Goal: Task Accomplishment & Management: Manage account settings

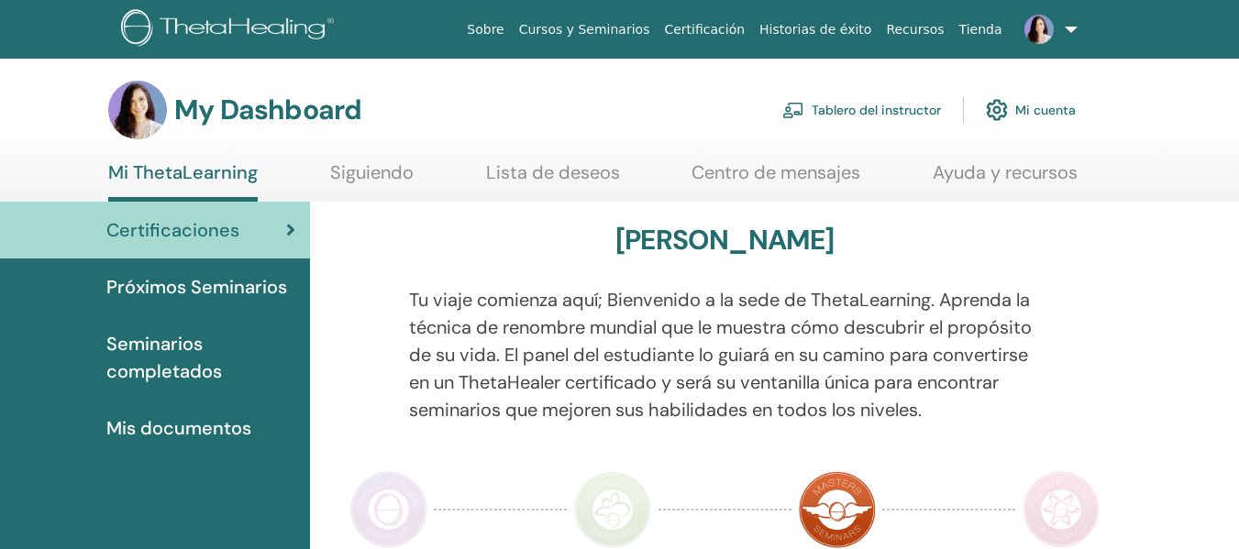
click at [869, 103] on link "Tablero del instructor" at bounding box center [861, 110] width 159 height 40
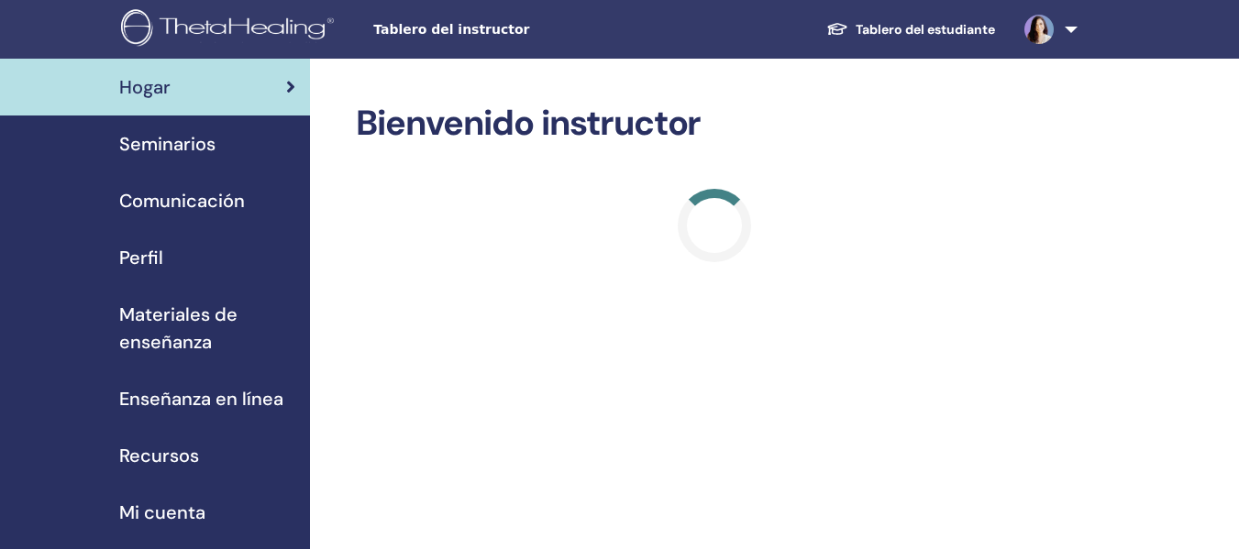
click at [182, 147] on span "Seminarios" at bounding box center [167, 144] width 96 height 28
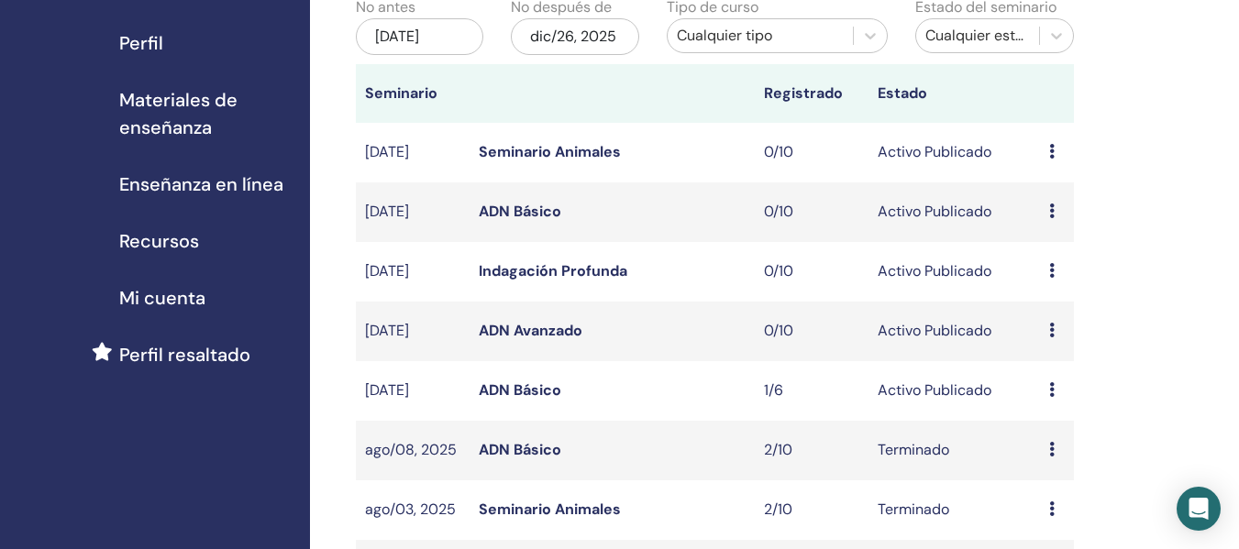
scroll to position [228, 0]
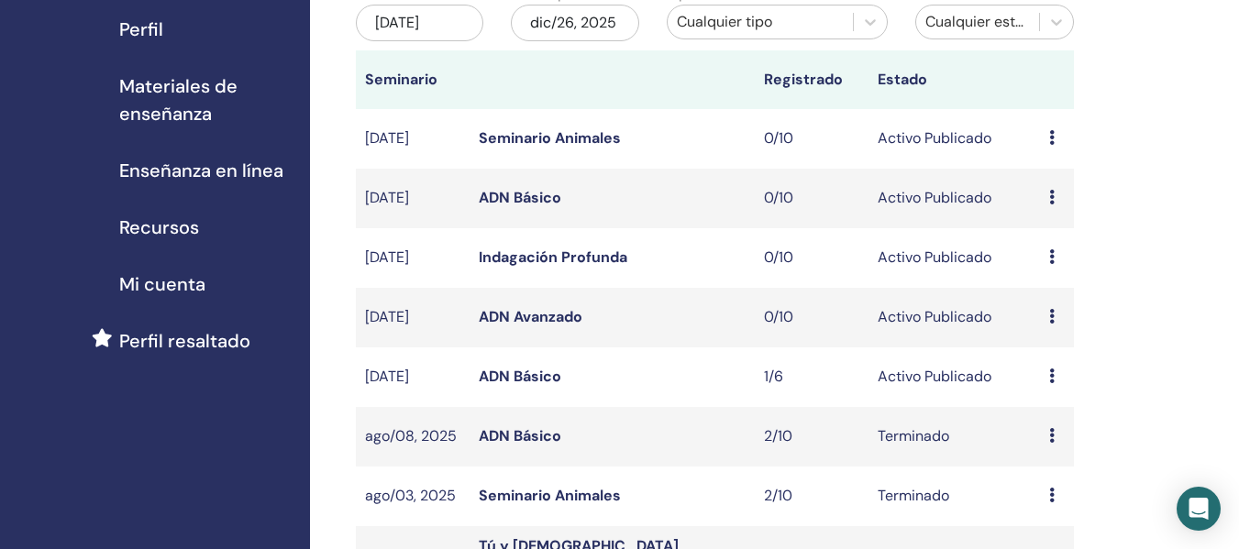
click at [1049, 375] on icon at bounding box center [1052, 376] width 6 height 15
click at [1040, 422] on link "Editar" at bounding box center [1037, 417] width 40 height 19
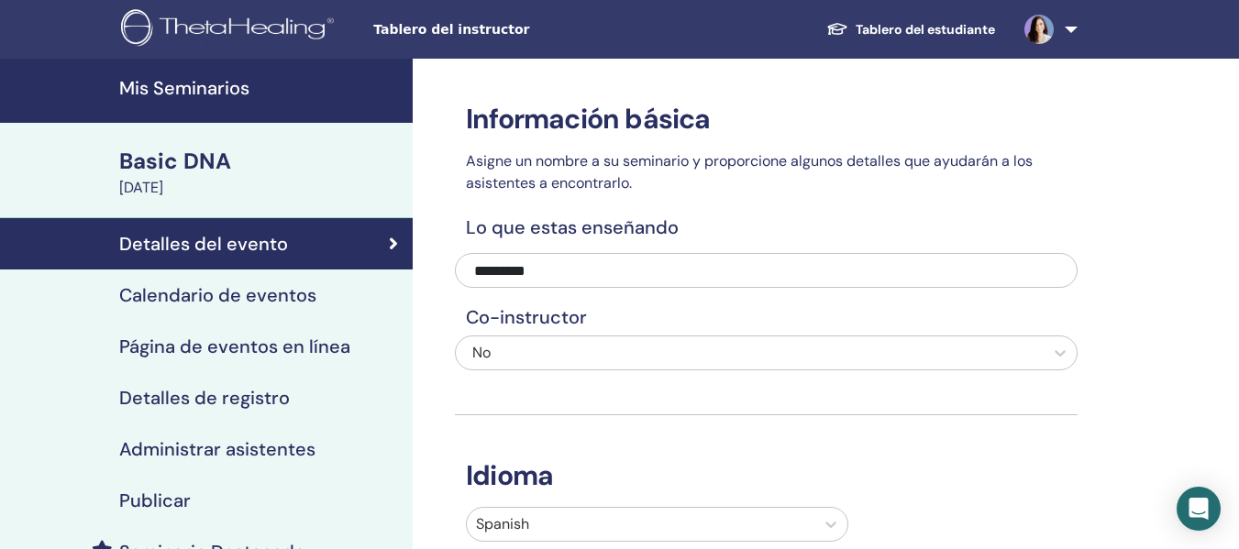
click at [257, 299] on h4 "Calendario de eventos" at bounding box center [217, 295] width 197 height 22
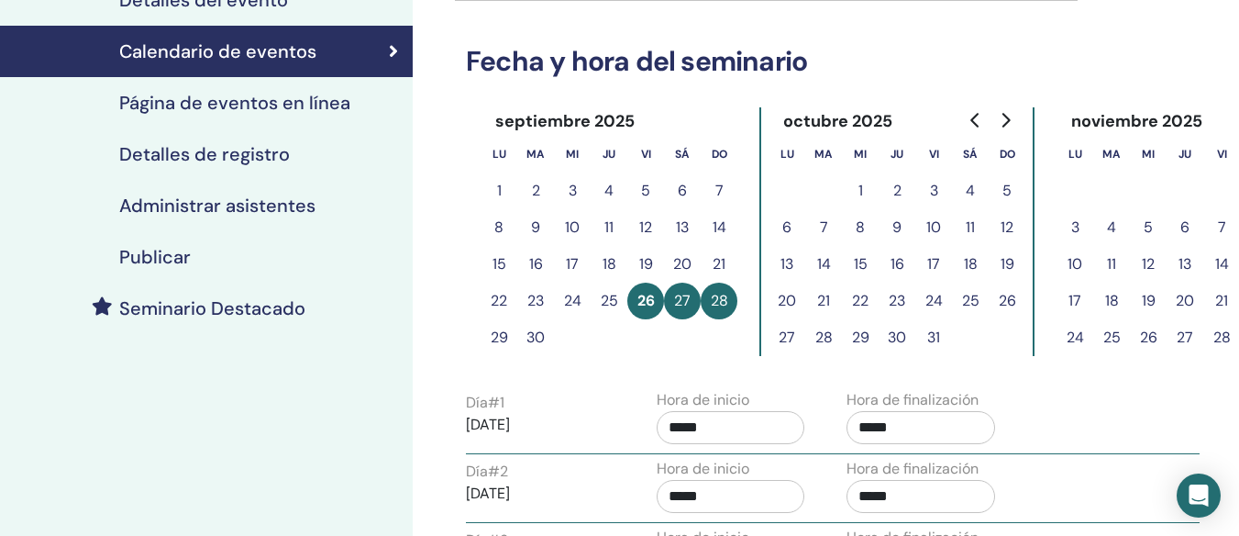
scroll to position [232, 0]
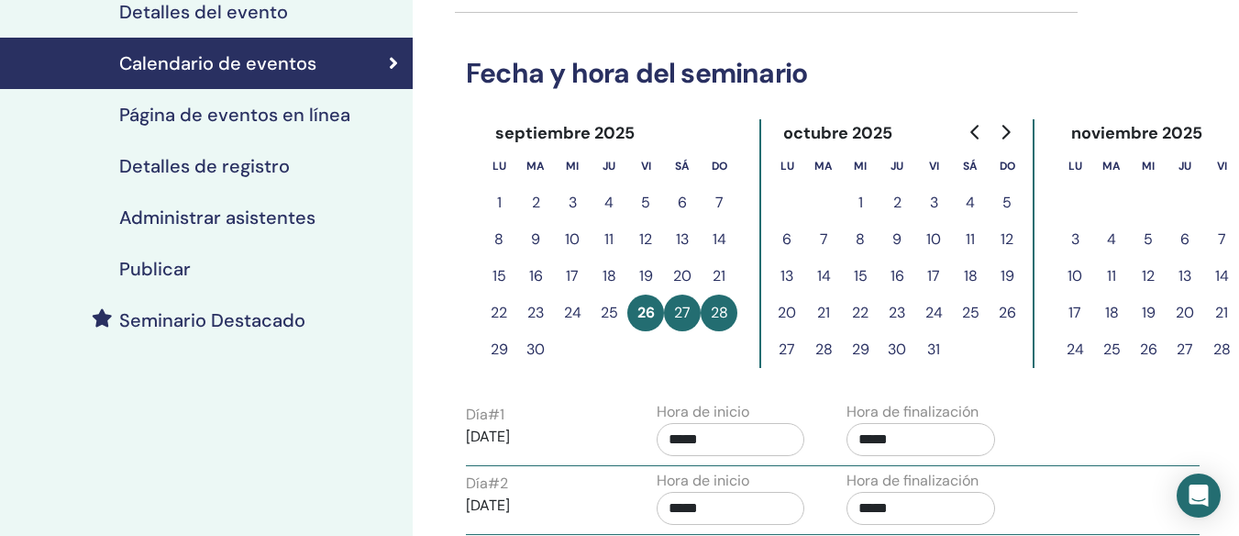
click at [936, 201] on button "3" at bounding box center [933, 202] width 37 height 37
click at [936, 204] on button "3" at bounding box center [933, 202] width 37 height 37
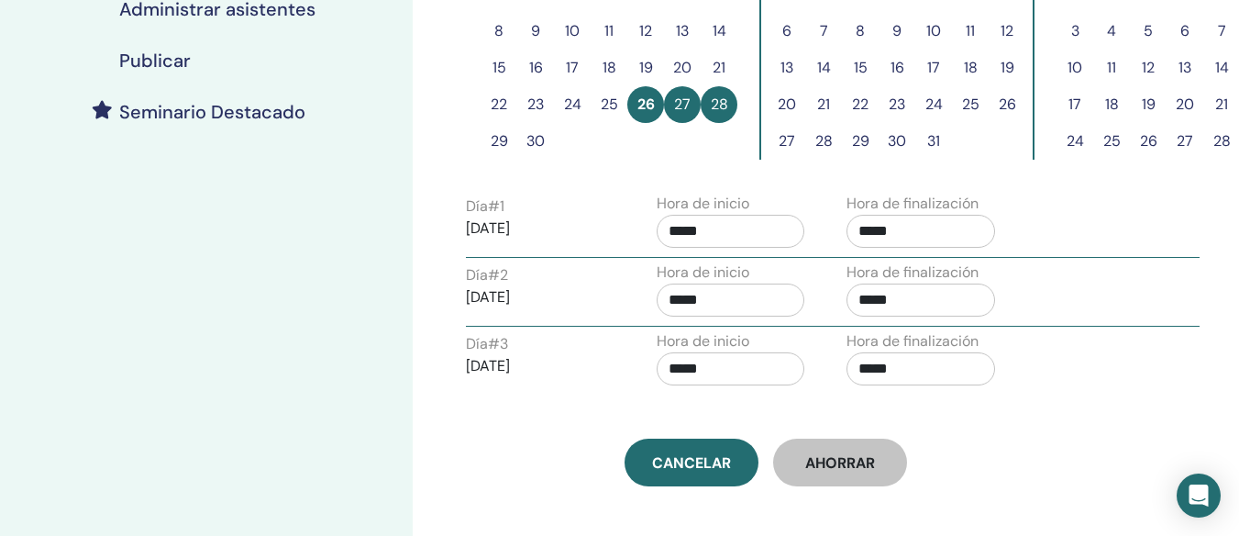
scroll to position [428, 0]
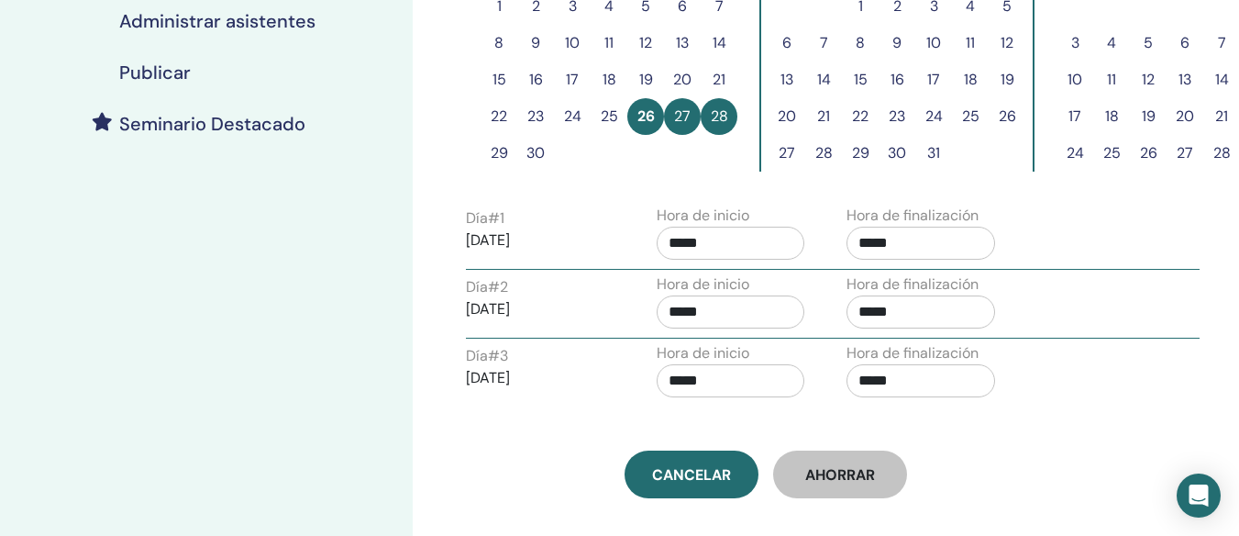
click at [639, 107] on button "26" at bounding box center [645, 116] width 37 height 37
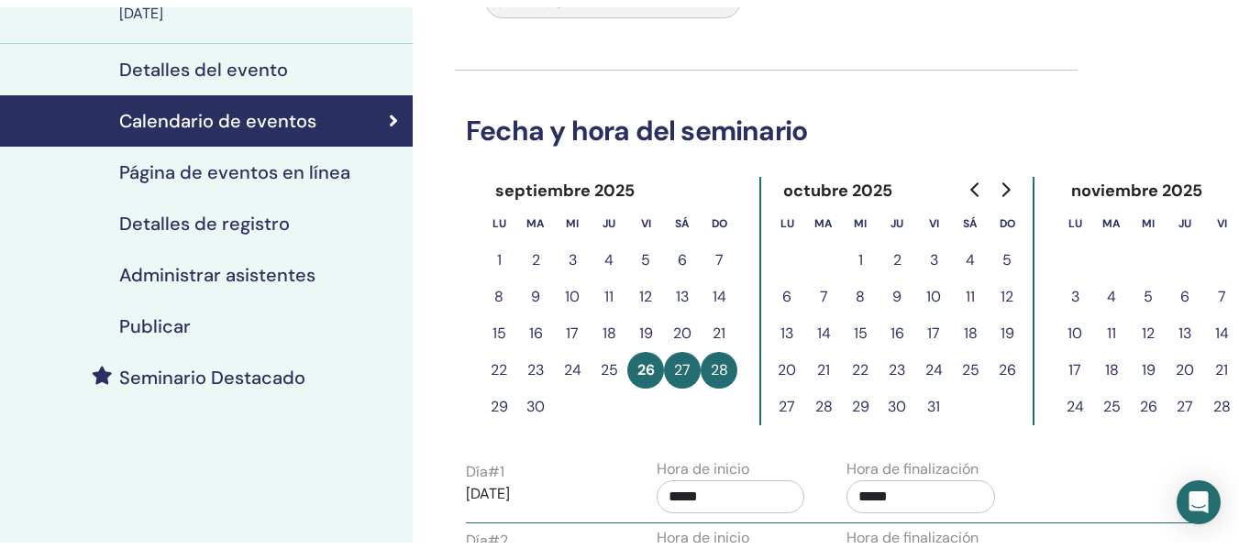
scroll to position [0, 0]
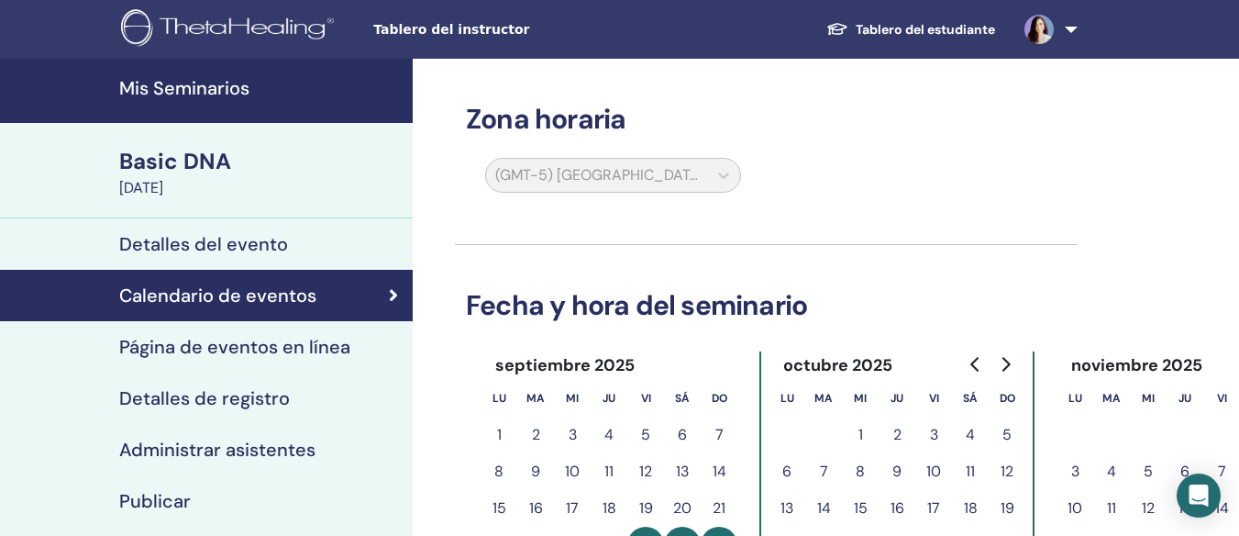
click at [160, 238] on h4 "Detalles del evento" at bounding box center [203, 244] width 169 height 22
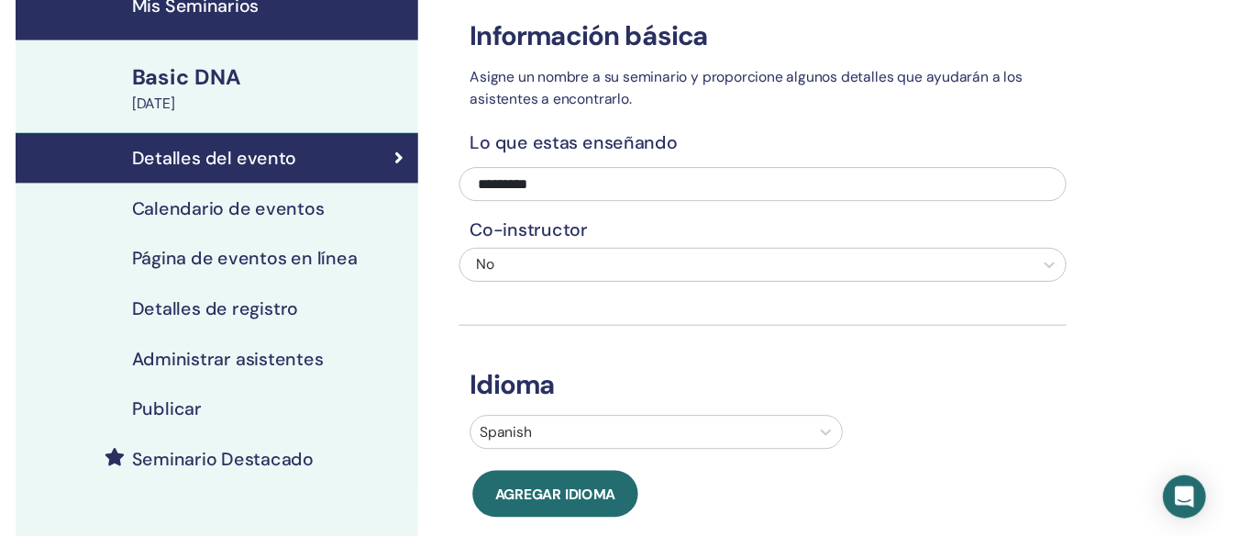
scroll to position [79, 0]
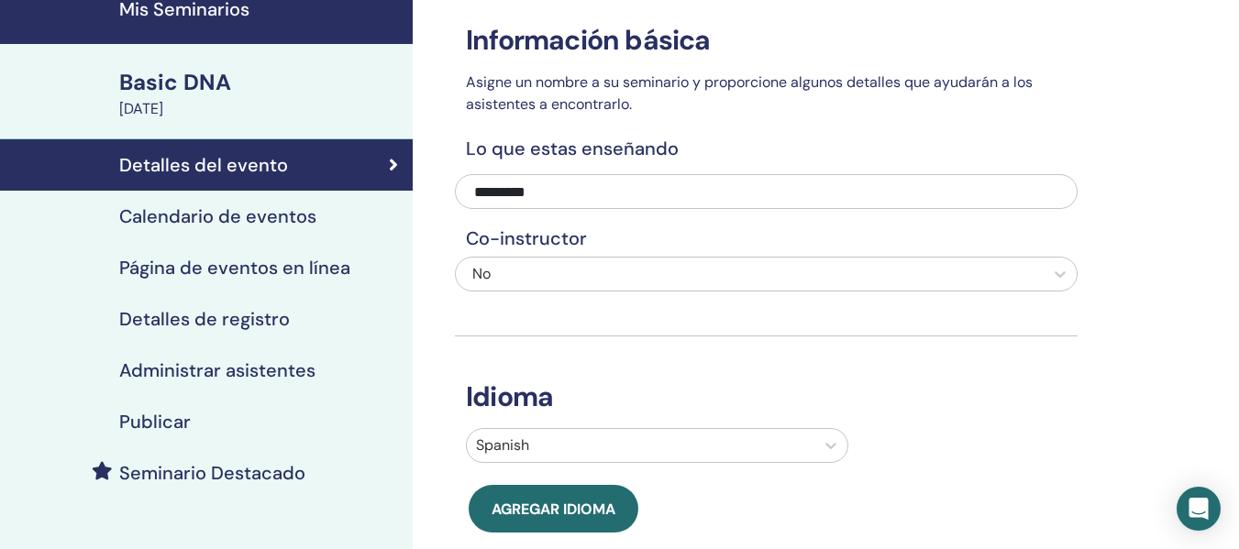
click at [230, 217] on h4 "Calendario de eventos" at bounding box center [217, 216] width 197 height 22
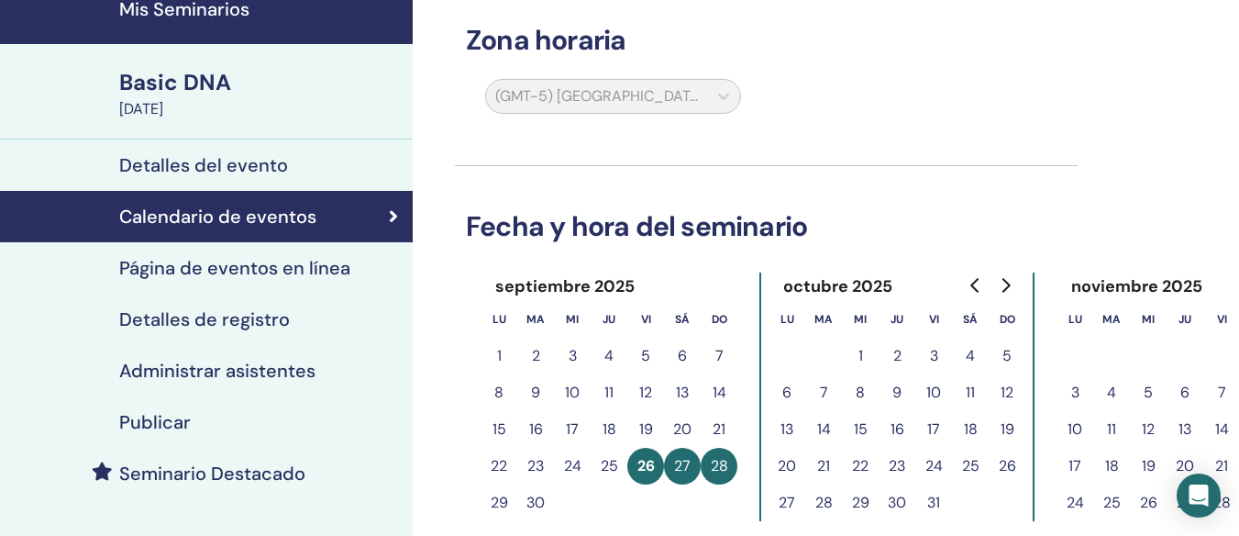
click at [722, 93] on div "(GMT-5) America/Bogota" at bounding box center [613, 100] width 278 height 42
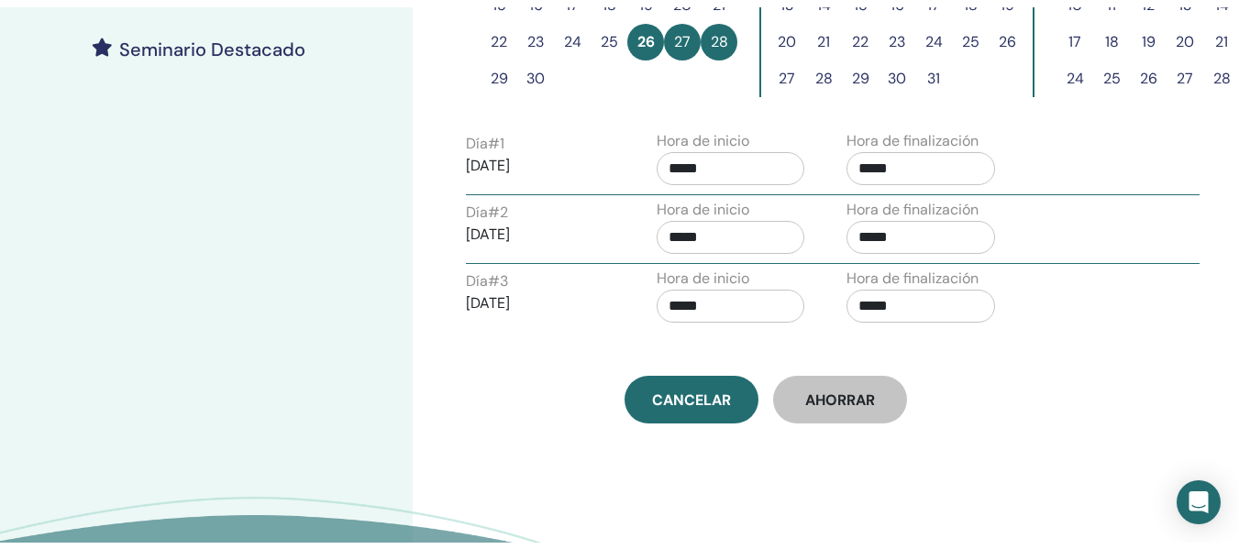
scroll to position [516, 0]
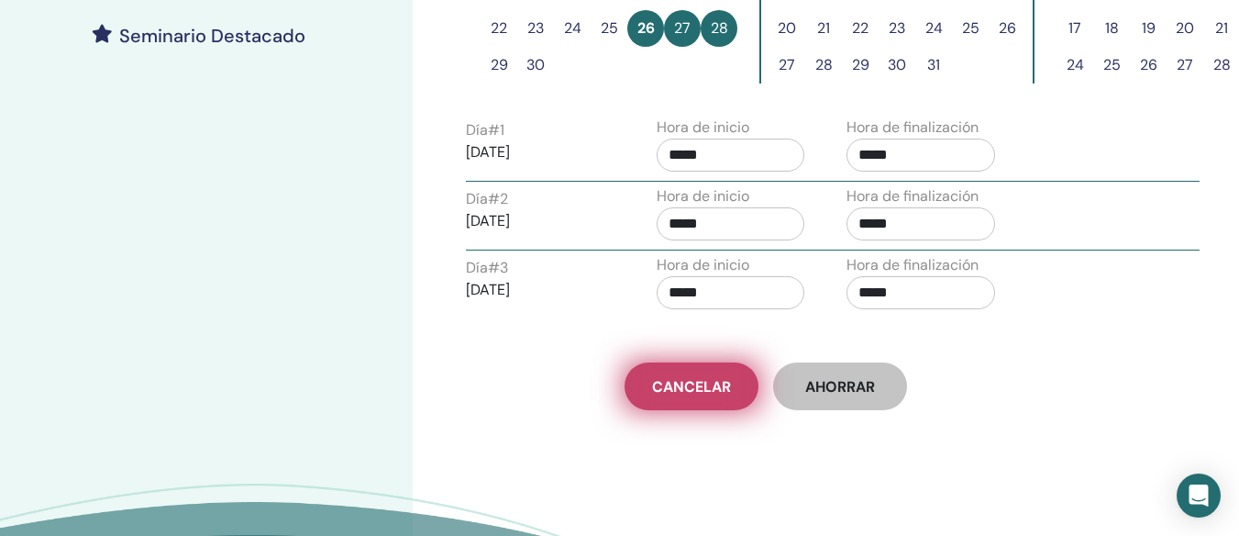
click at [674, 393] on span "Cancelar" at bounding box center [691, 386] width 79 height 19
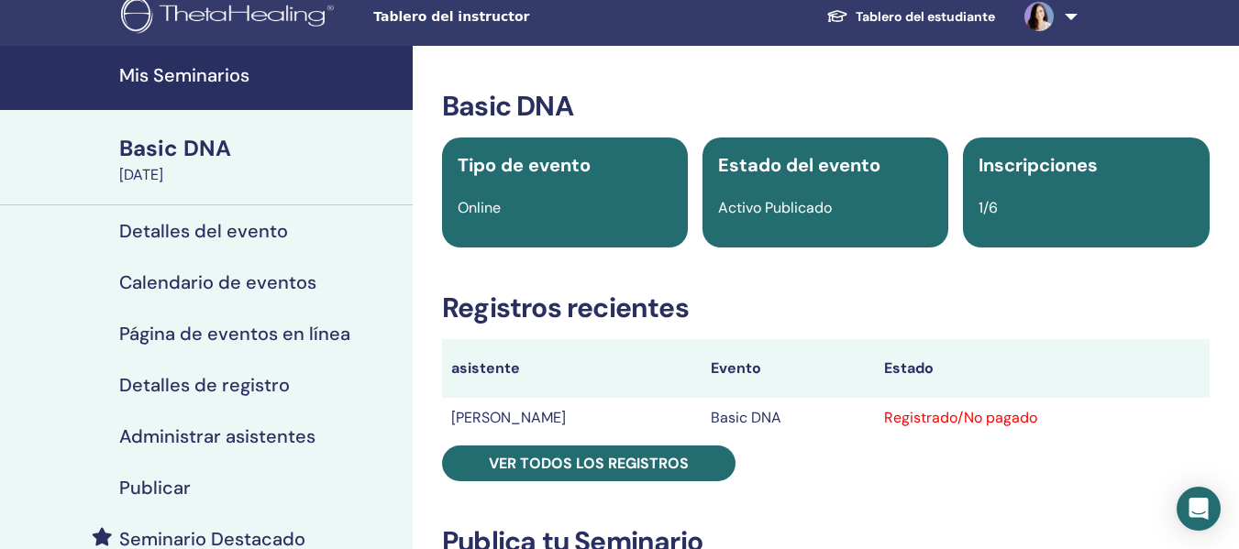
scroll to position [6, 0]
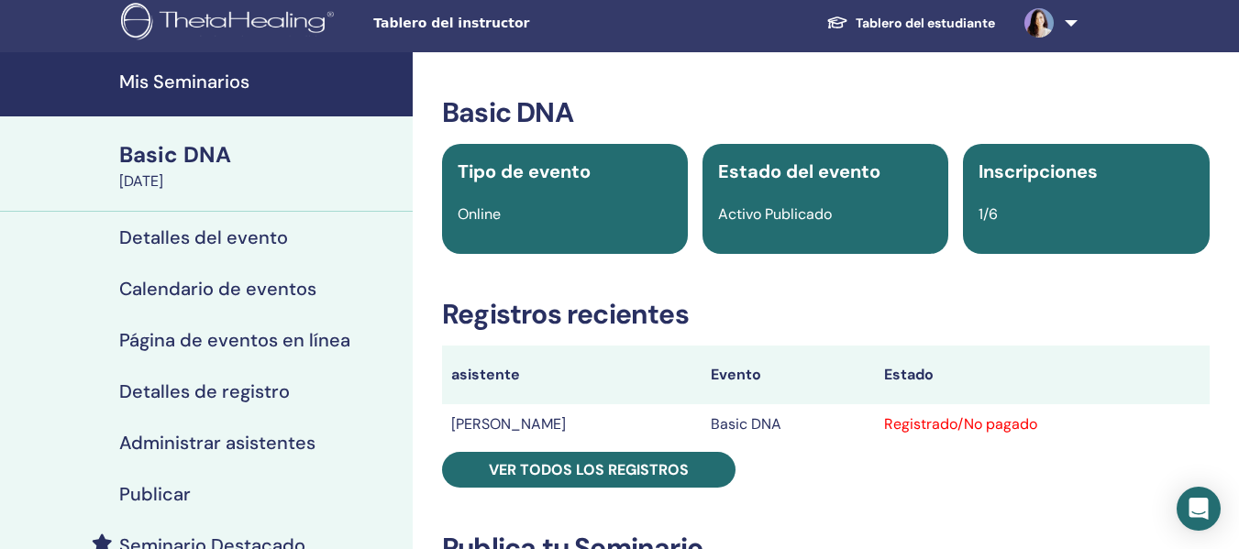
click at [232, 229] on h4 "Detalles del evento" at bounding box center [203, 238] width 169 height 22
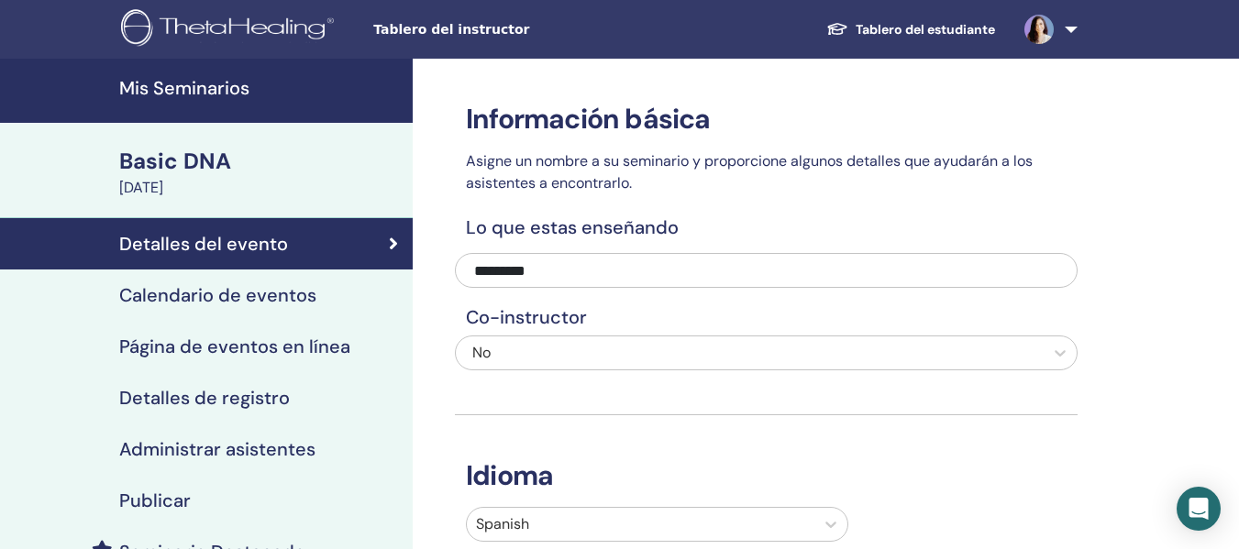
click at [206, 303] on h4 "Calendario de eventos" at bounding box center [217, 295] width 197 height 22
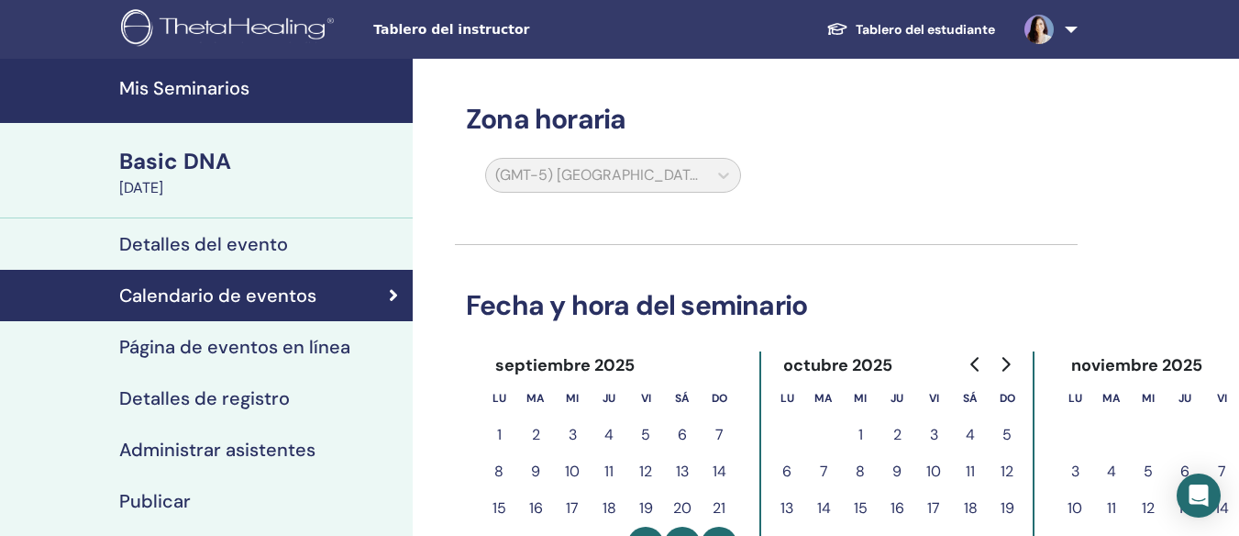
click at [628, 386] on th "vi" at bounding box center [645, 398] width 37 height 37
click at [824, 421] on td at bounding box center [823, 434] width 37 height 37
drag, startPoint x: 824, startPoint y: 421, endPoint x: 1252, endPoint y: 51, distance: 565.0
click at [836, 414] on table "lu ma mi ju vi sá do 1 2 3 4 5 6 7 8 9 10 11 12 13 14 15 16 17 18 19 20 21 22 2…" at bounding box center [897, 490] width 257 height 220
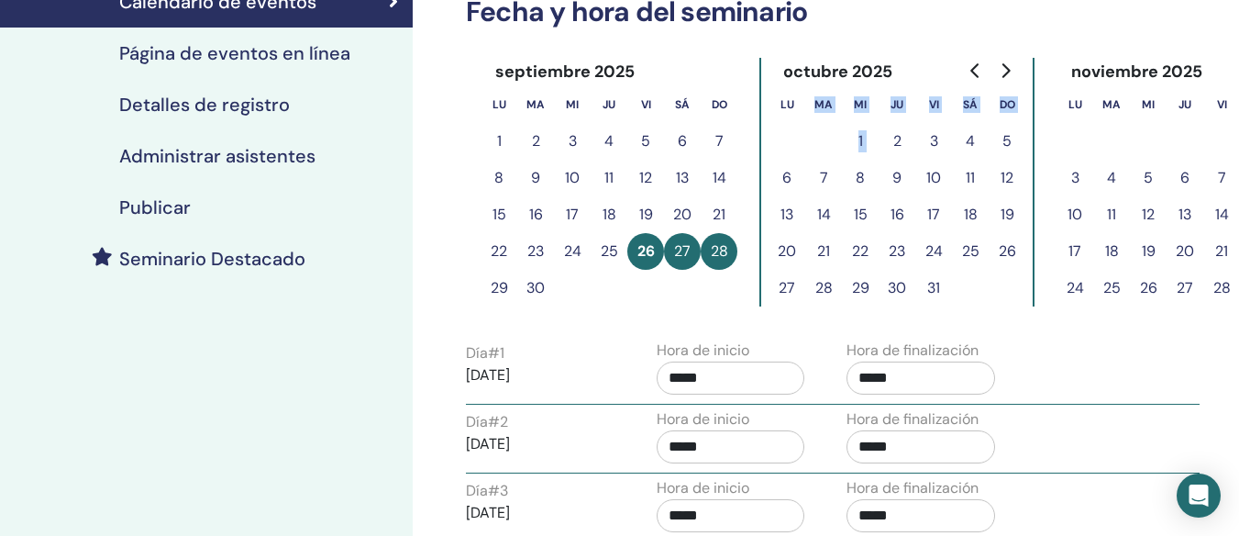
scroll to position [299, 0]
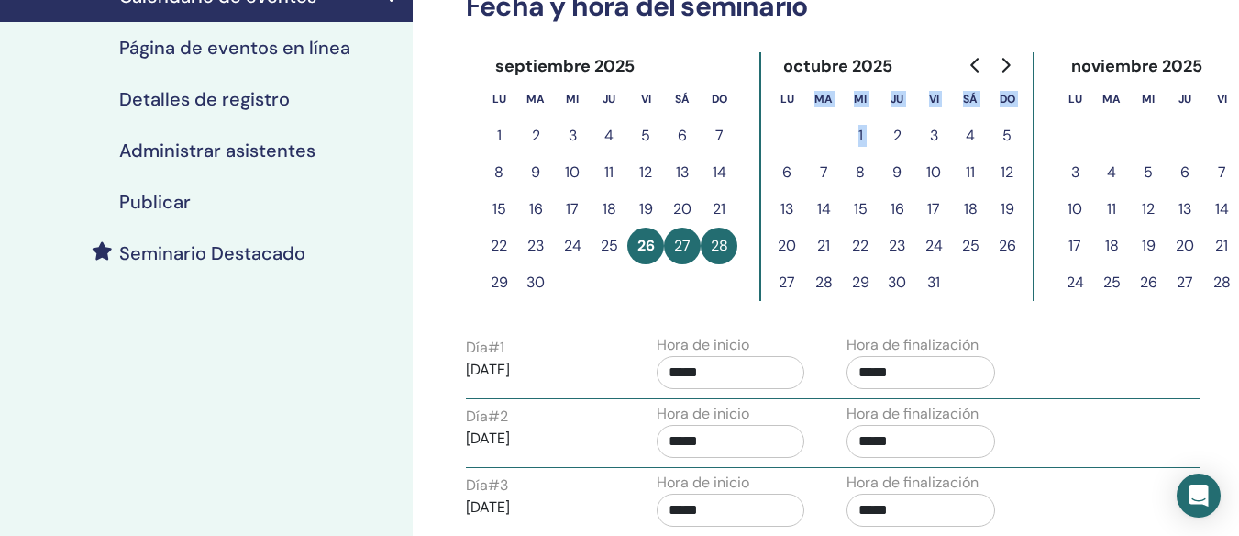
click at [929, 174] on button "10" at bounding box center [933, 172] width 37 height 37
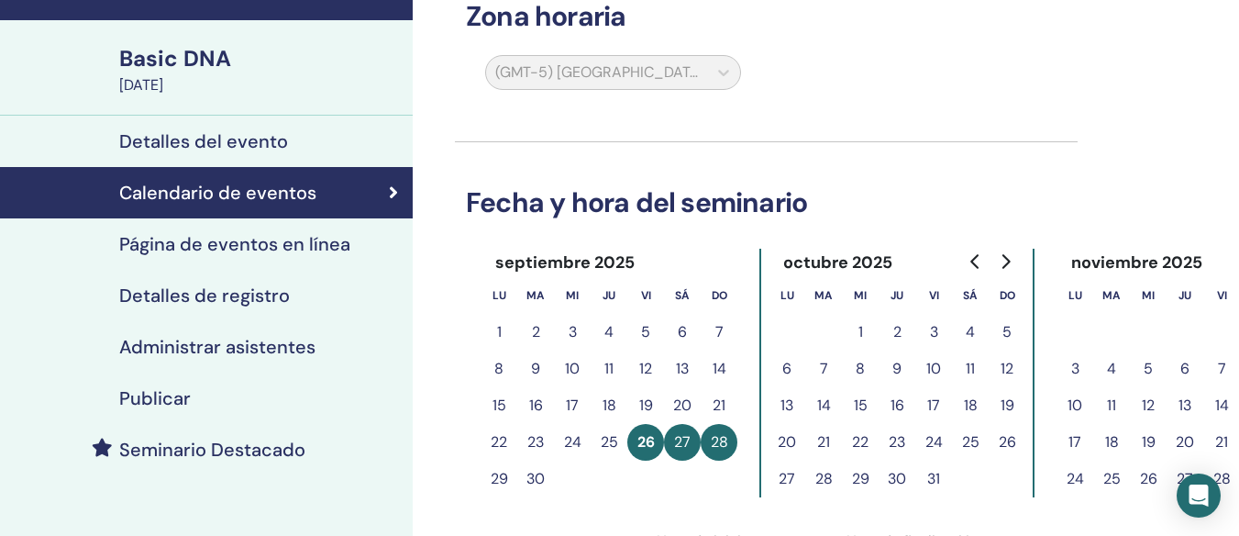
scroll to position [94, 0]
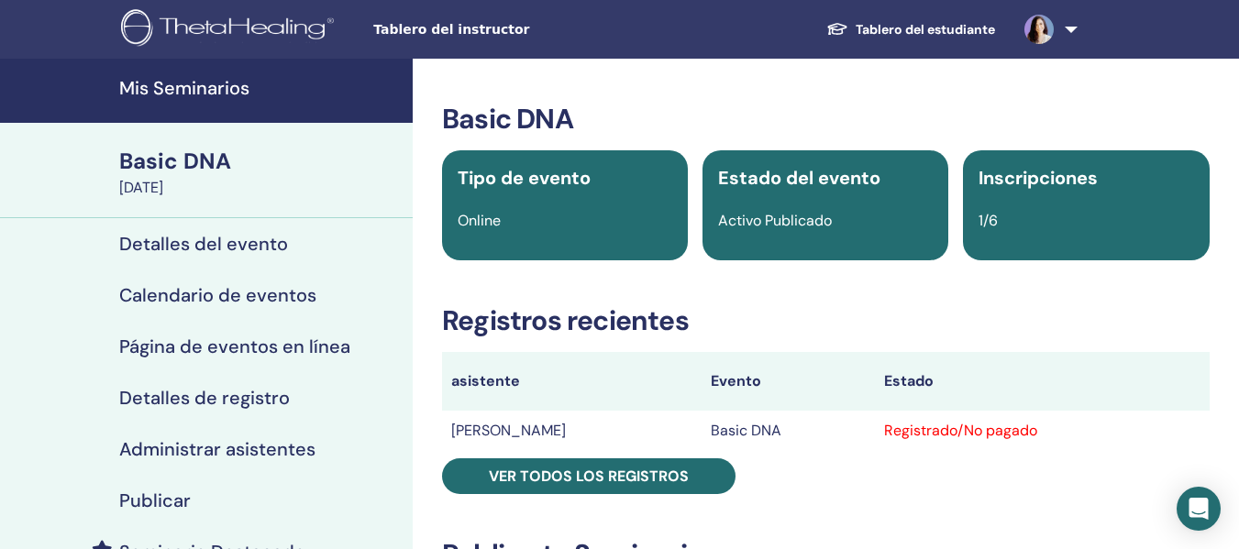
scroll to position [6, 0]
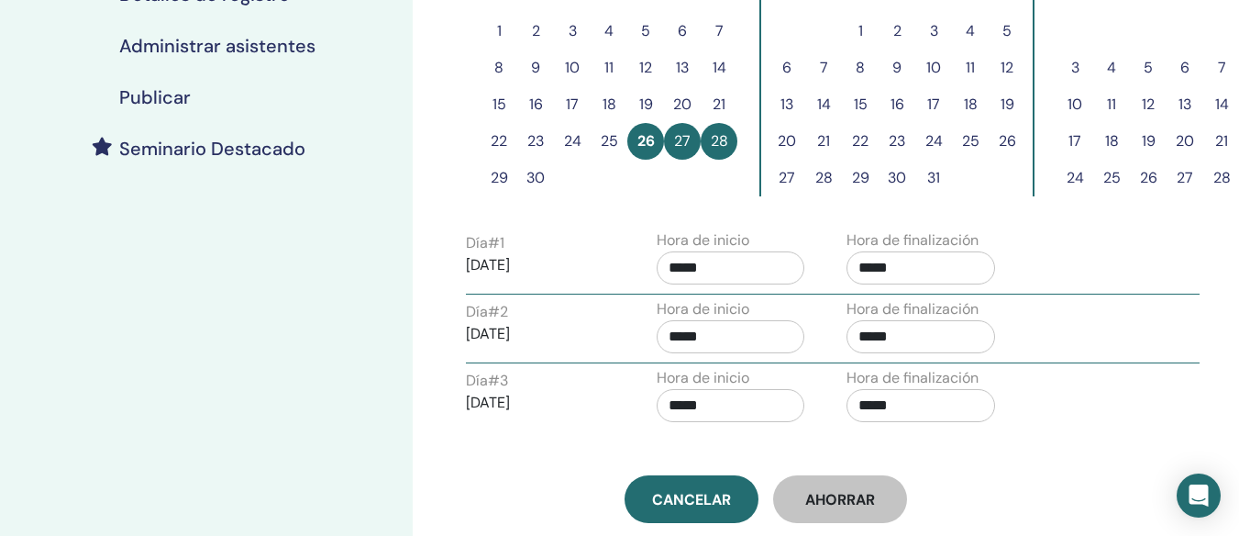
scroll to position [452, 0]
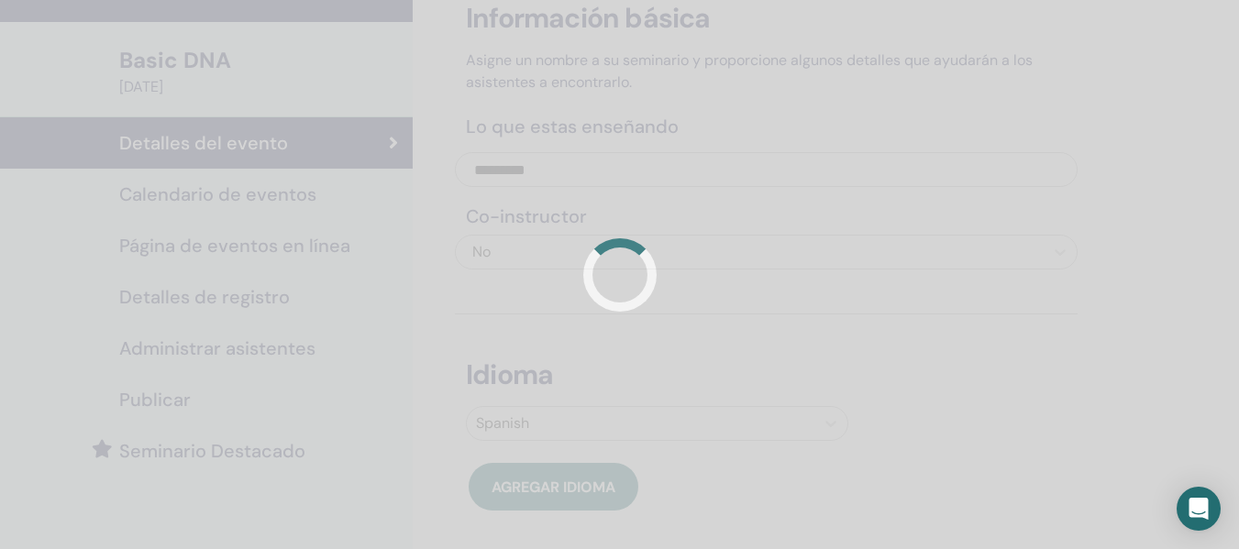
scroll to position [79, 0]
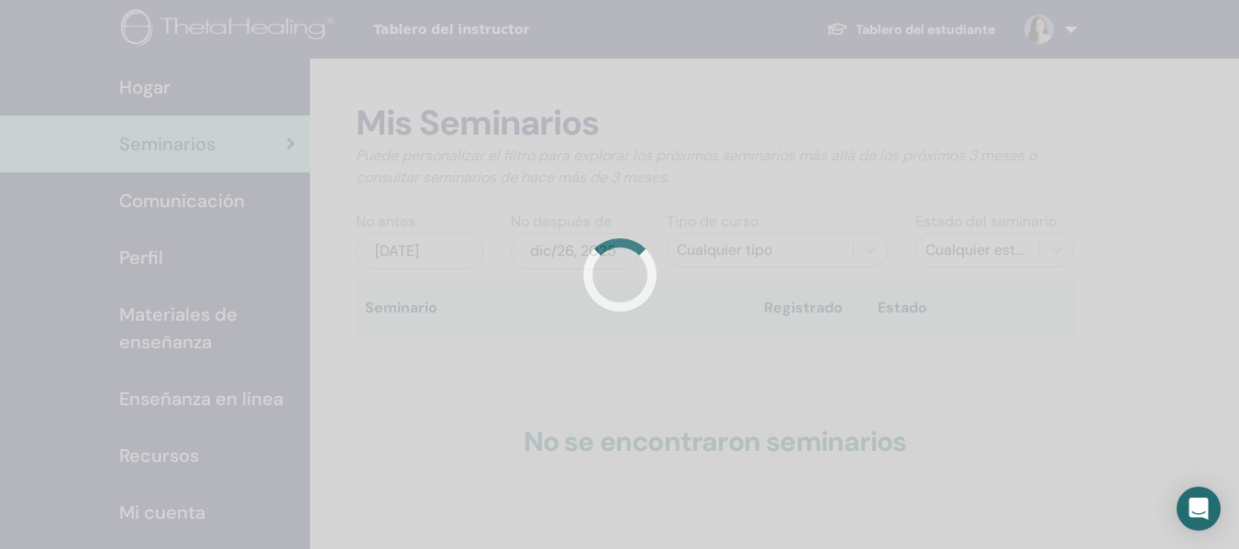
scroll to position [228, 0]
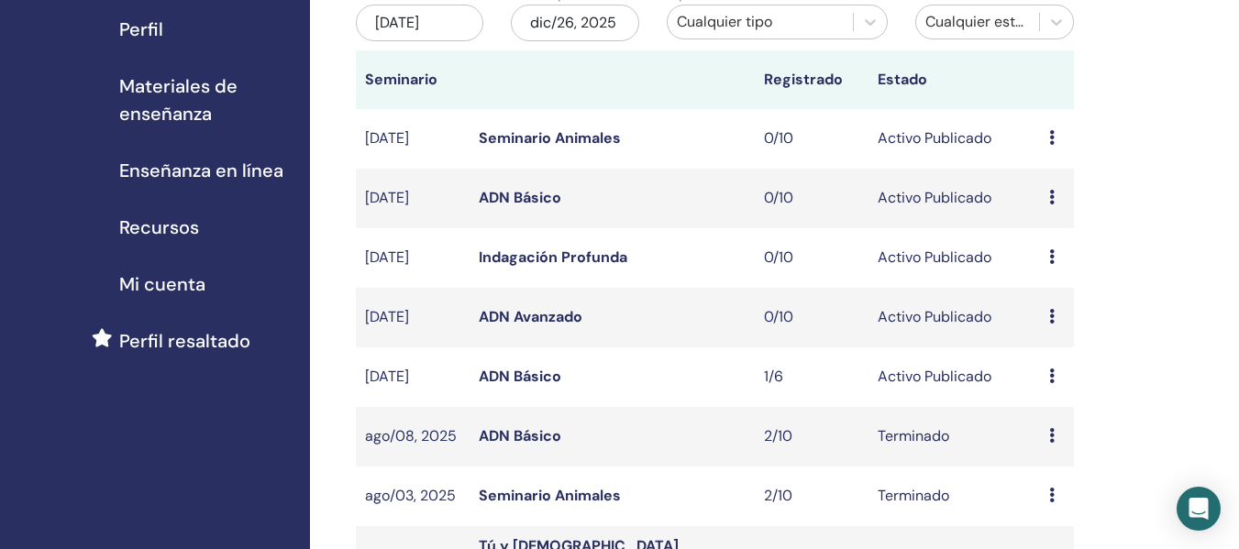
click at [1053, 378] on icon at bounding box center [1052, 376] width 6 height 15
click at [1039, 392] on link "Avance" at bounding box center [1047, 391] width 50 height 19
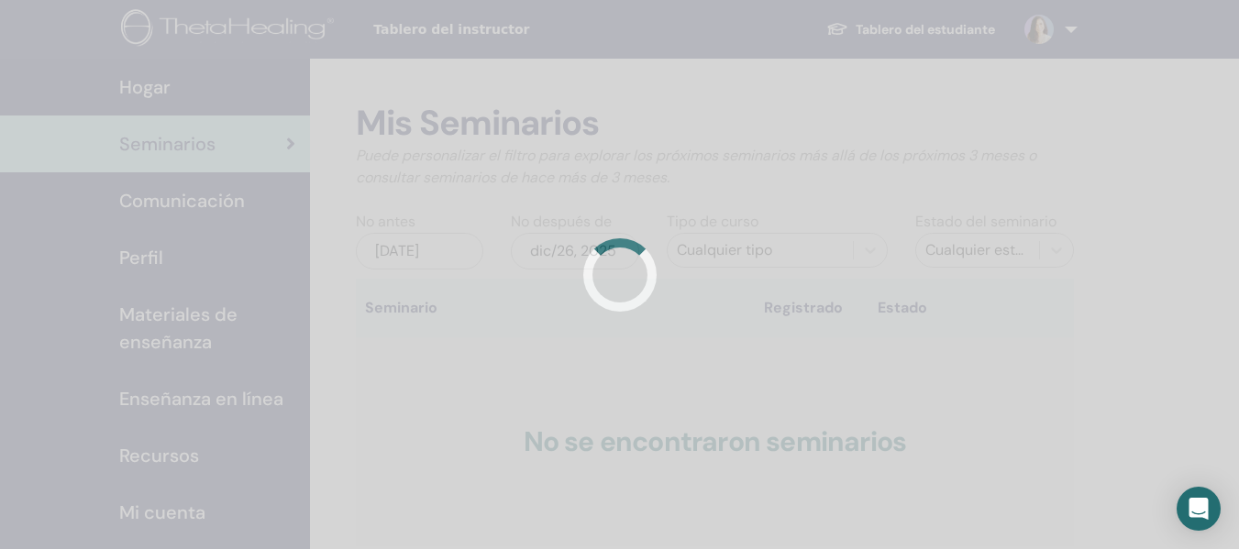
scroll to position [228, 0]
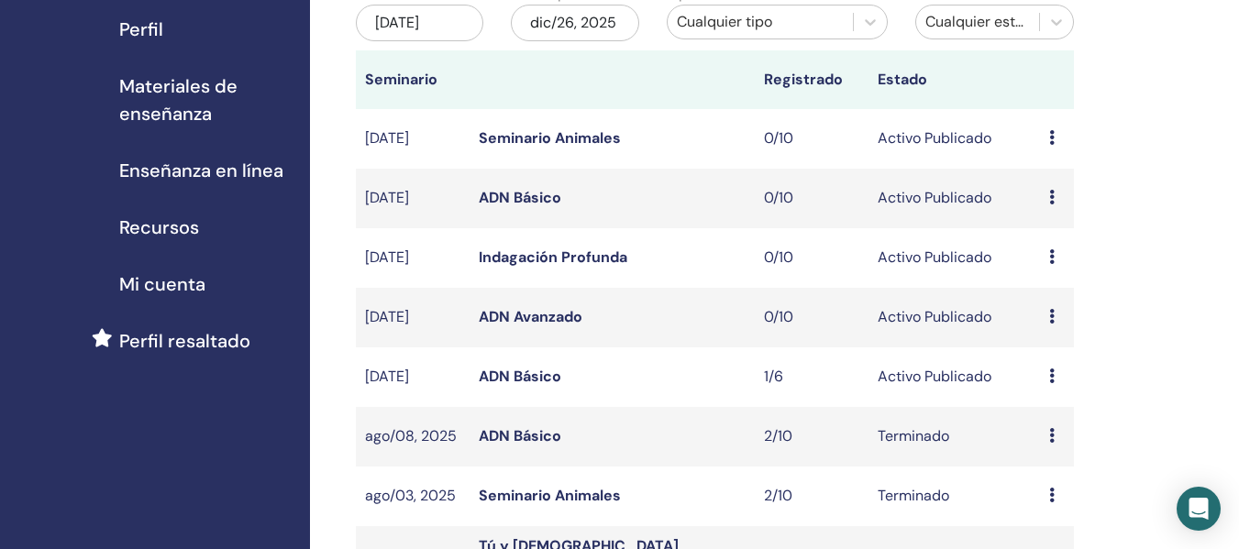
click at [1047, 372] on td "Avance Editar asistentes Cancelar" at bounding box center [1057, 378] width 34 height 60
click at [1050, 380] on icon at bounding box center [1052, 376] width 6 height 15
click at [1046, 485] on p "Cancelar" at bounding box center [1054, 478] width 70 height 22
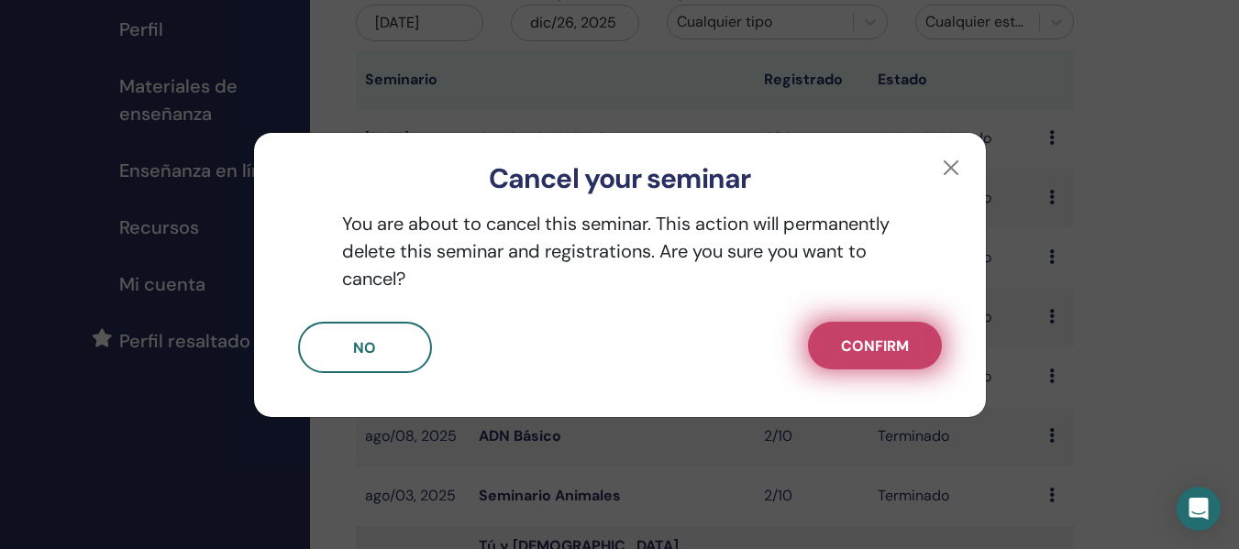
click at [864, 341] on span "Confirm" at bounding box center [875, 346] width 68 height 19
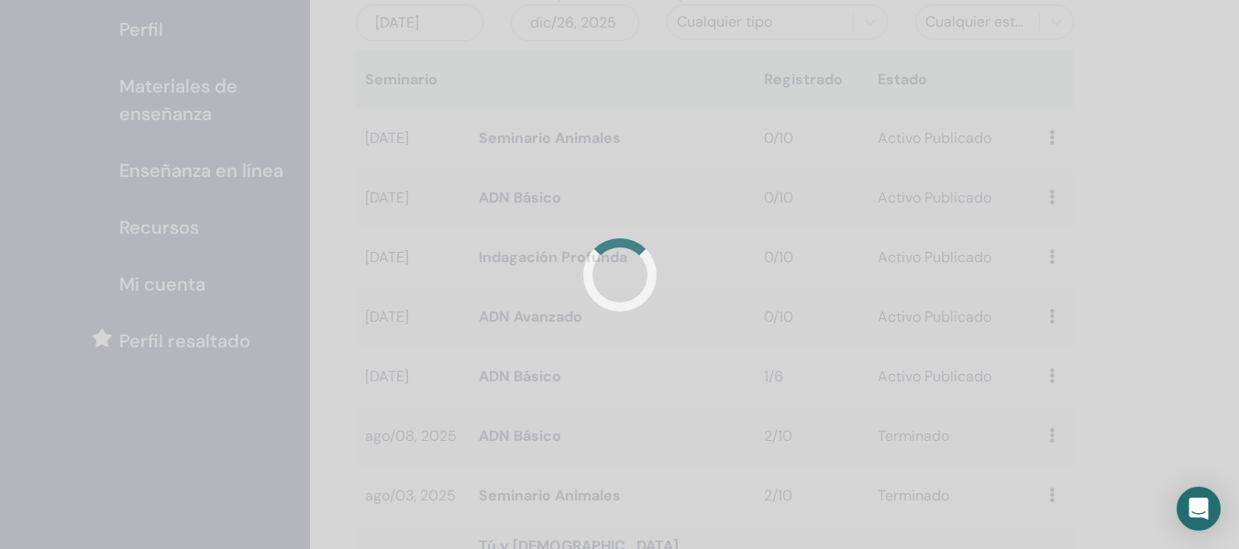
click at [864, 341] on div at bounding box center [619, 274] width 1239 height 549
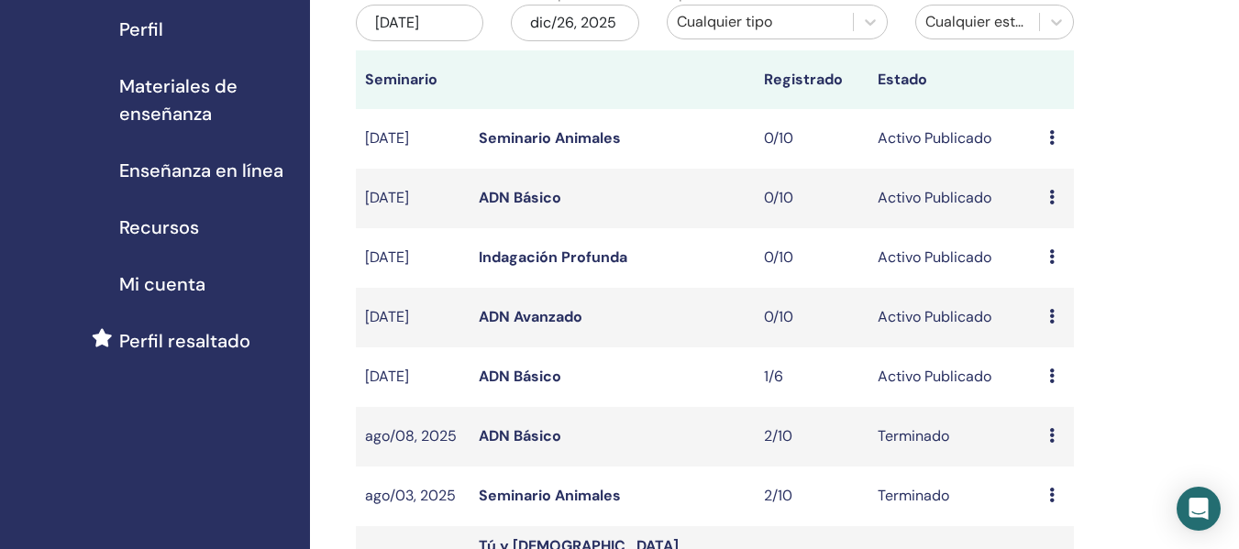
click at [1054, 376] on icon at bounding box center [1052, 376] width 6 height 15
click at [1030, 471] on p "Cancelar" at bounding box center [1058, 474] width 70 height 22
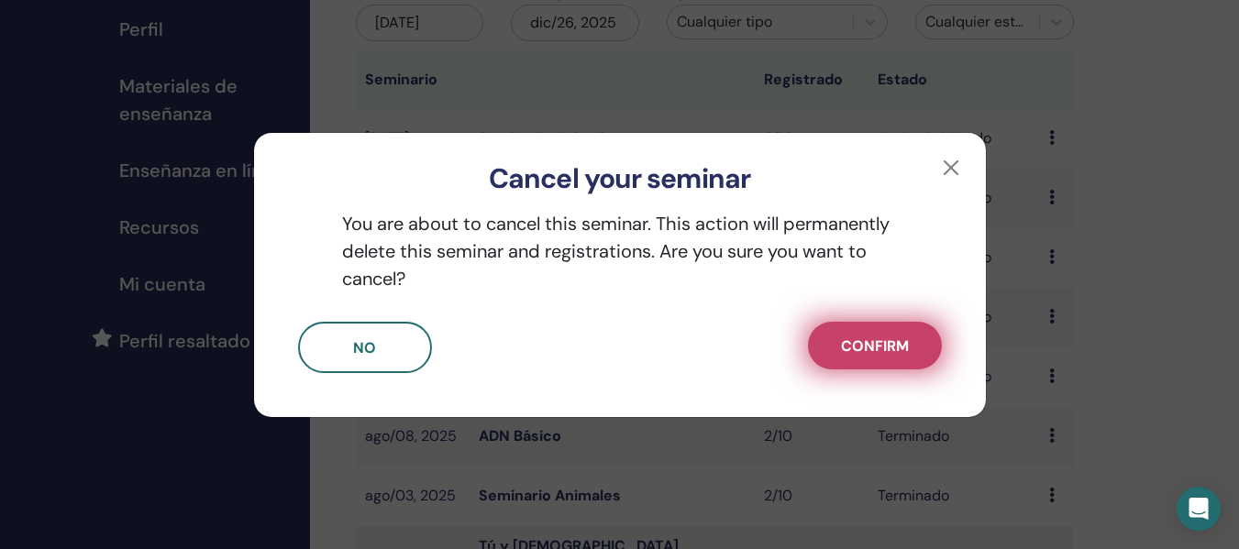
click at [870, 347] on span "Confirm" at bounding box center [875, 346] width 68 height 19
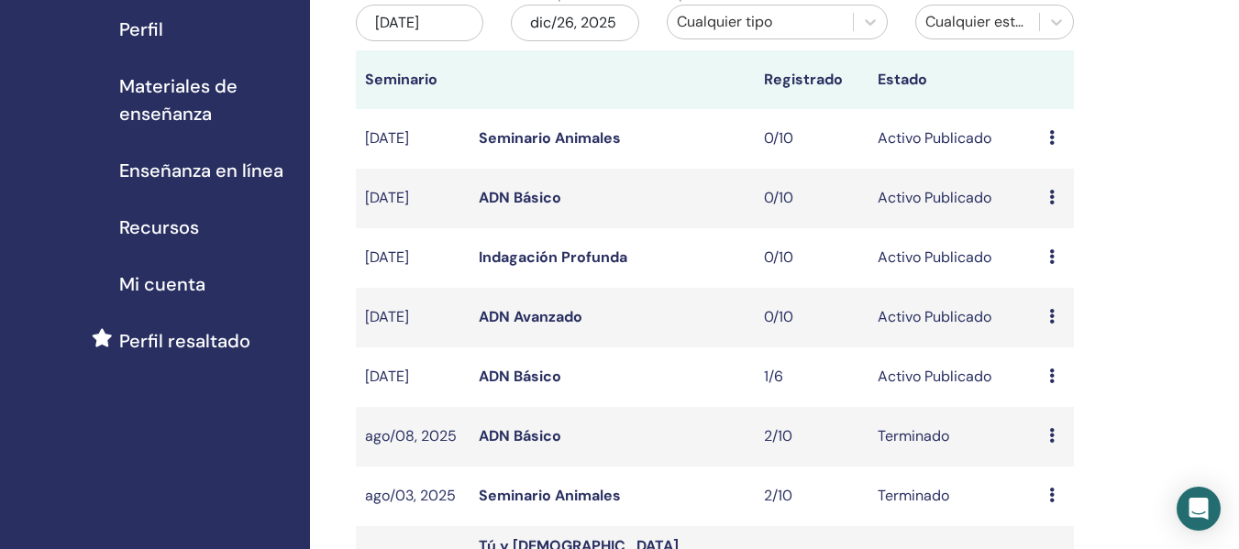
click at [1049, 377] on icon at bounding box center [1052, 376] width 6 height 15
click at [1035, 477] on p "Cancelar" at bounding box center [1052, 475] width 70 height 22
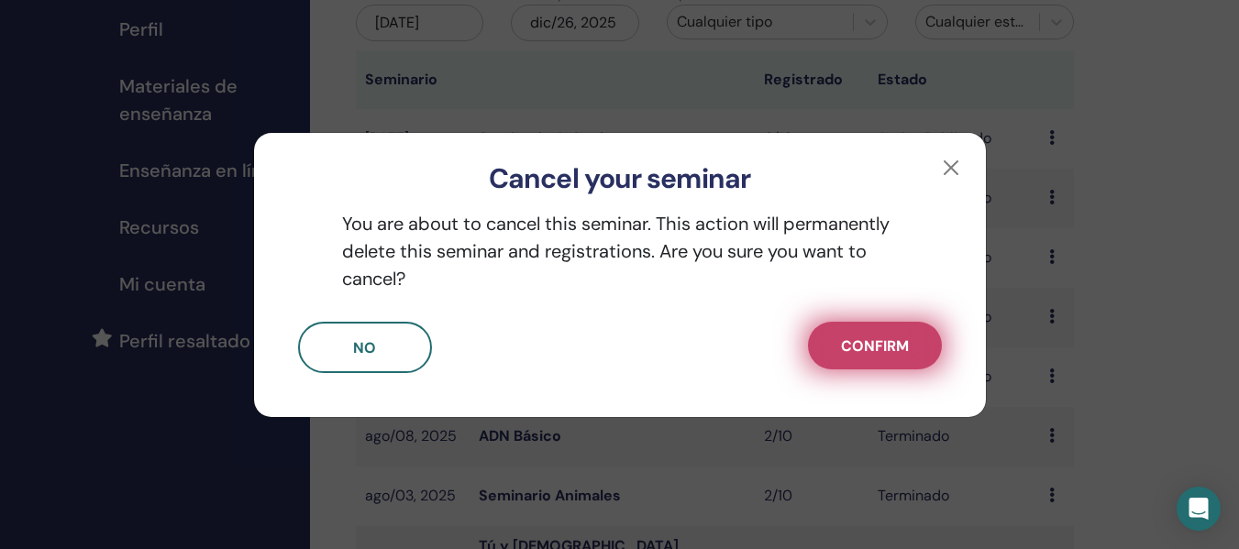
click at [850, 347] on span "Confirm" at bounding box center [875, 346] width 68 height 19
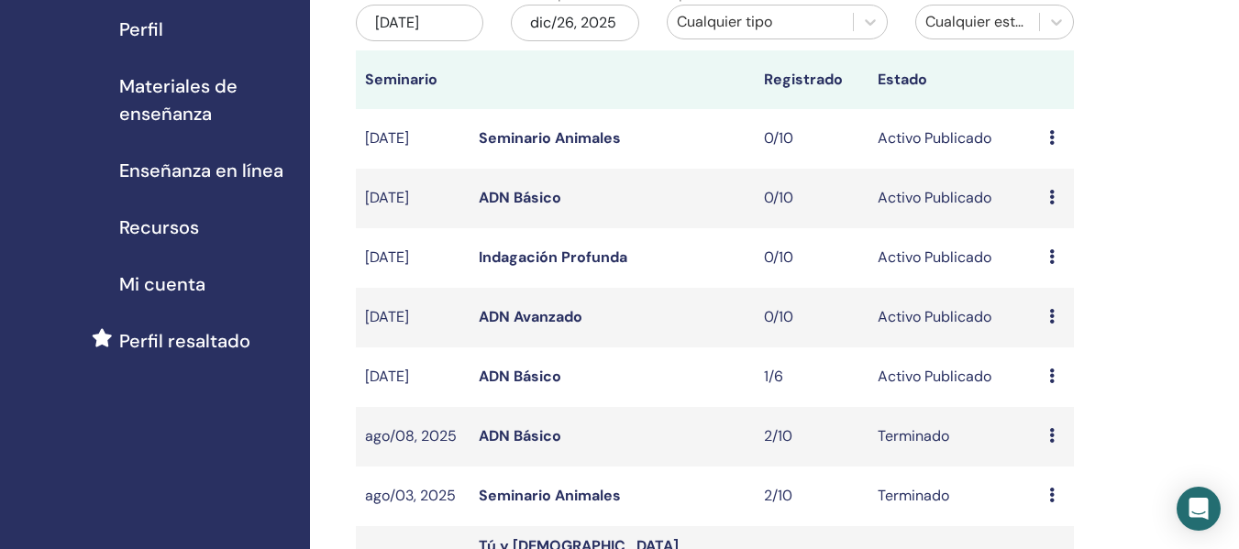
click at [1049, 370] on icon at bounding box center [1052, 376] width 6 height 15
click at [1054, 443] on link "asistentes" at bounding box center [1053, 439] width 70 height 19
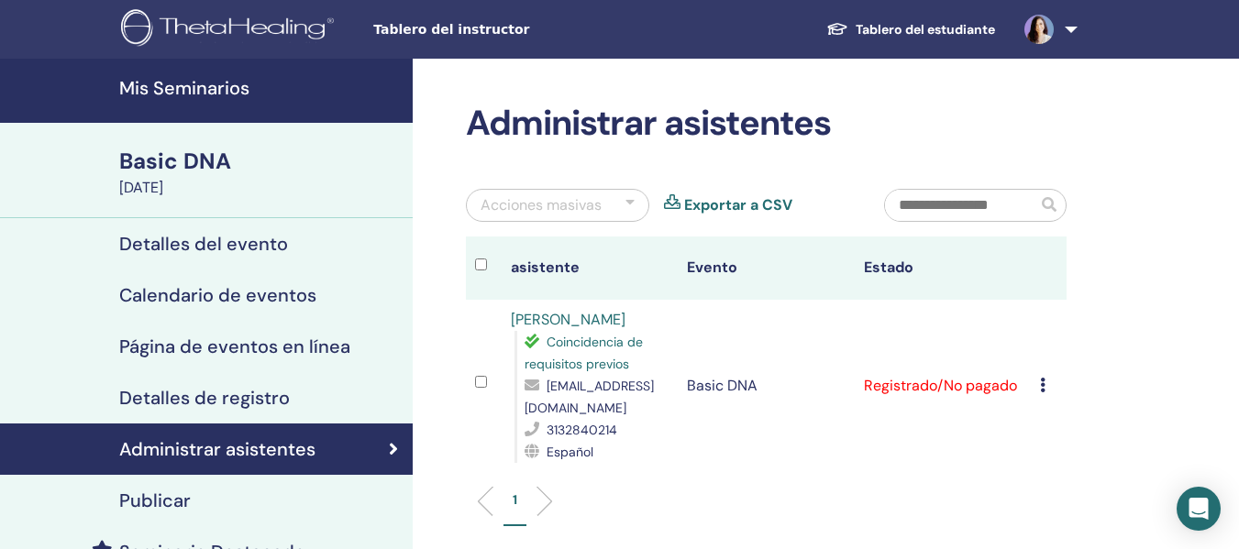
click at [1039, 382] on td "Cancelar registro No autocertificar Marcar como pagado Marcar como no pagado Ma…" at bounding box center [1049, 386] width 36 height 172
click at [1043, 382] on icon at bounding box center [1043, 385] width 6 height 15
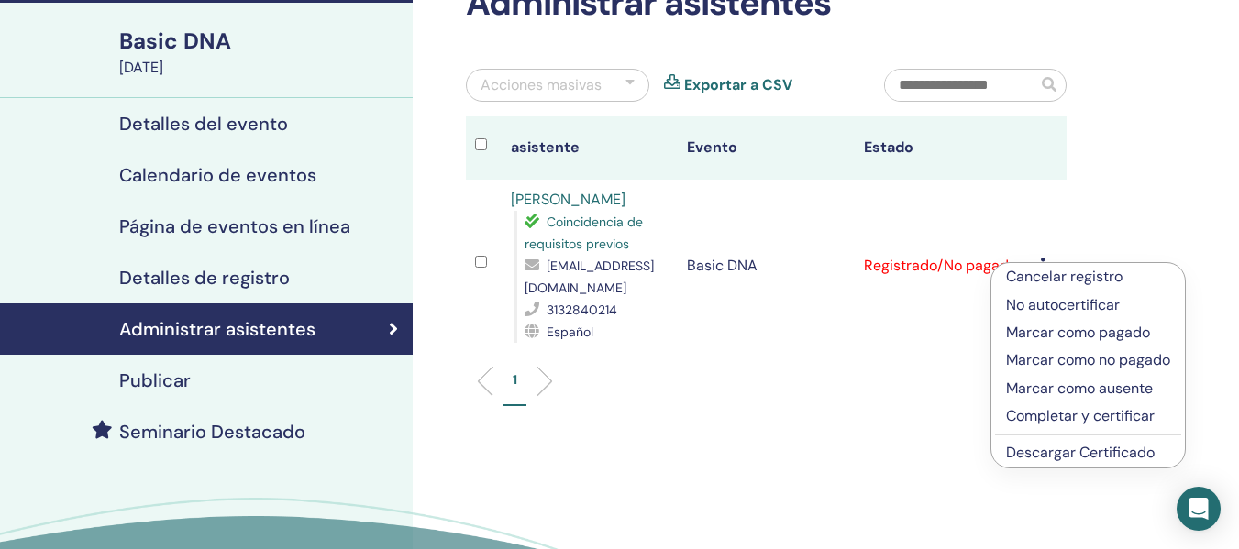
scroll to position [128, 0]
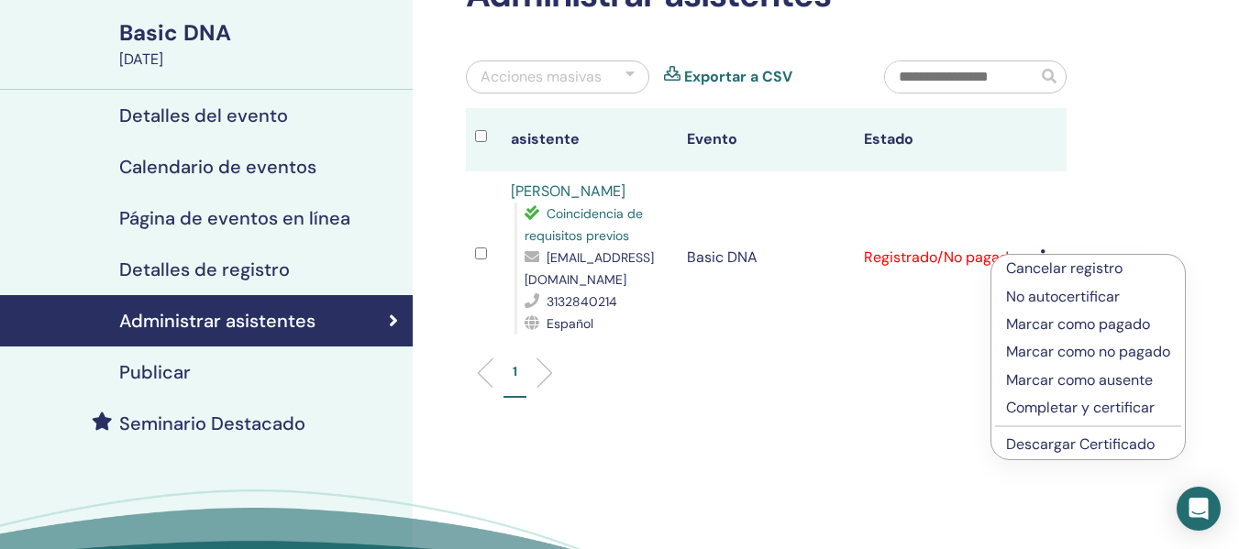
click at [1079, 264] on p "Cancelar registro" at bounding box center [1088, 269] width 164 height 22
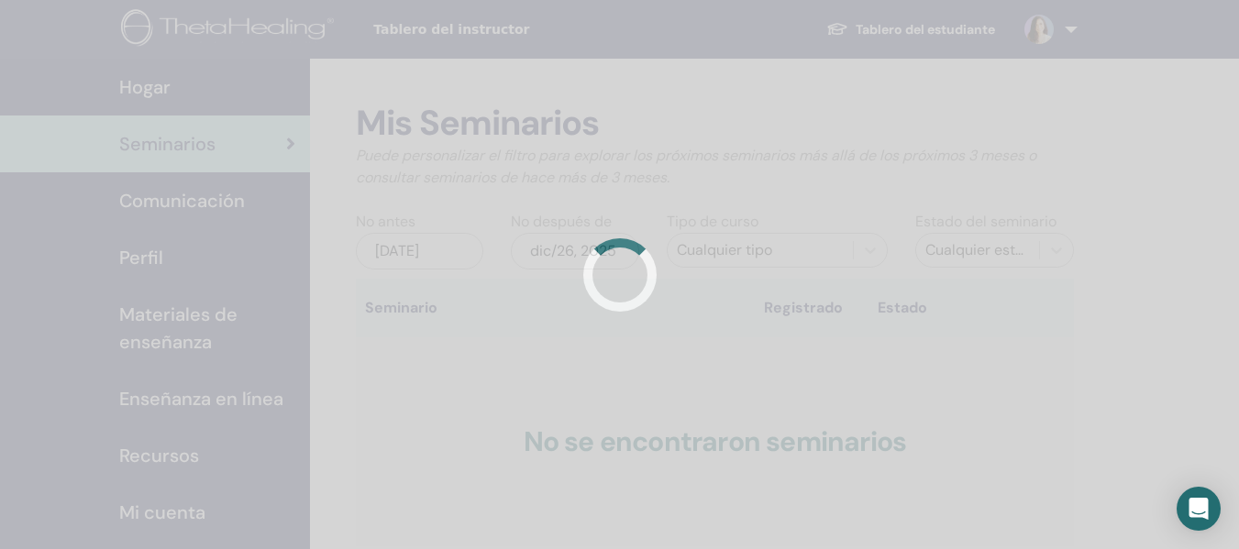
scroll to position [228, 0]
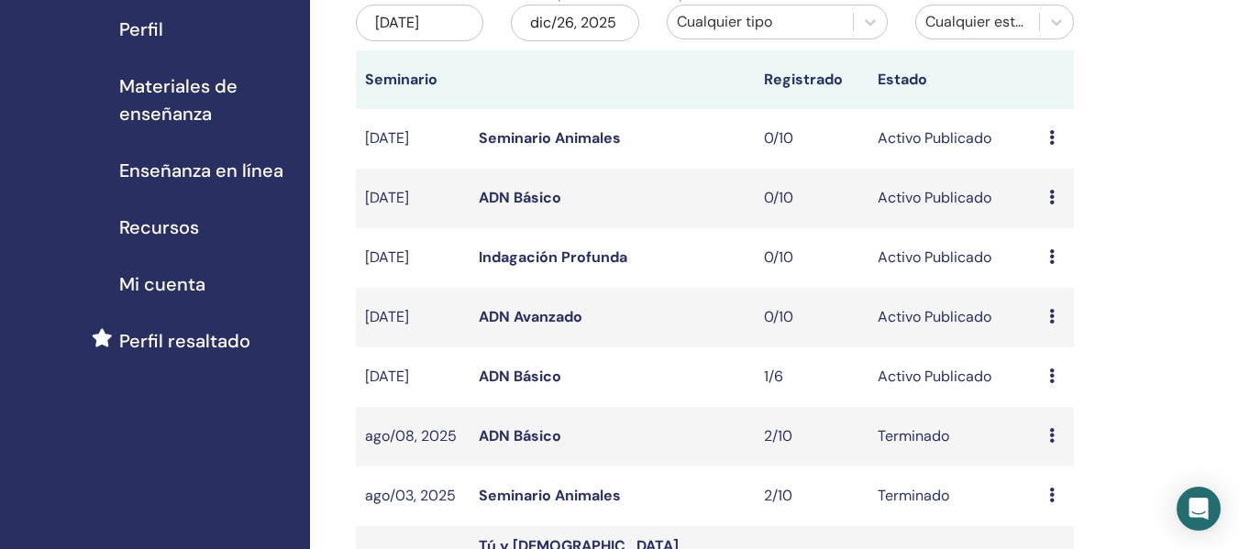
click at [1047, 377] on td "Avance Editar asistentes Cancelar" at bounding box center [1057, 378] width 34 height 60
click at [1049, 377] on icon at bounding box center [1052, 376] width 6 height 15
click at [1056, 472] on p "Cancelar" at bounding box center [1053, 475] width 70 height 22
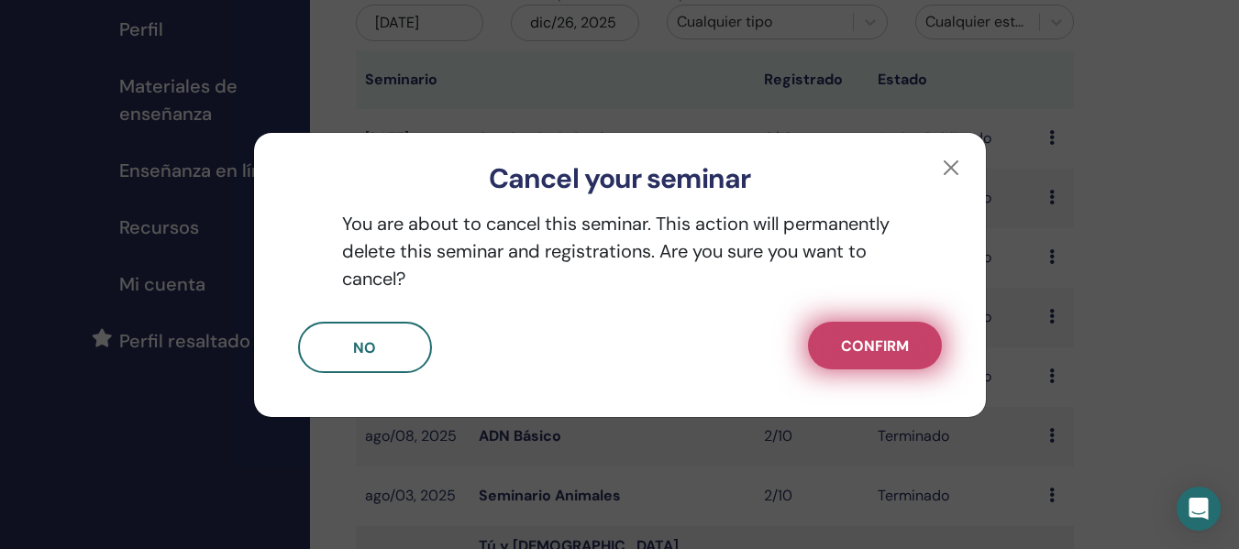
click at [845, 343] on span "Confirm" at bounding box center [875, 346] width 68 height 19
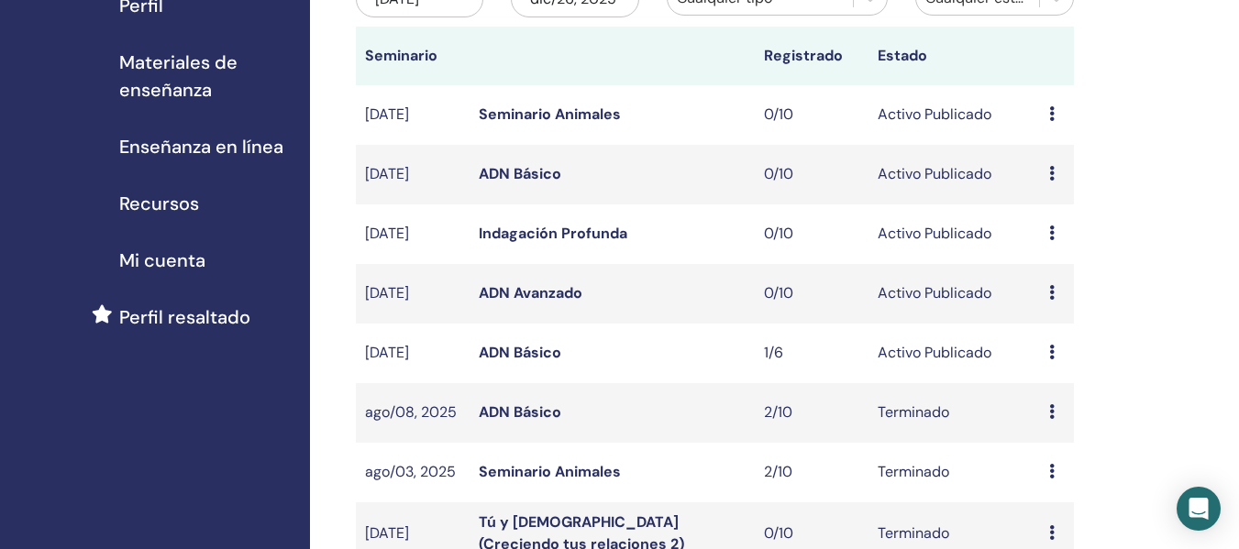
scroll to position [242, 0]
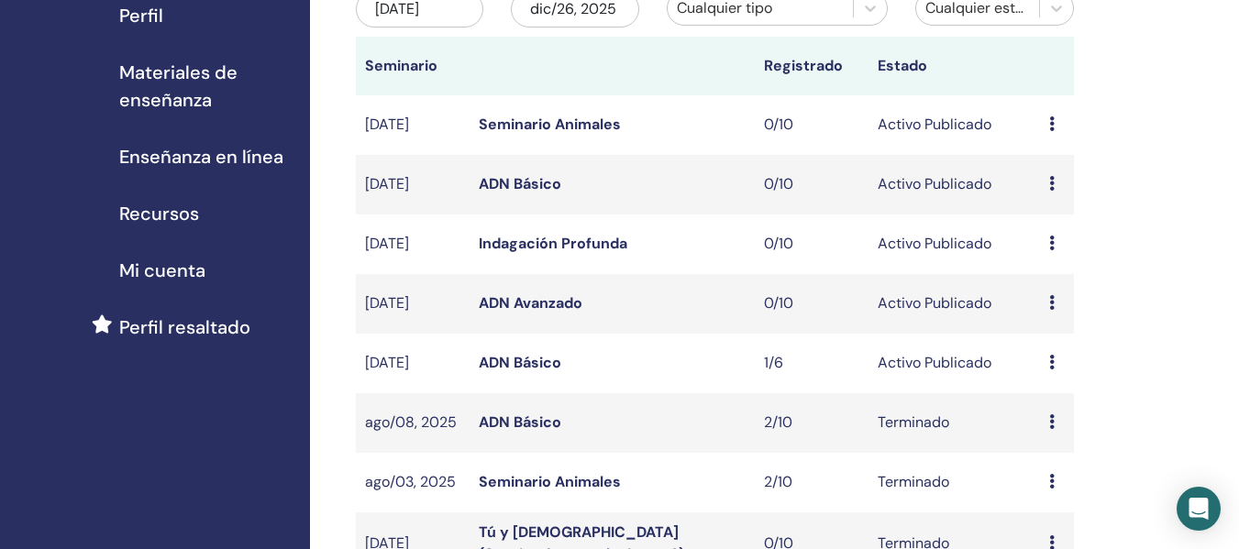
click at [1049, 365] on icon at bounding box center [1052, 362] width 6 height 15
click at [1035, 427] on link "asistentes" at bounding box center [1053, 435] width 70 height 19
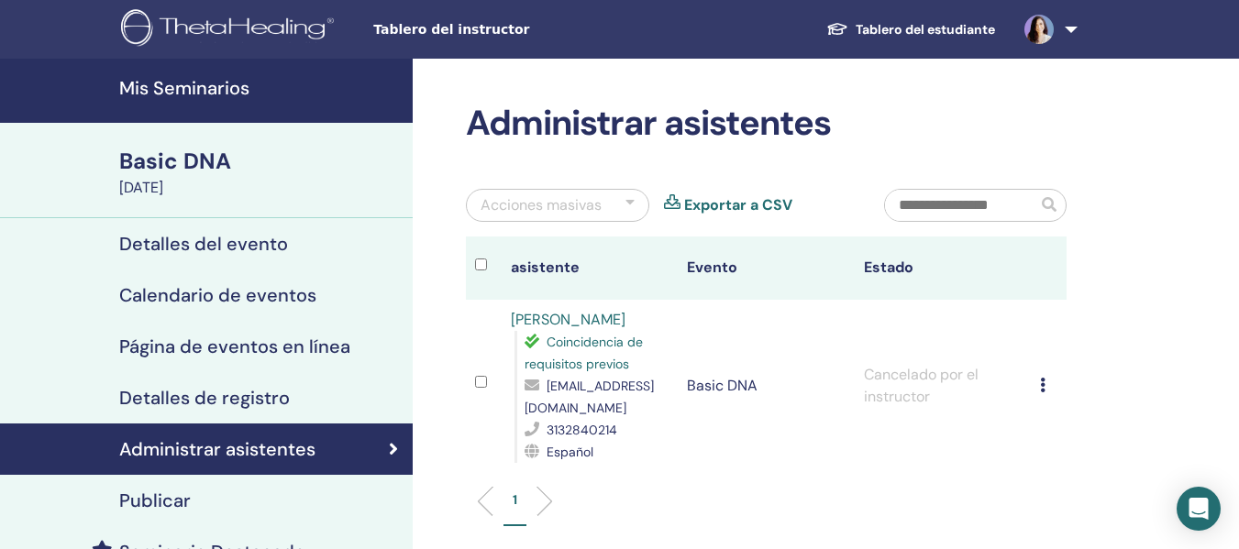
click at [126, 85] on h4 "Mis Seminarios" at bounding box center [260, 88] width 282 height 22
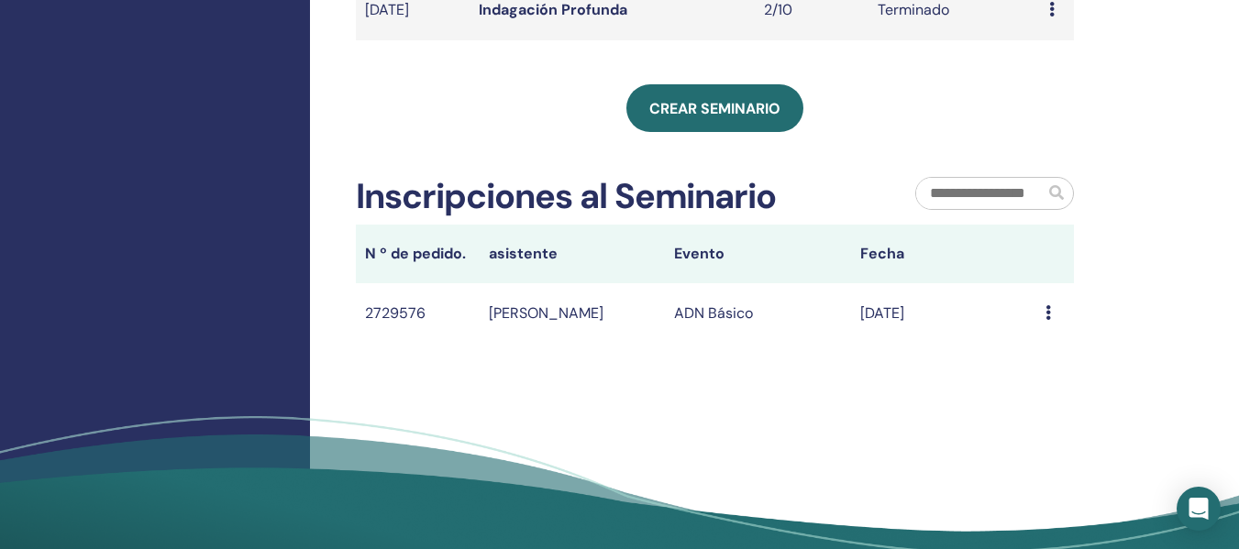
scroll to position [750, 0]
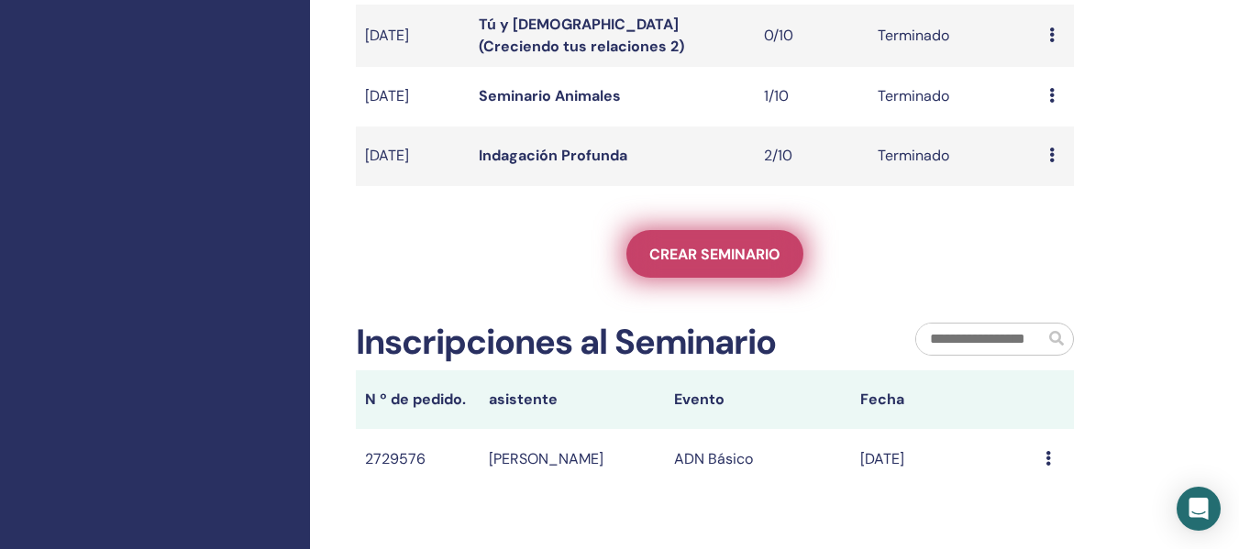
click at [696, 249] on span "Crear seminario" at bounding box center [714, 254] width 131 height 19
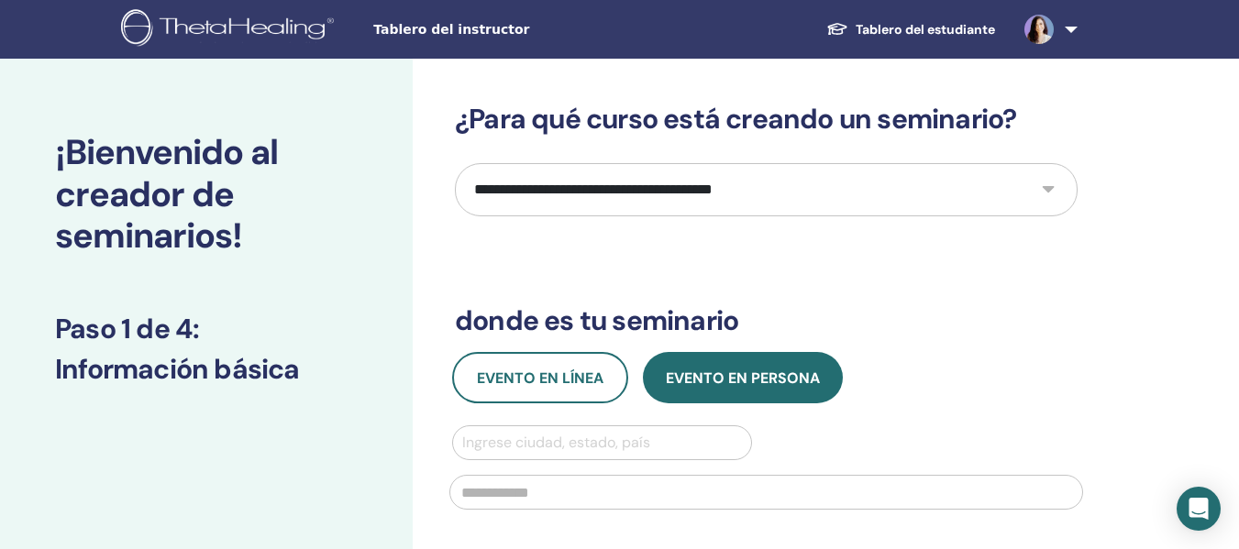
click at [1046, 185] on select "**********" at bounding box center [766, 189] width 623 height 53
select select "*"
click at [455, 163] on select "**********" at bounding box center [766, 189] width 623 height 53
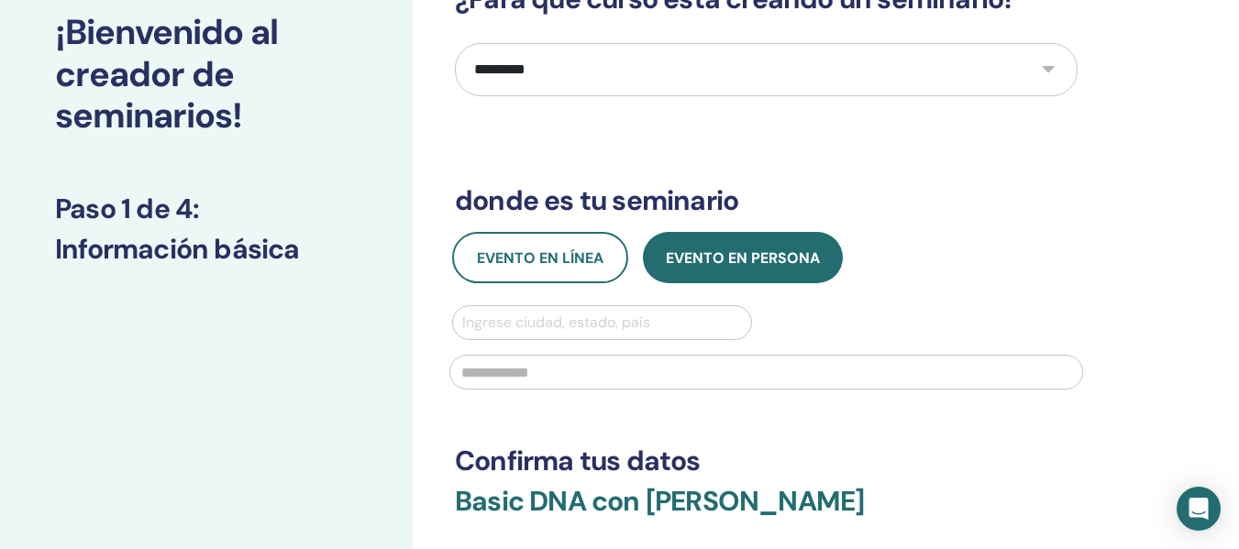
scroll to position [122, 0]
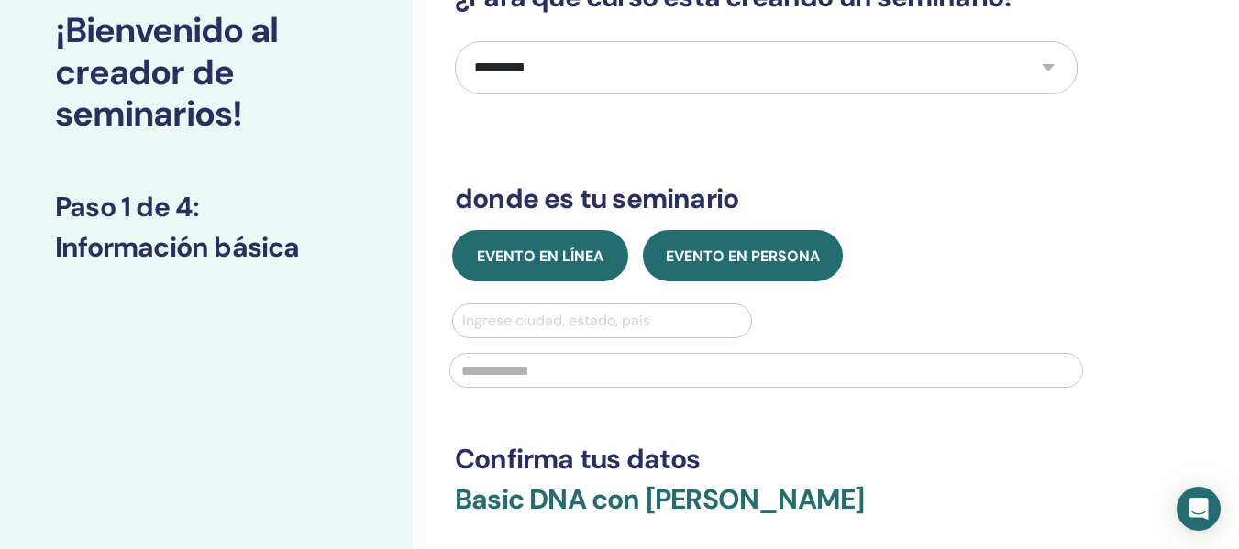
click at [489, 264] on span "Evento en línea" at bounding box center [540, 256] width 127 height 19
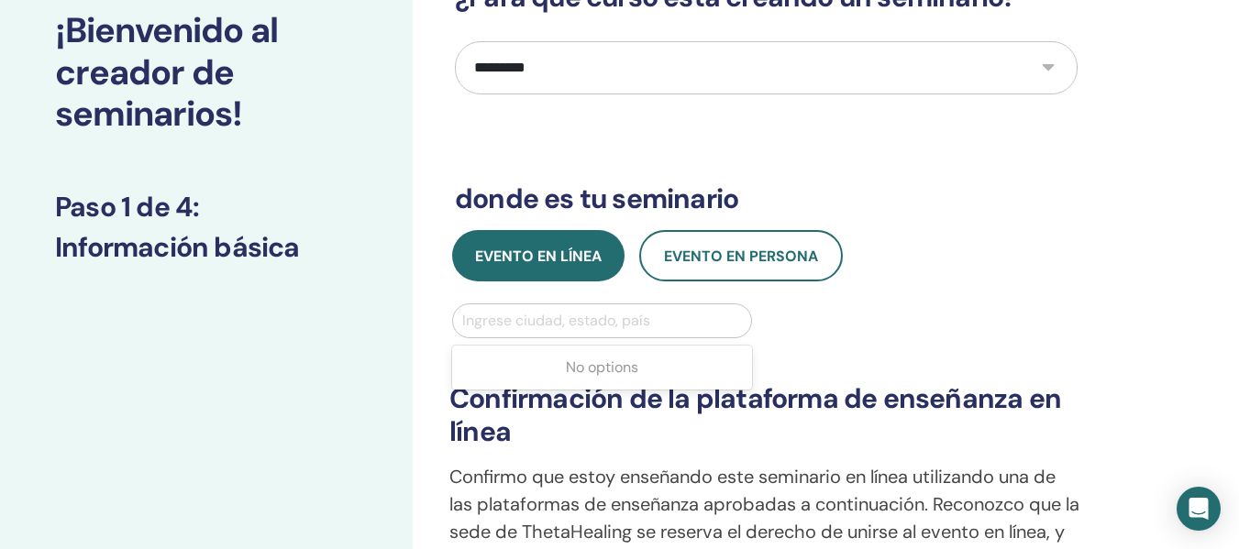
click at [531, 319] on div at bounding box center [602, 321] width 280 height 26
type input "****"
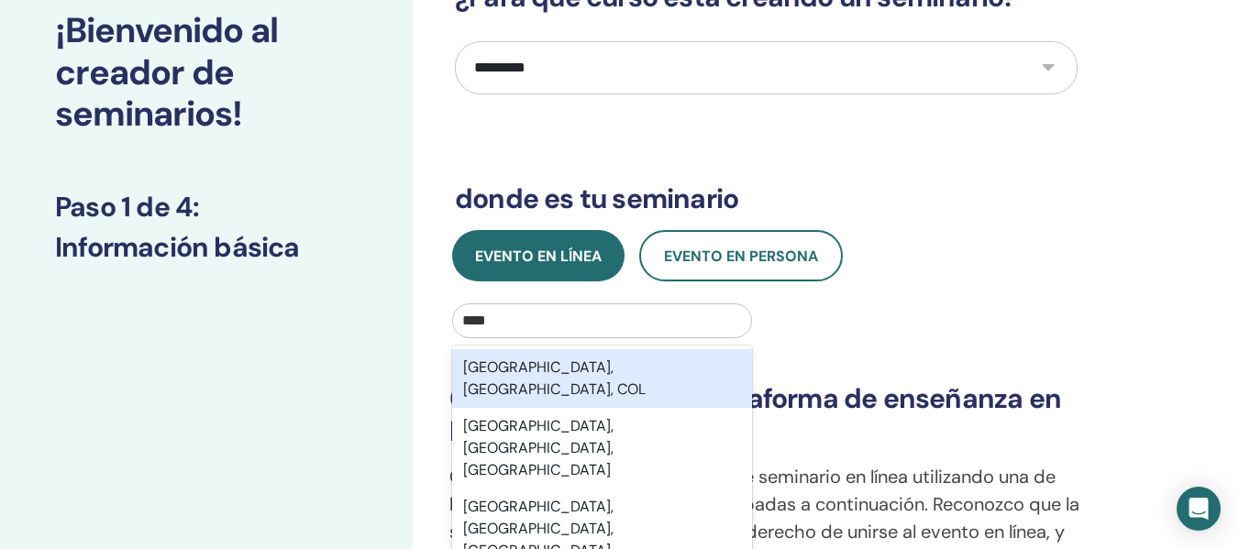
click at [543, 374] on div "[GEOGRAPHIC_DATA], [GEOGRAPHIC_DATA], COL" at bounding box center [602, 378] width 300 height 59
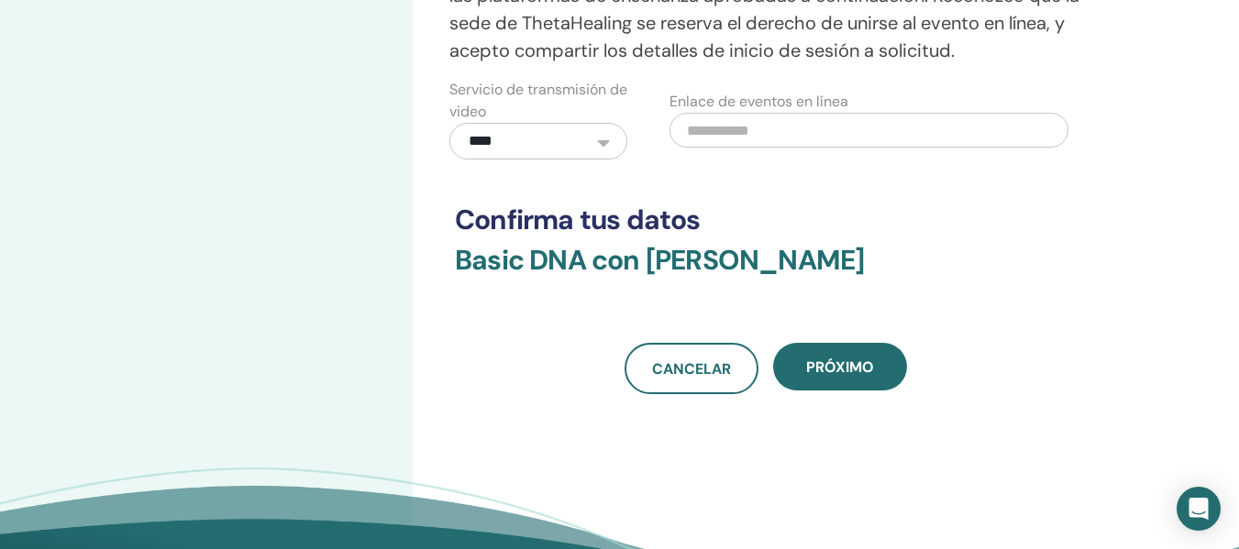
scroll to position [634, 0]
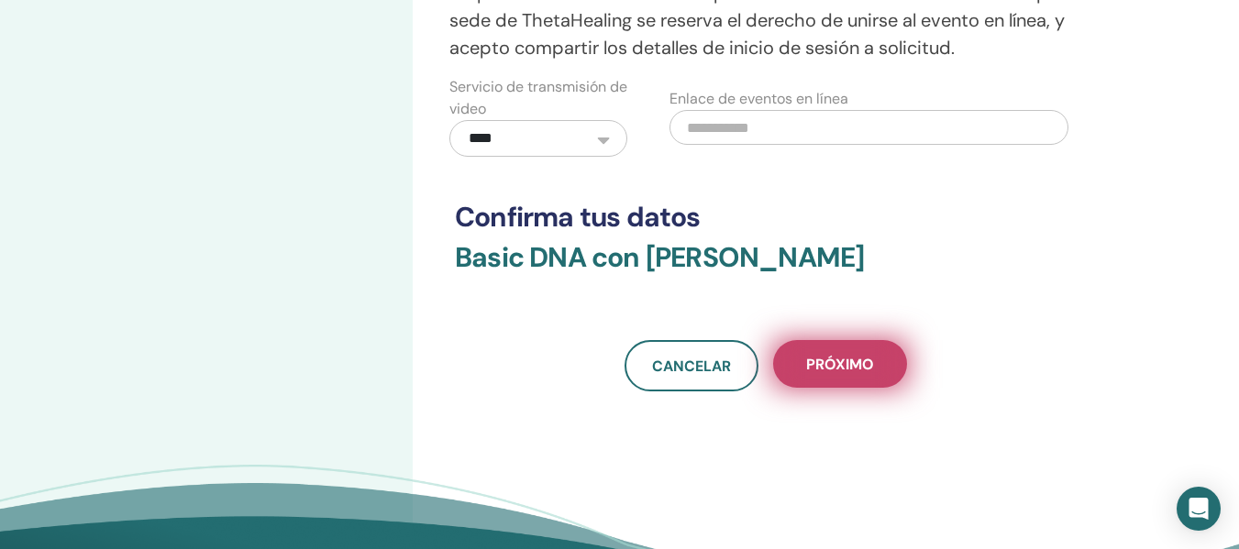
click at [824, 361] on span "próximo" at bounding box center [840, 364] width 68 height 19
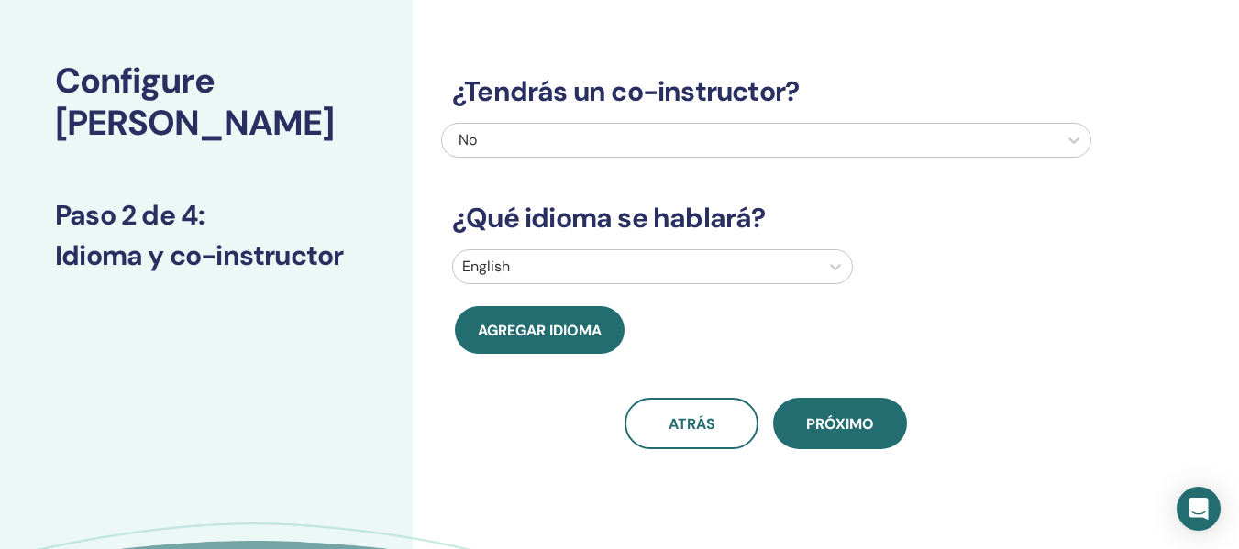
scroll to position [44, 0]
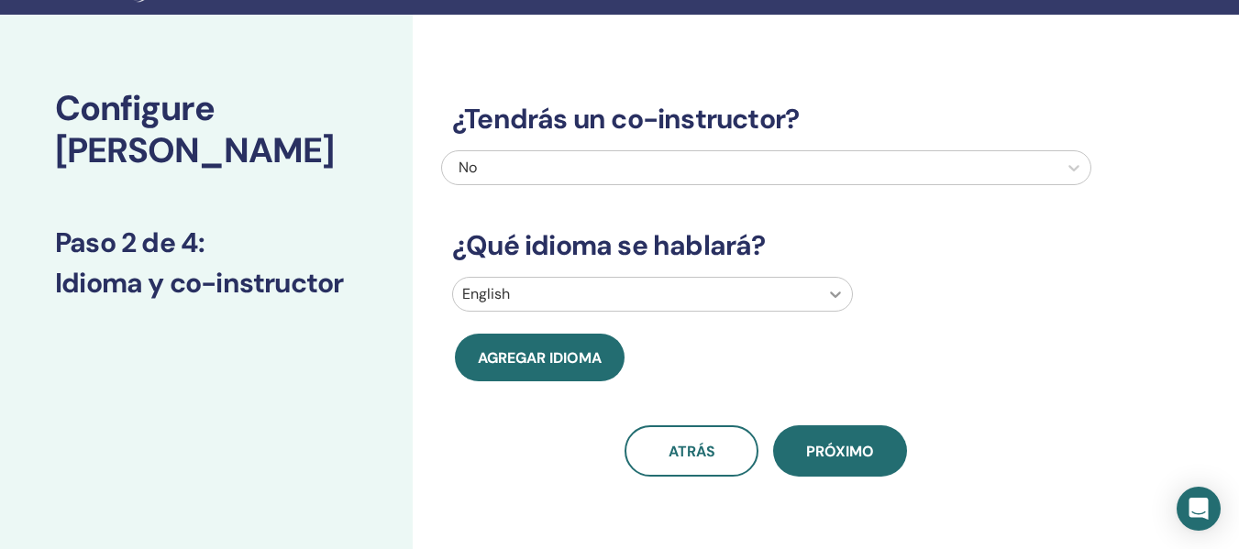
click at [836, 293] on icon at bounding box center [835, 294] width 18 height 18
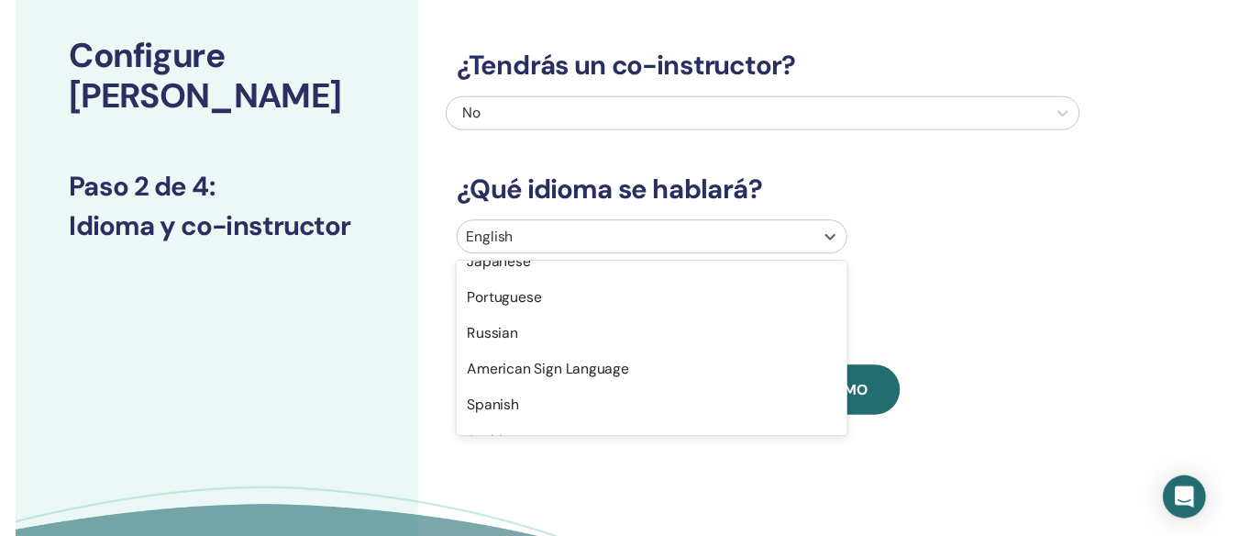
scroll to position [164, 0]
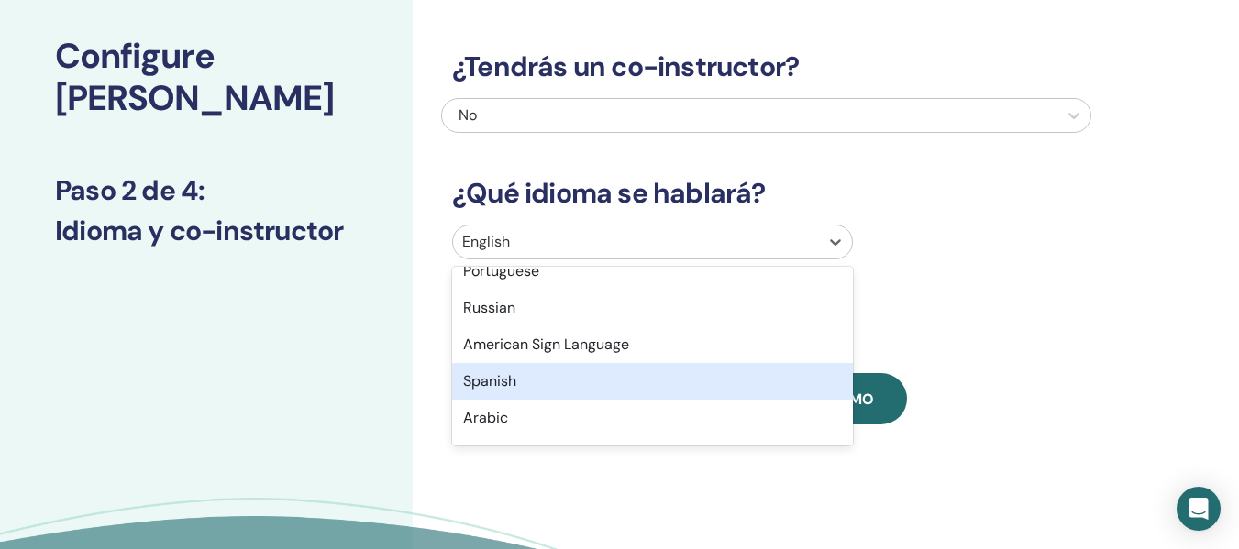
click at [477, 382] on div "Spanish" at bounding box center [652, 381] width 401 height 37
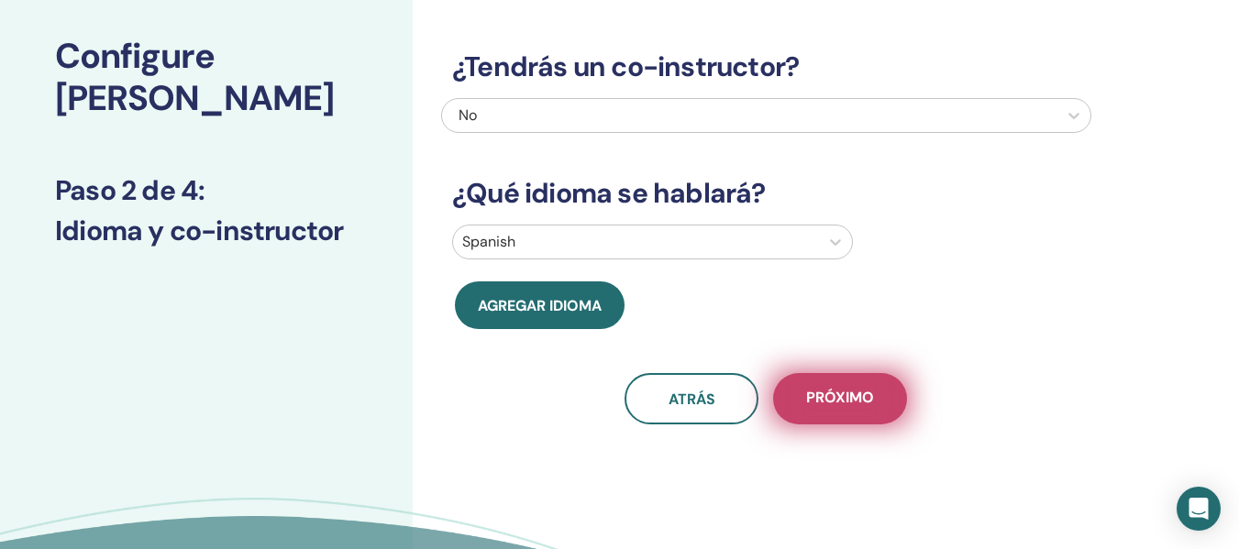
click at [840, 399] on span "próximo" at bounding box center [840, 399] width 68 height 23
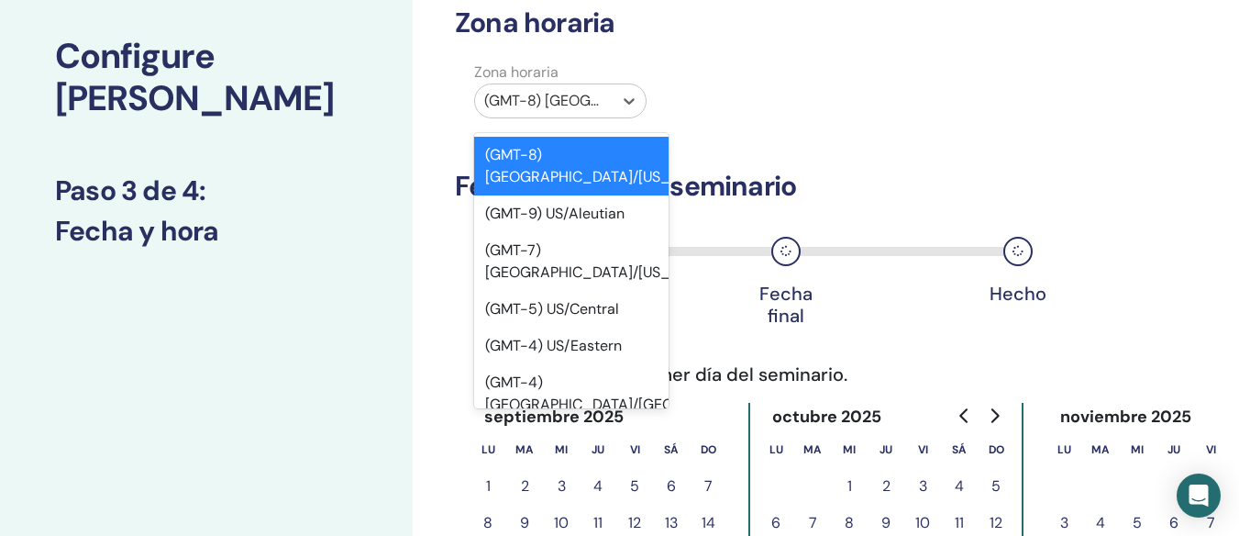
click at [594, 105] on div at bounding box center [543, 101] width 119 height 26
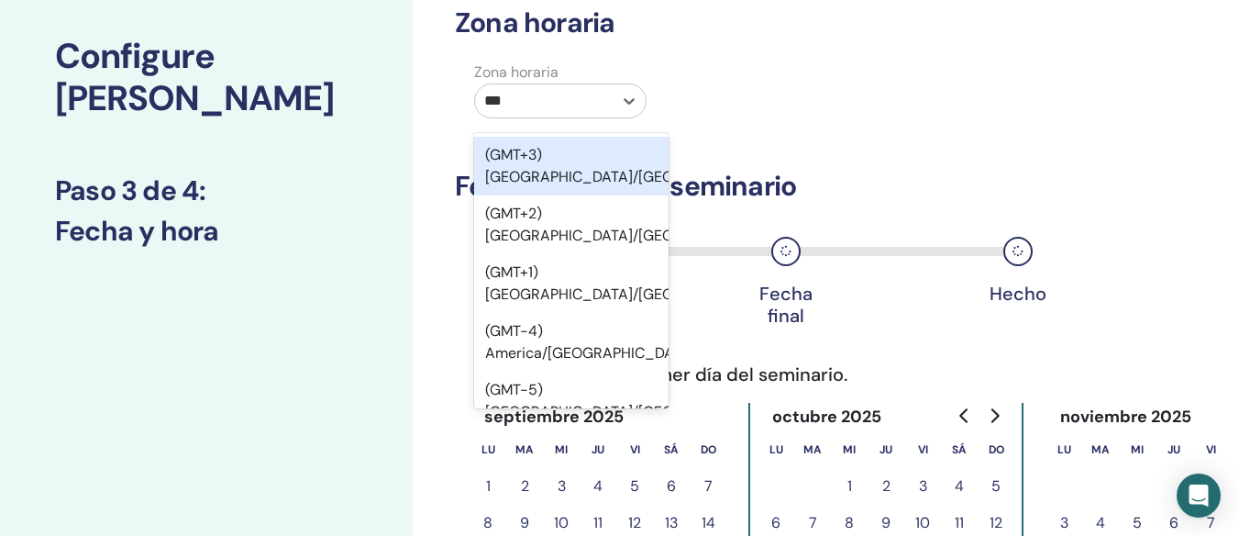
type input "****"
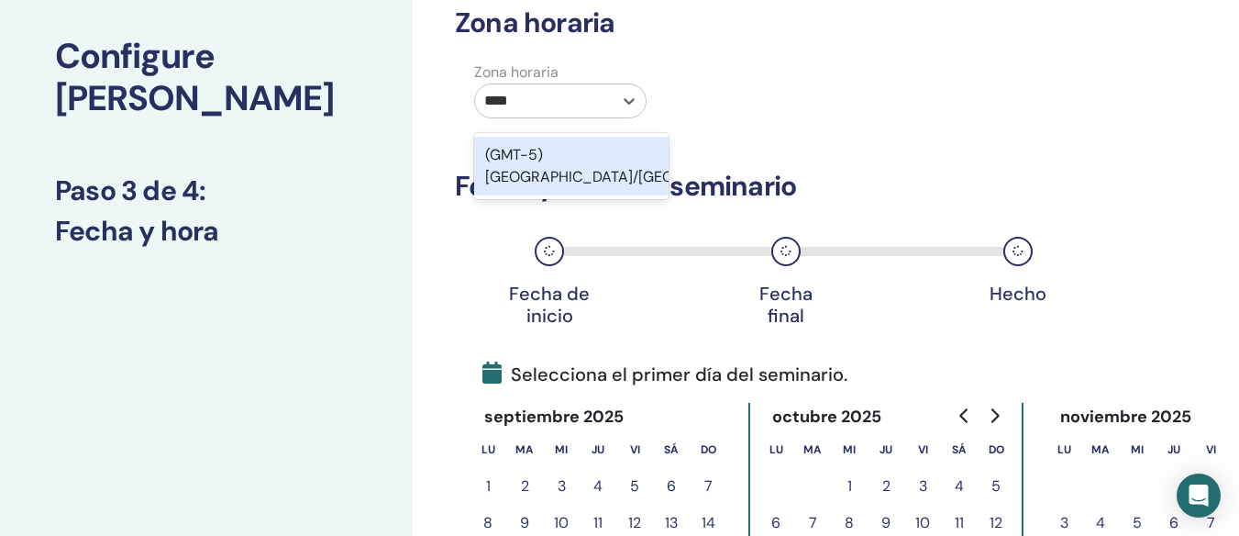
drag, startPoint x: 592, startPoint y: 159, endPoint x: 566, endPoint y: 150, distance: 27.0
click at [566, 150] on div "(GMT-5) [GEOGRAPHIC_DATA]/[GEOGRAPHIC_DATA]" at bounding box center [571, 166] width 194 height 59
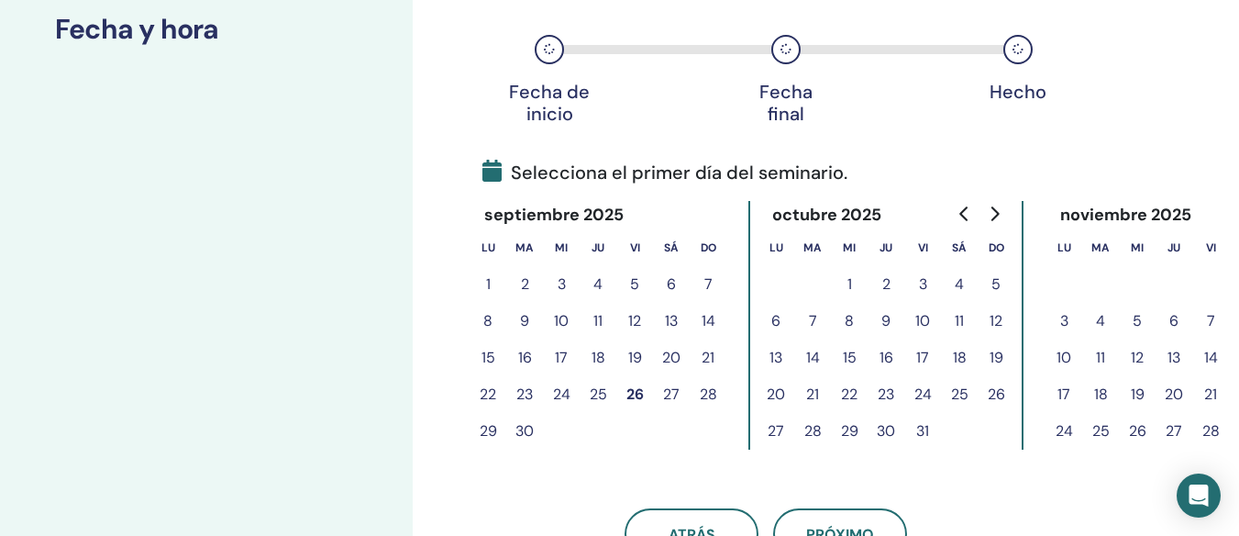
scroll to position [301, 0]
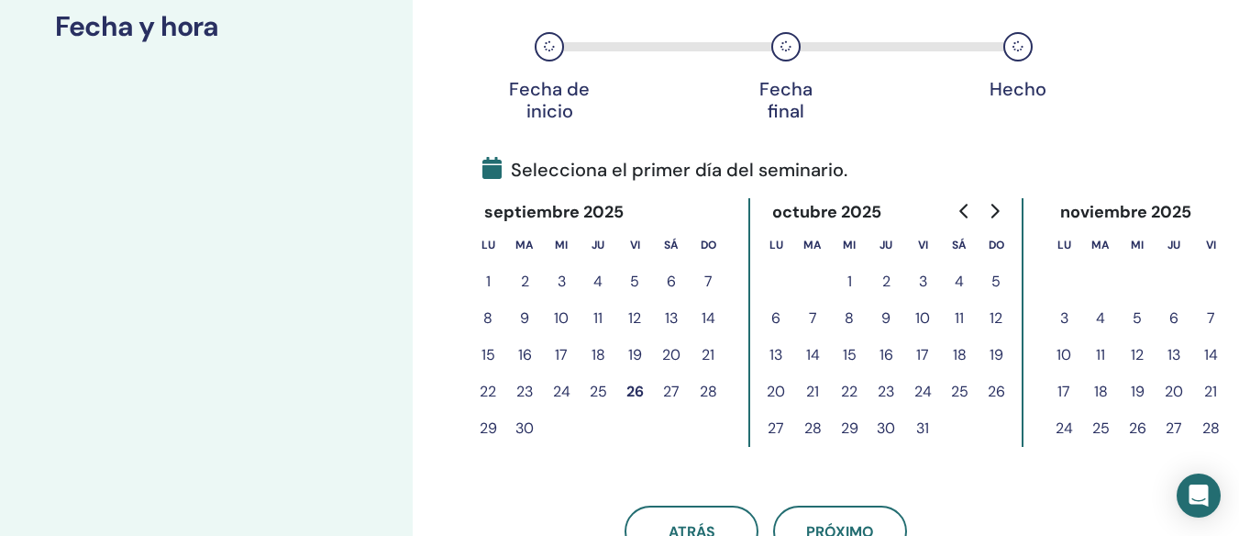
click at [916, 280] on button "3" at bounding box center [922, 281] width 37 height 37
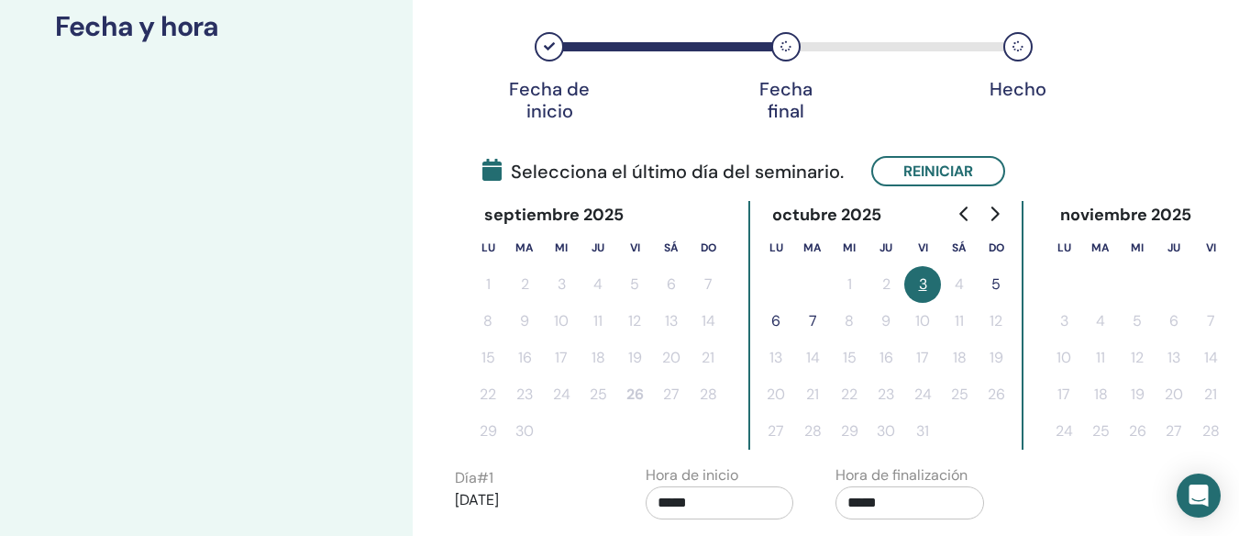
click at [996, 289] on button "5" at bounding box center [996, 284] width 37 height 37
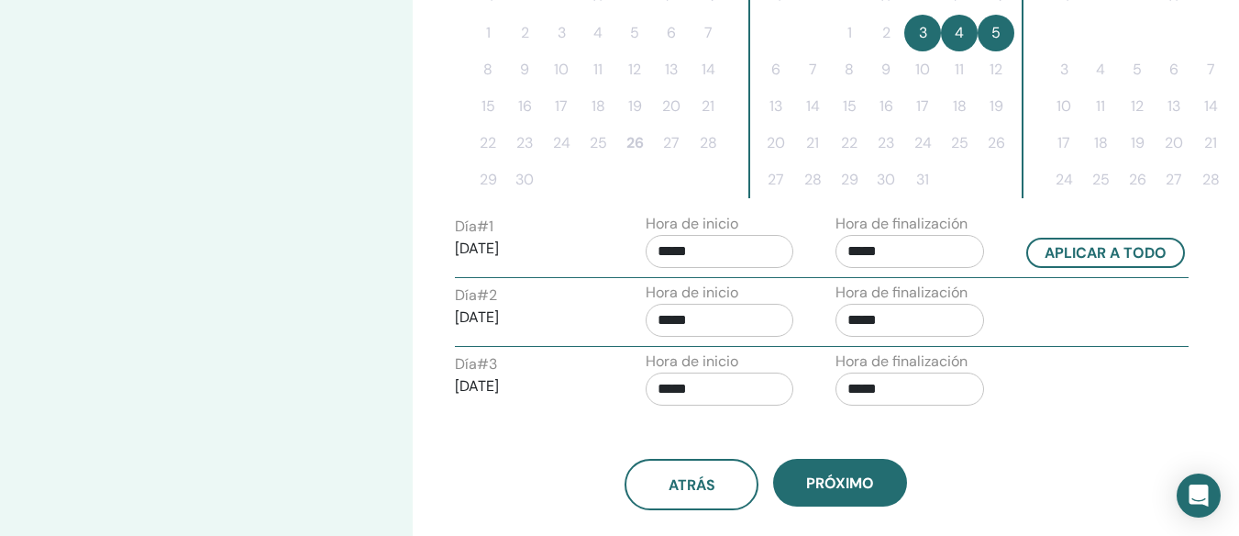
scroll to position [556, 0]
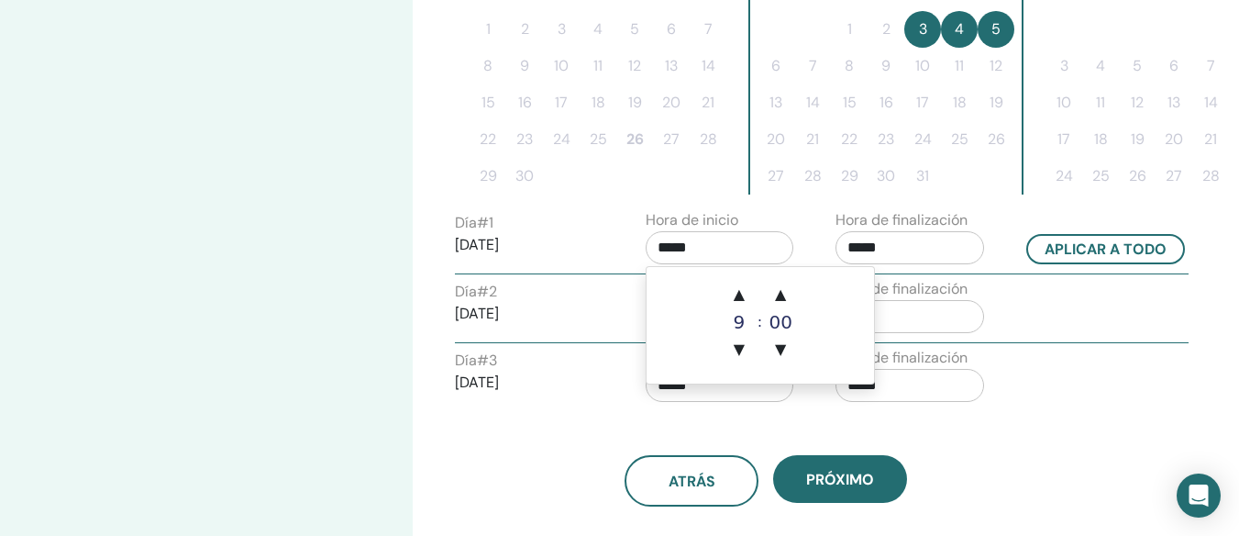
click at [730, 252] on input "*****" at bounding box center [720, 247] width 149 height 33
click at [734, 294] on span "▲" at bounding box center [739, 294] width 37 height 37
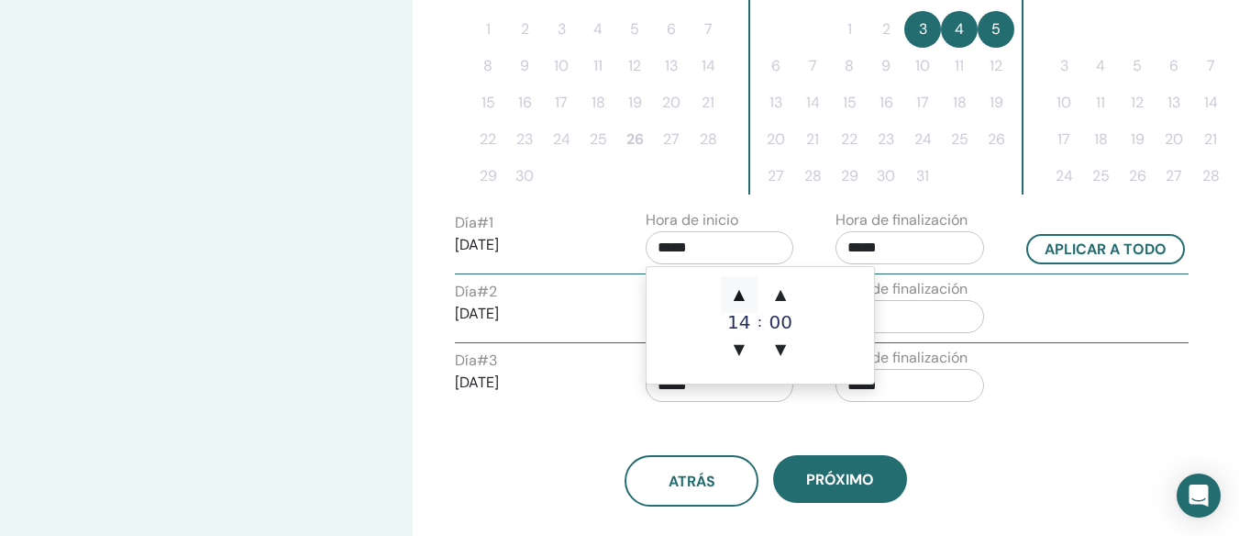
click at [734, 294] on span "▲" at bounding box center [739, 294] width 37 height 37
type input "*****"
click at [734, 294] on span "▲" at bounding box center [739, 294] width 37 height 37
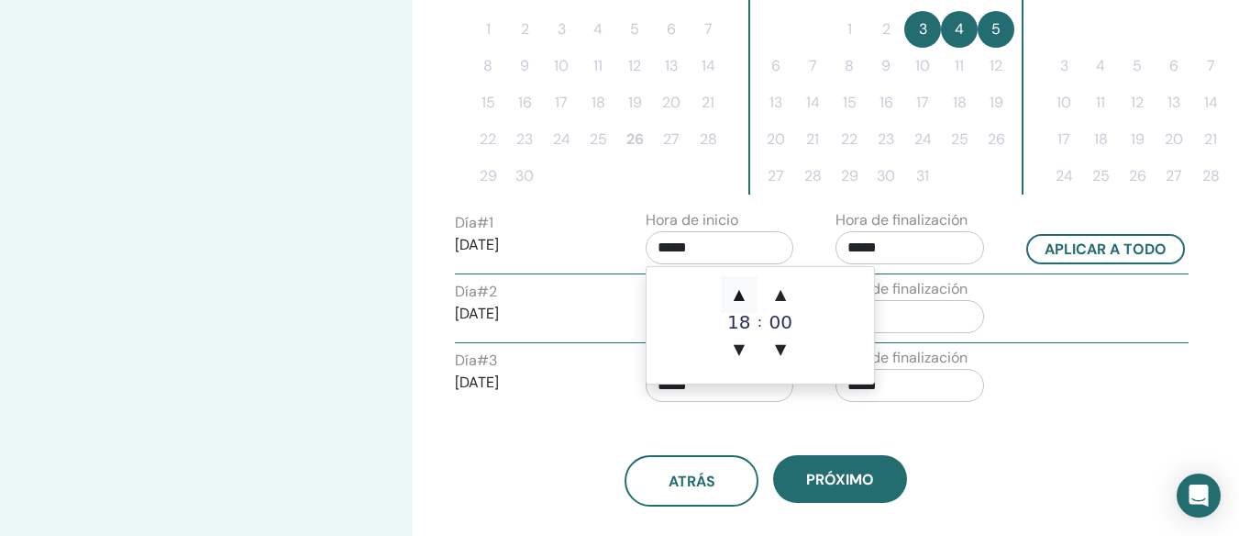
click at [734, 294] on span "▲" at bounding box center [739, 294] width 37 height 37
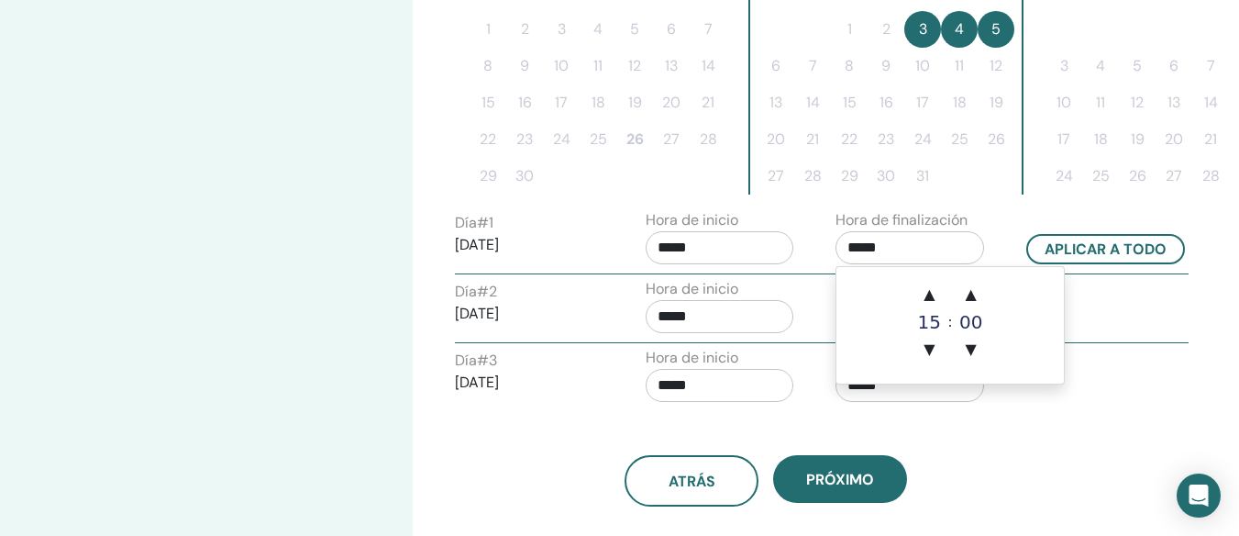
click at [973, 246] on input "*****" at bounding box center [910, 247] width 149 height 33
click at [927, 295] on span "▲" at bounding box center [929, 294] width 37 height 37
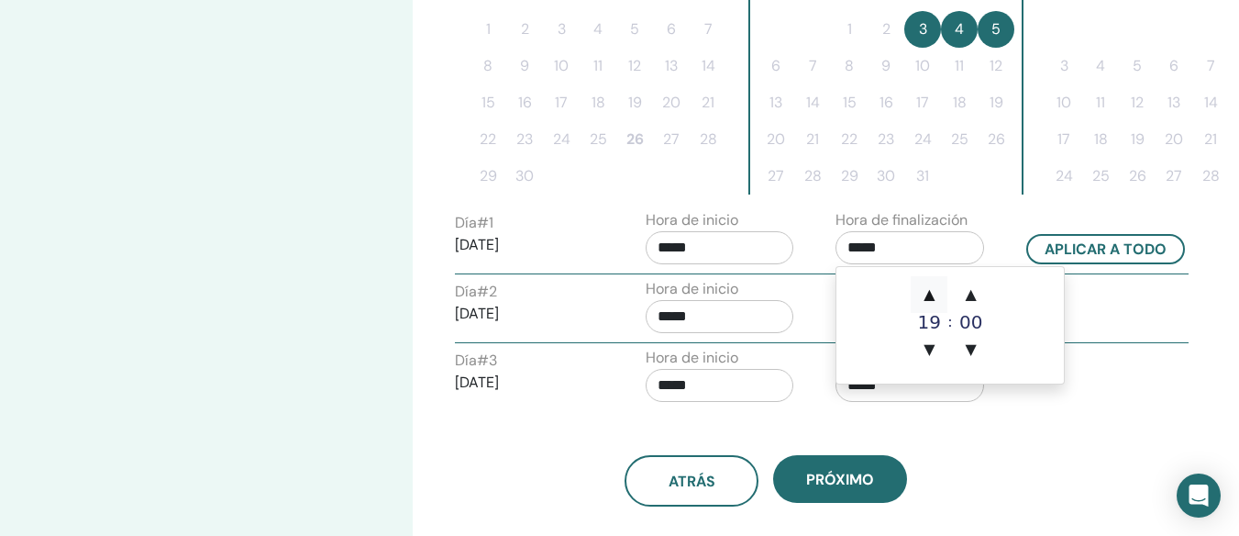
click at [927, 295] on span "▲" at bounding box center [929, 294] width 37 height 37
click at [927, 344] on span "▼" at bounding box center [929, 349] width 37 height 37
click at [975, 297] on span "▲" at bounding box center [971, 294] width 37 height 37
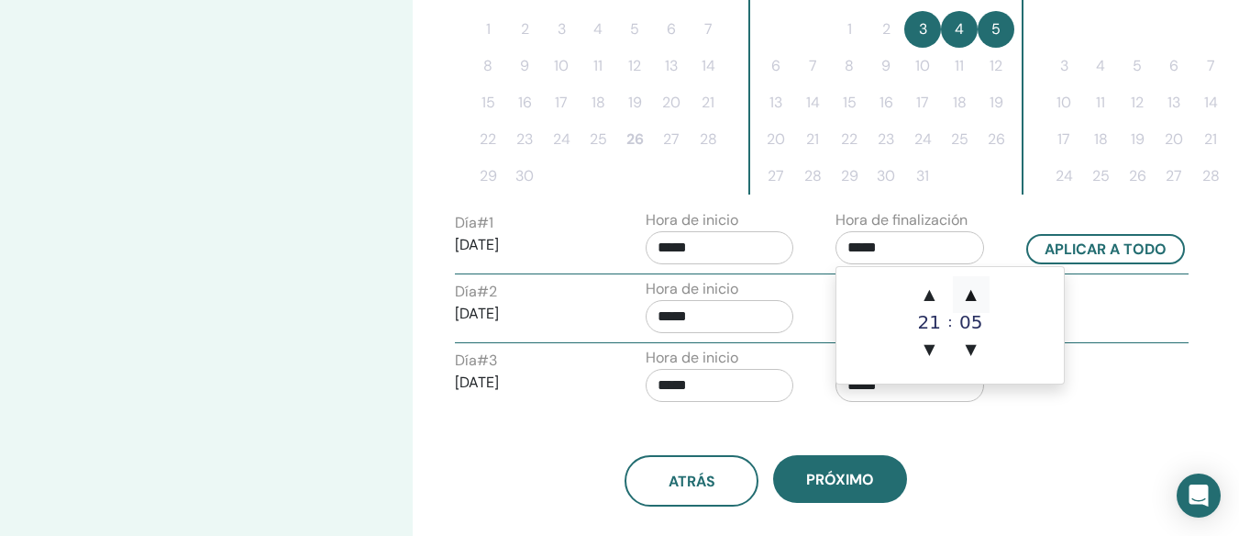
click at [975, 297] on span "▲" at bounding box center [971, 294] width 37 height 37
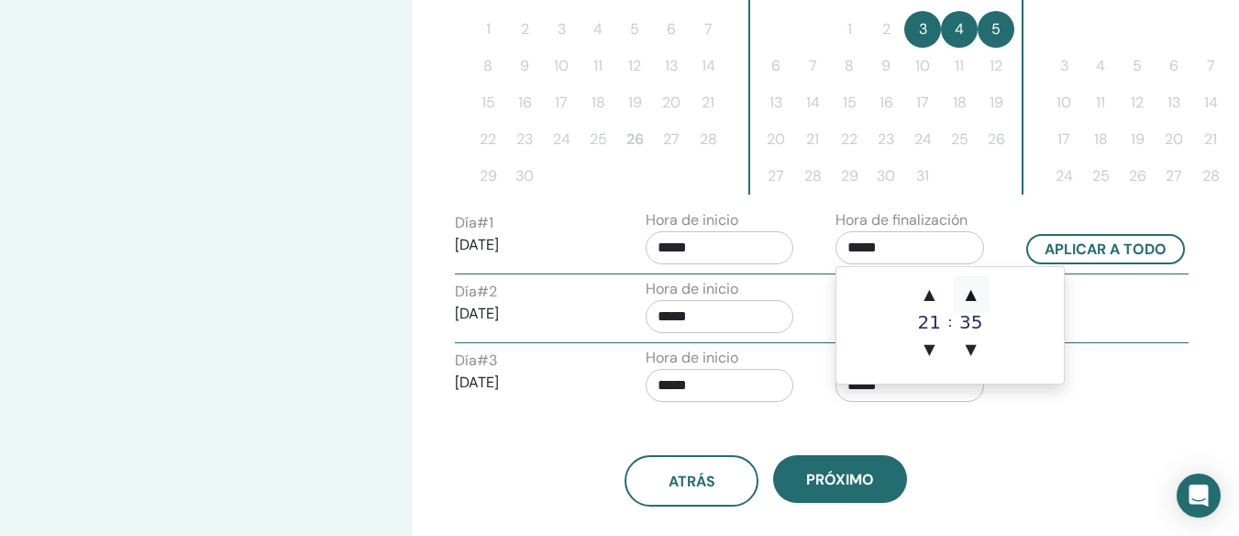
click at [975, 297] on span "▲" at bounding box center [971, 294] width 37 height 37
type input "*****"
click at [714, 248] on input "*****" at bounding box center [720, 247] width 149 height 33
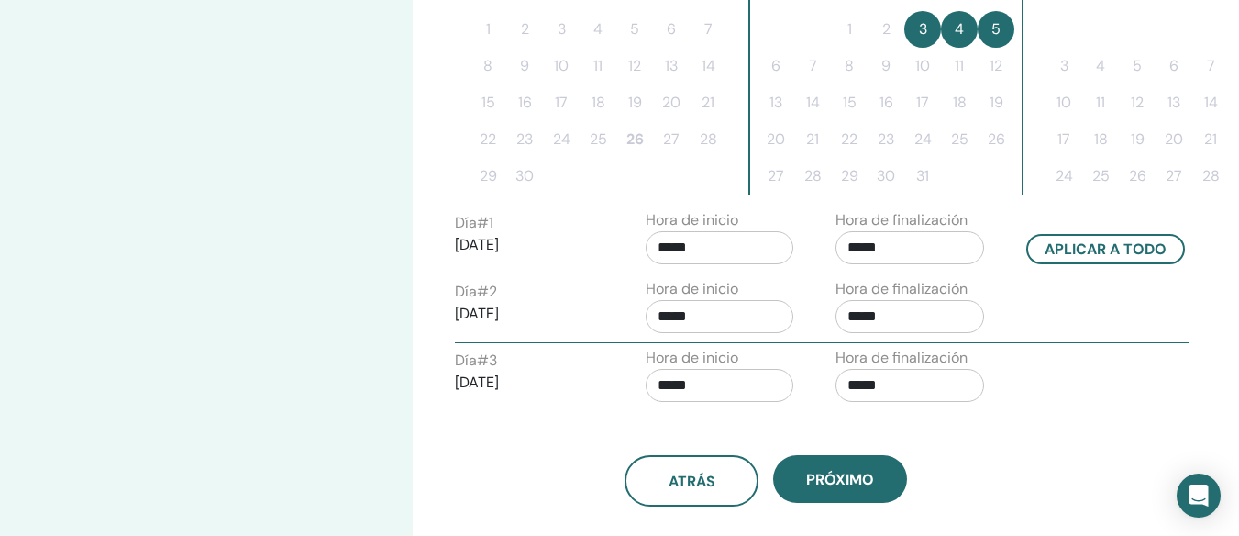
click at [714, 248] on input "*****" at bounding box center [720, 247] width 149 height 33
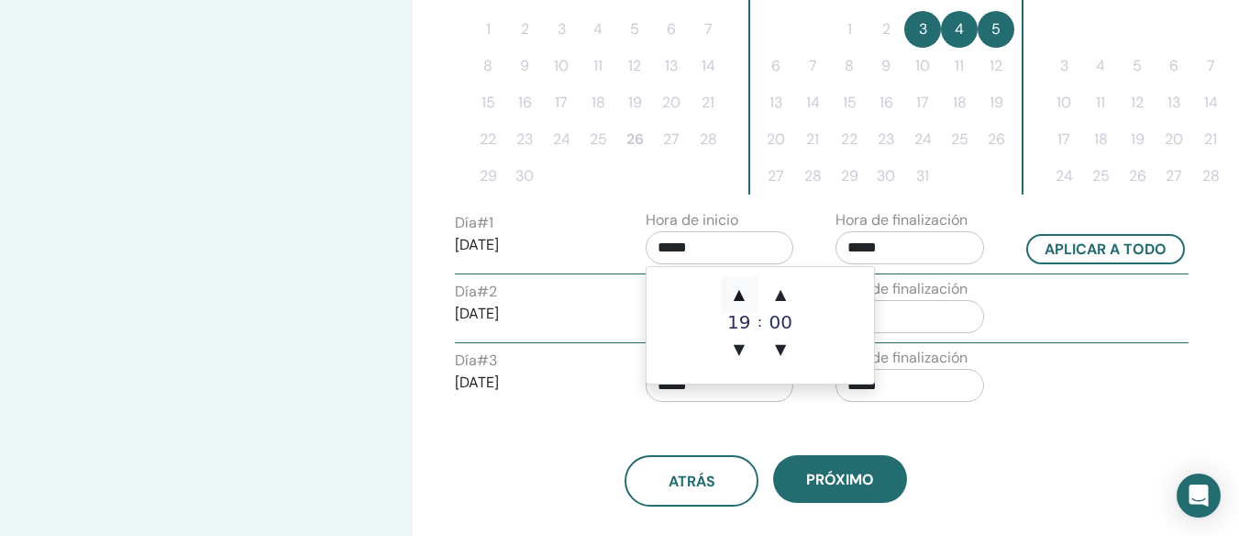
click at [744, 299] on span "▲" at bounding box center [739, 294] width 37 height 37
click at [741, 354] on span "▼" at bounding box center [739, 349] width 37 height 37
type input "*****"
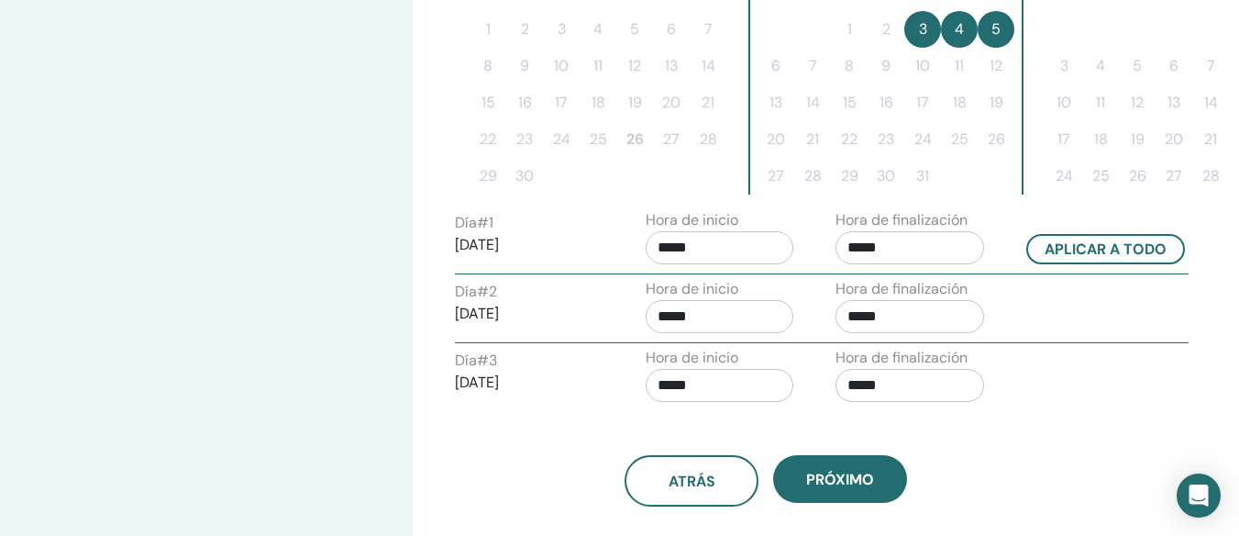
click at [1068, 355] on div "Día # 3 2025/10/05 Hora de inicio ***** Hora de finalización *****" at bounding box center [821, 379] width 761 height 64
click at [720, 320] on input "*****" at bounding box center [720, 316] width 149 height 33
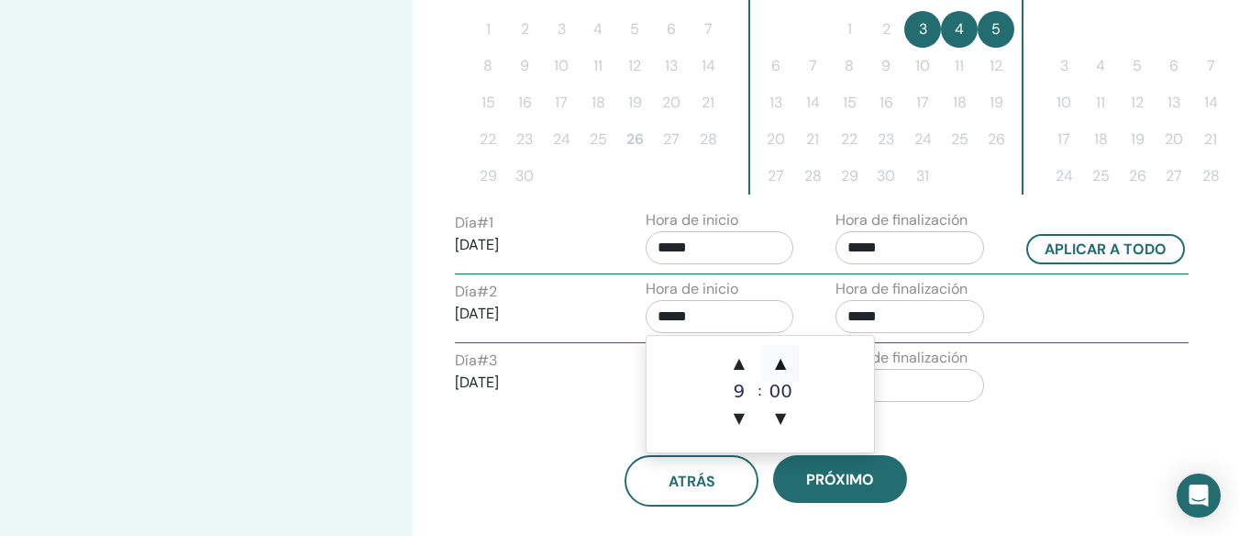
click at [782, 364] on span "▲" at bounding box center [780, 363] width 37 height 37
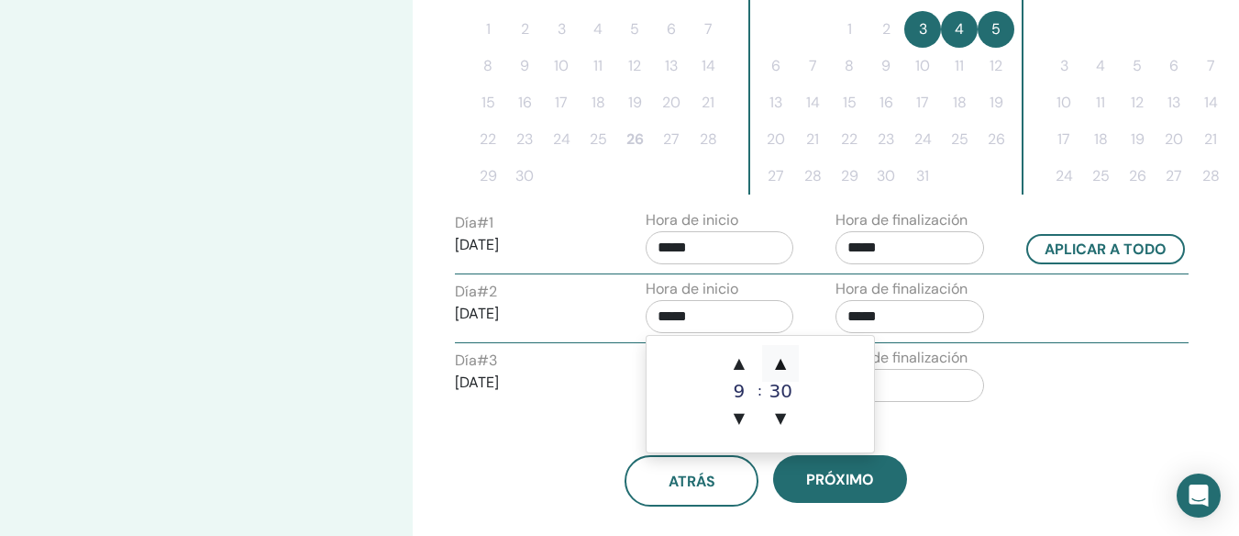
click at [782, 364] on span "▲" at bounding box center [780, 363] width 37 height 37
type input "*****"
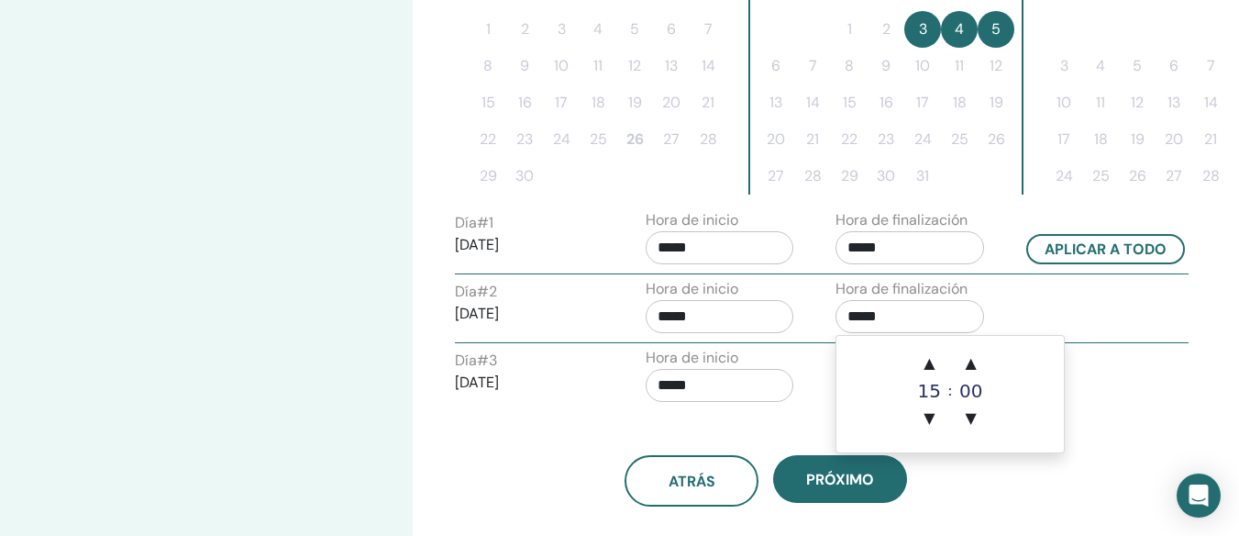
click at [917, 315] on input "*****" at bounding box center [910, 316] width 149 height 33
click at [933, 364] on span "▲" at bounding box center [929, 363] width 37 height 37
click at [971, 360] on span "▲" at bounding box center [971, 363] width 37 height 37
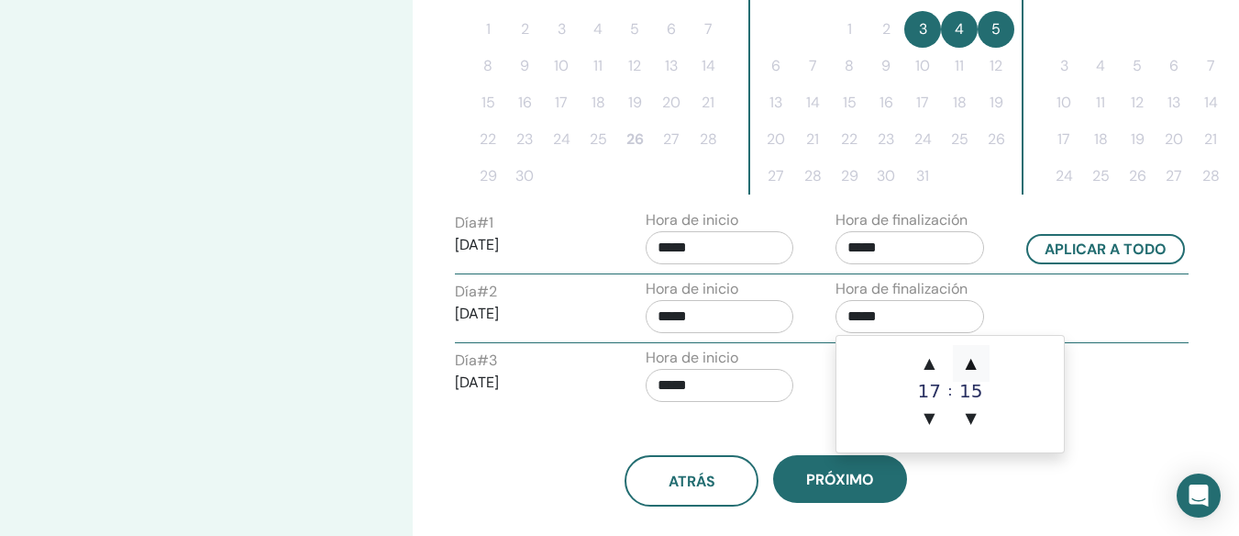
click at [971, 360] on span "▲" at bounding box center [971, 363] width 37 height 37
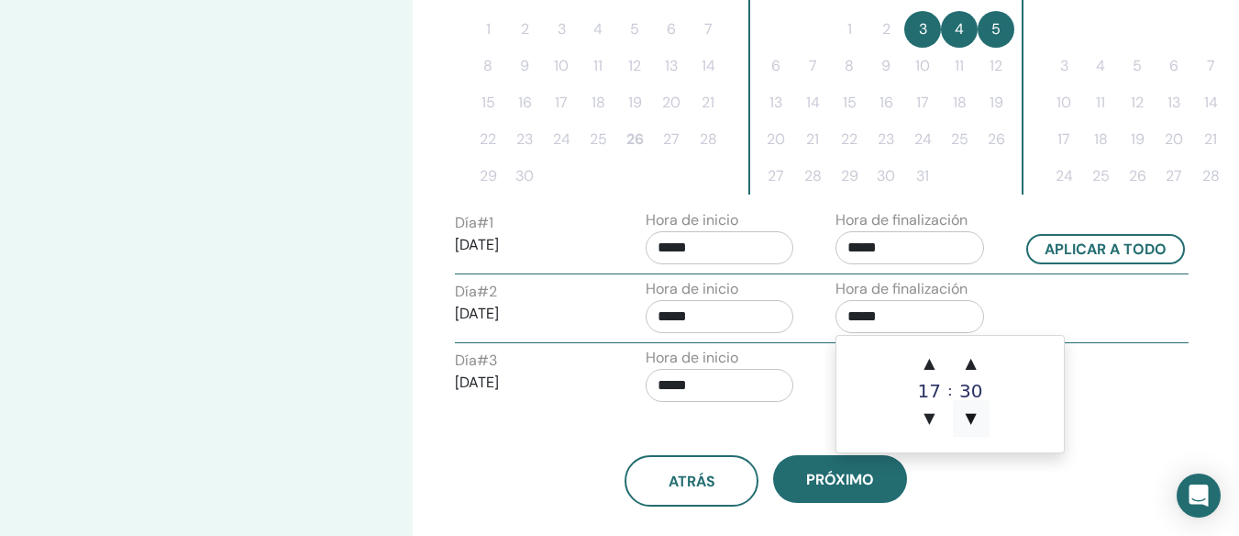
click at [968, 433] on span "▼" at bounding box center [971, 418] width 37 height 37
type input "*****"
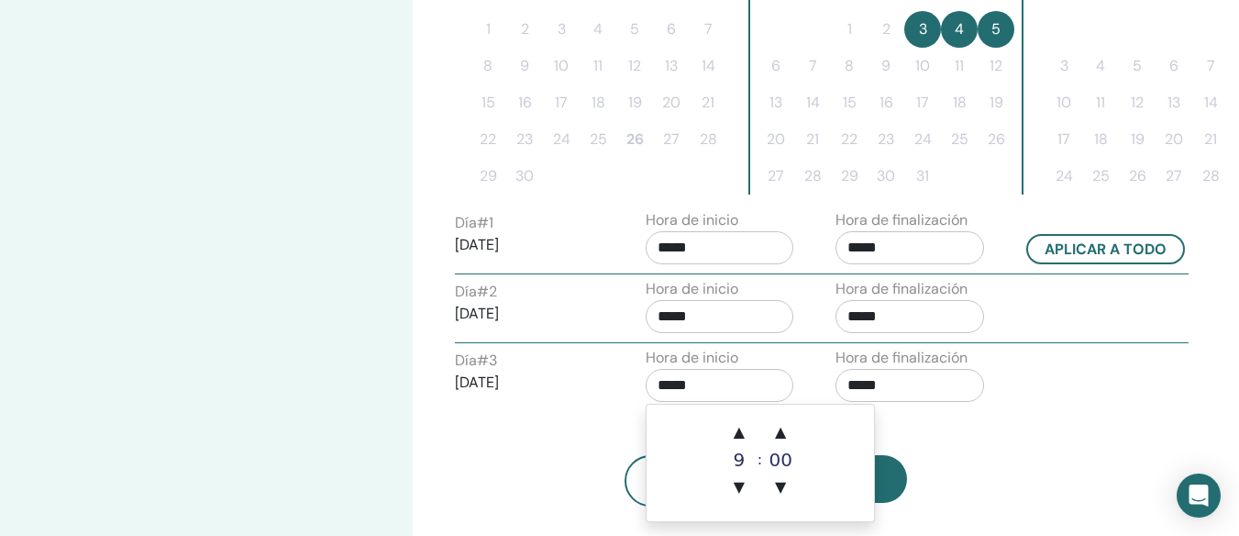
click at [705, 390] on input "*****" at bounding box center [720, 385] width 149 height 33
click at [786, 431] on span "▲" at bounding box center [780, 432] width 37 height 37
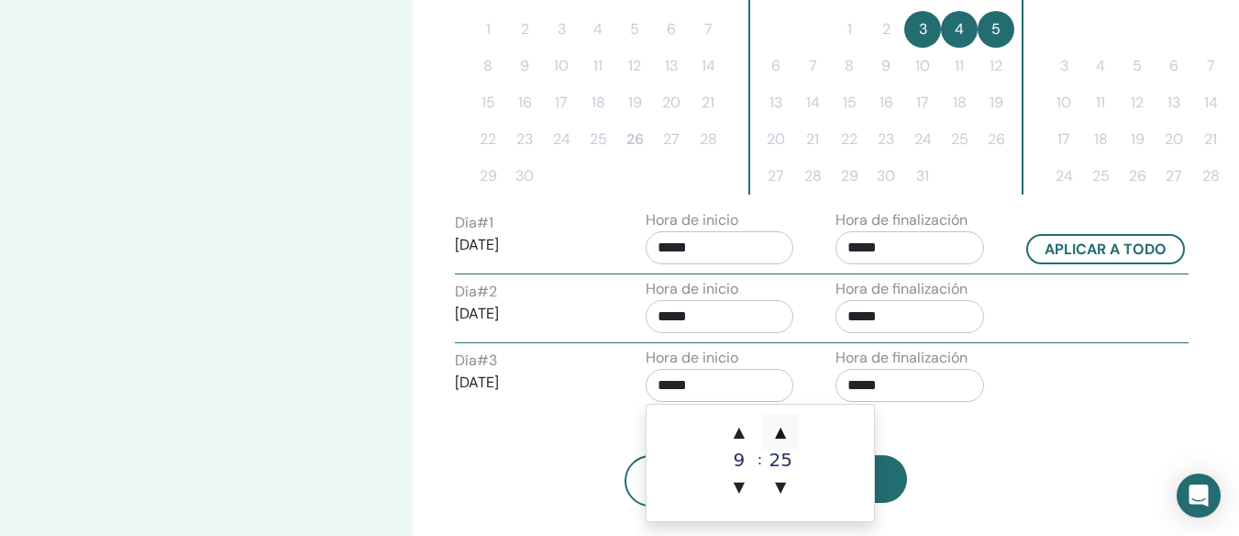
click at [786, 431] on span "▲" at bounding box center [780, 432] width 37 height 37
type input "*****"
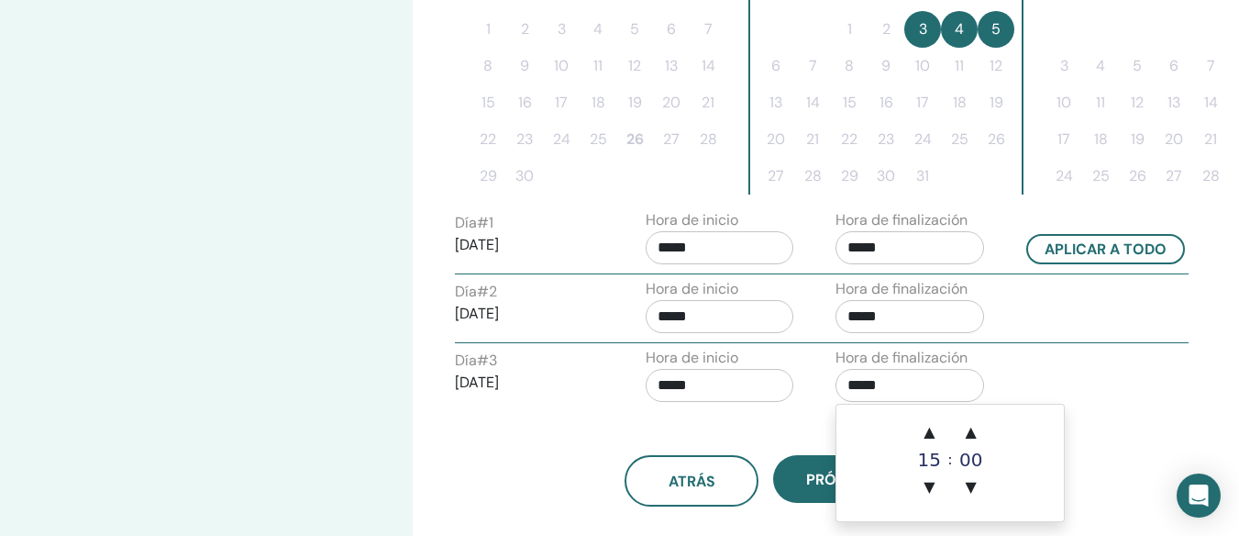
click at [920, 378] on input "*****" at bounding box center [910, 385] width 149 height 33
click at [935, 428] on span "▲" at bounding box center [929, 432] width 37 height 37
click at [927, 489] on span "▼" at bounding box center [929, 487] width 37 height 37
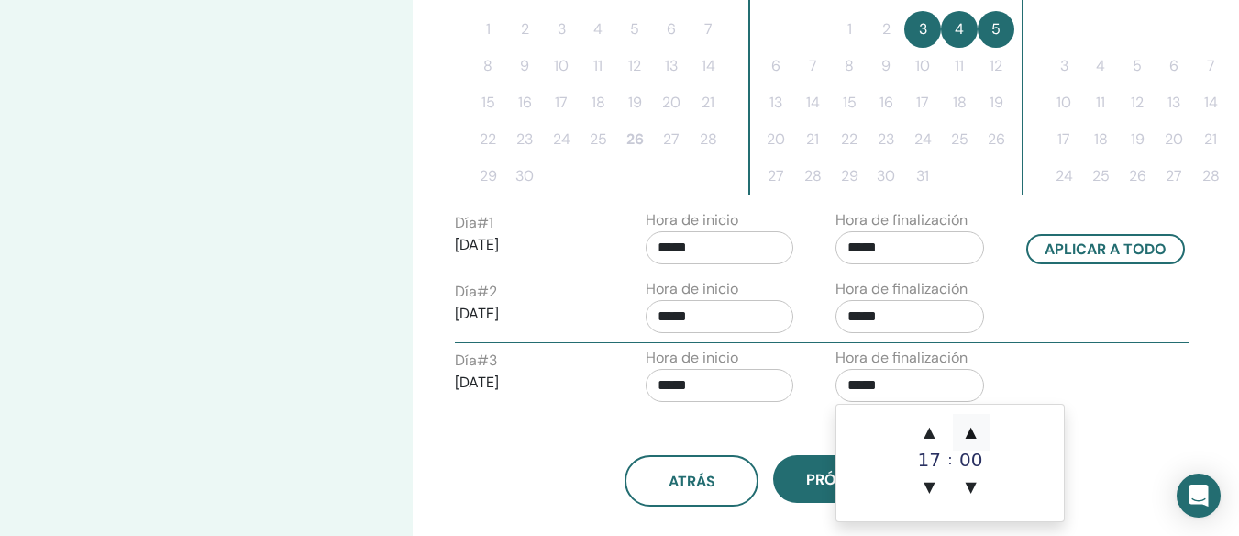
click at [973, 430] on span "▲" at bounding box center [971, 432] width 37 height 37
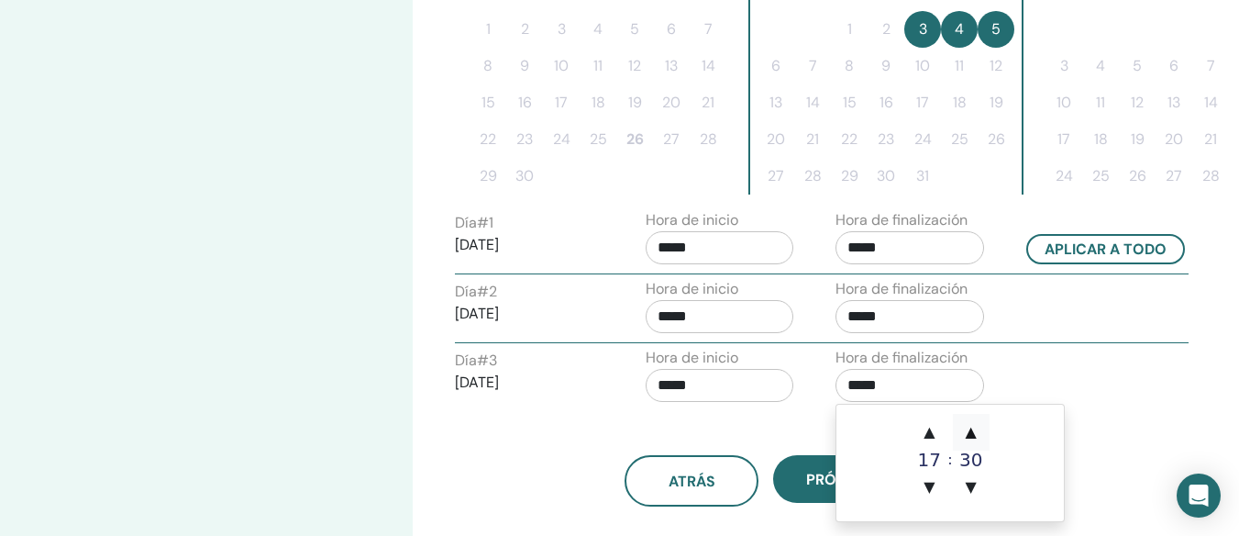
click at [973, 430] on span "▲" at bounding box center [971, 432] width 37 height 37
type input "*****"
click at [1119, 415] on div "Zona horaria Zona horaria (GMT-5) America/Bogota Fecha y hora del seminario Fec…" at bounding box center [826, 133] width 826 height 1260
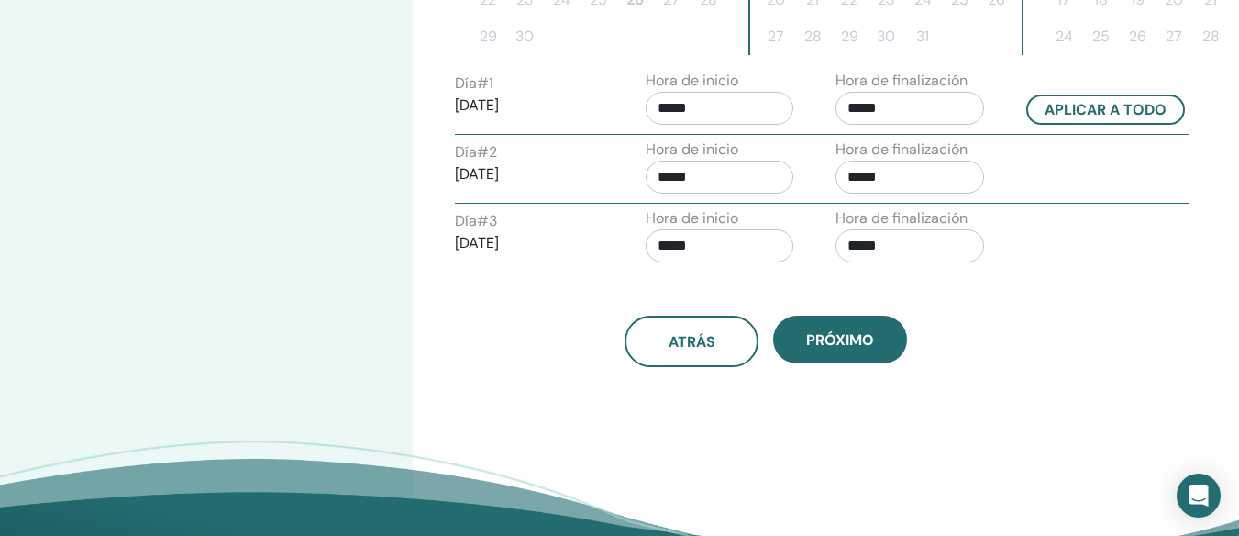
scroll to position [698, 0]
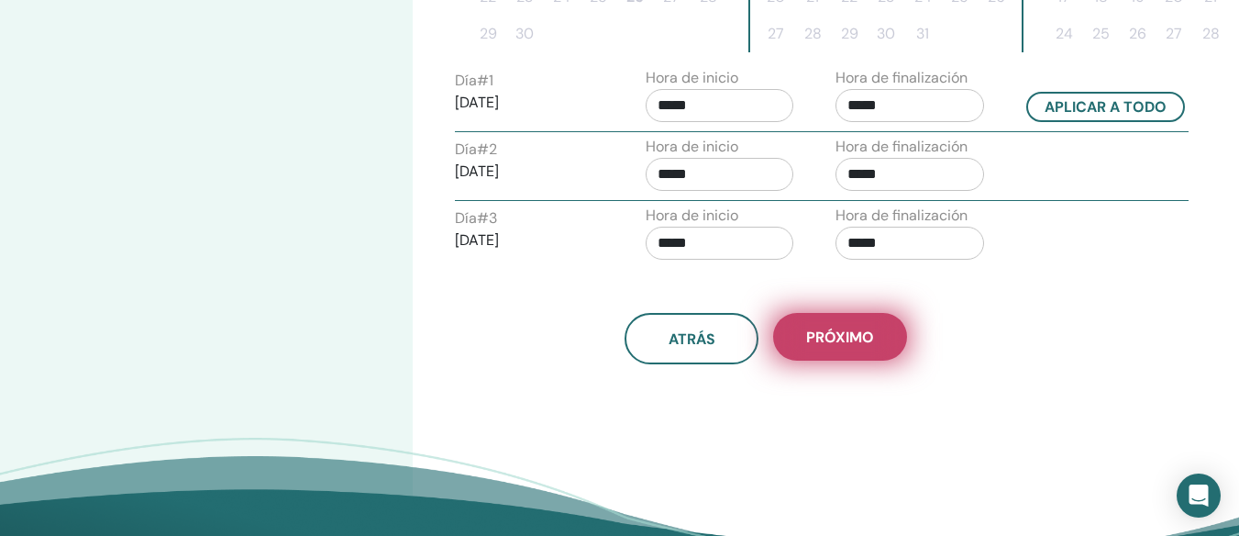
click at [833, 340] on span "próximo" at bounding box center [840, 336] width 68 height 19
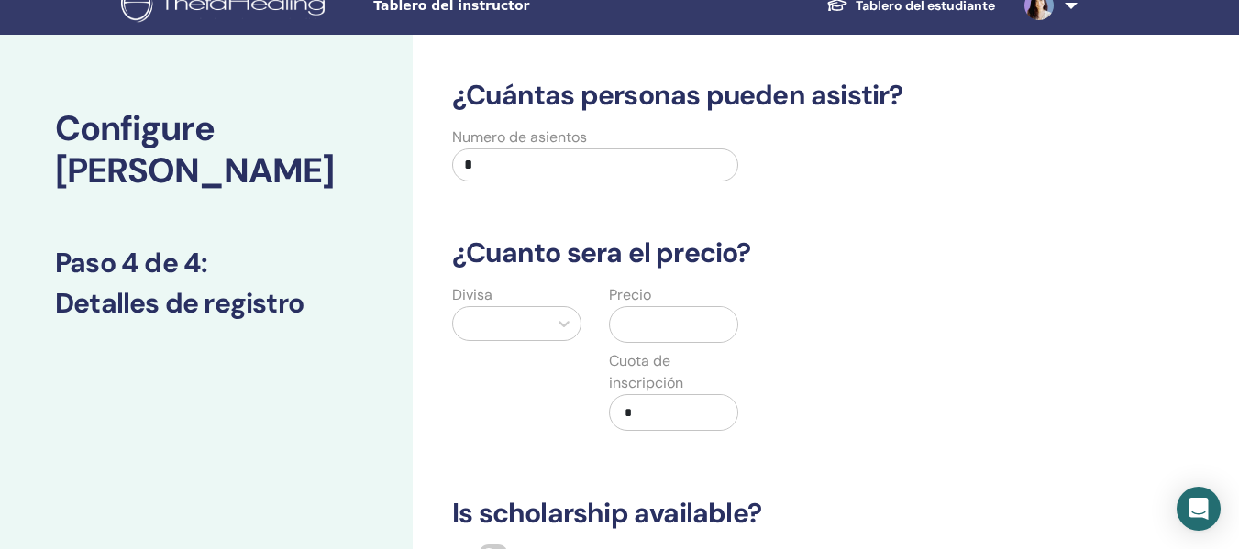
scroll to position [7, 0]
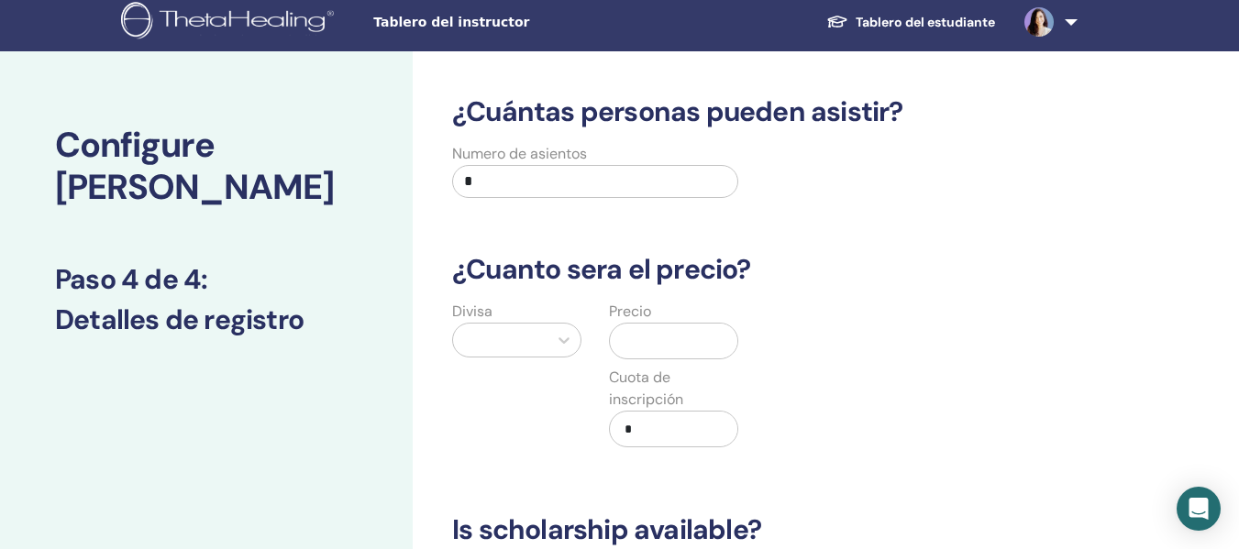
click at [570, 172] on input "*" at bounding box center [595, 181] width 286 height 33
type input "*"
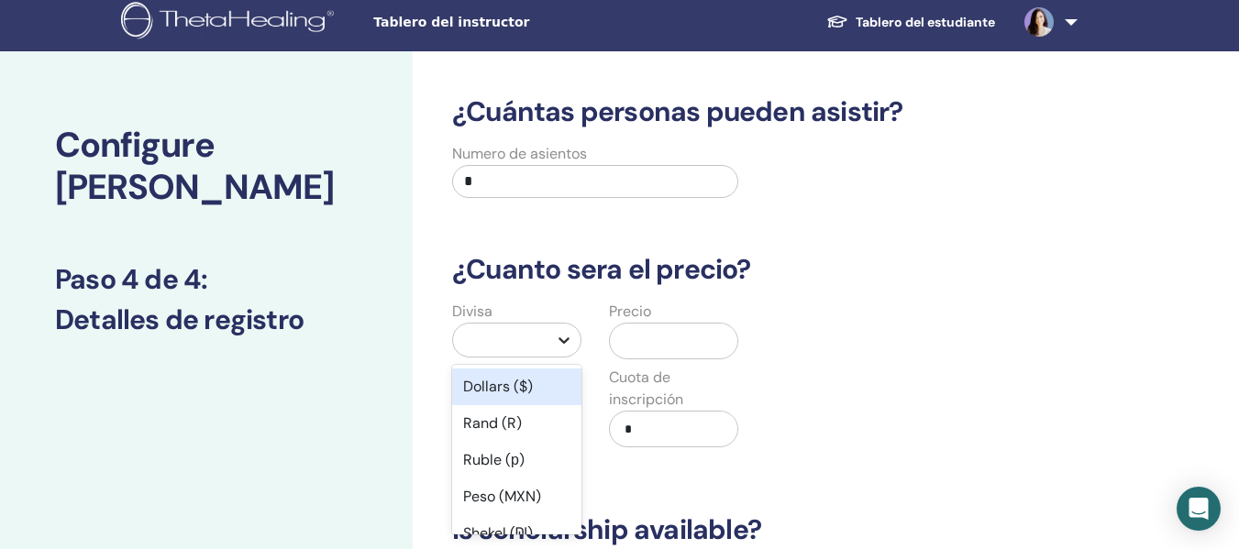
click at [563, 339] on icon at bounding box center [564, 340] width 18 height 18
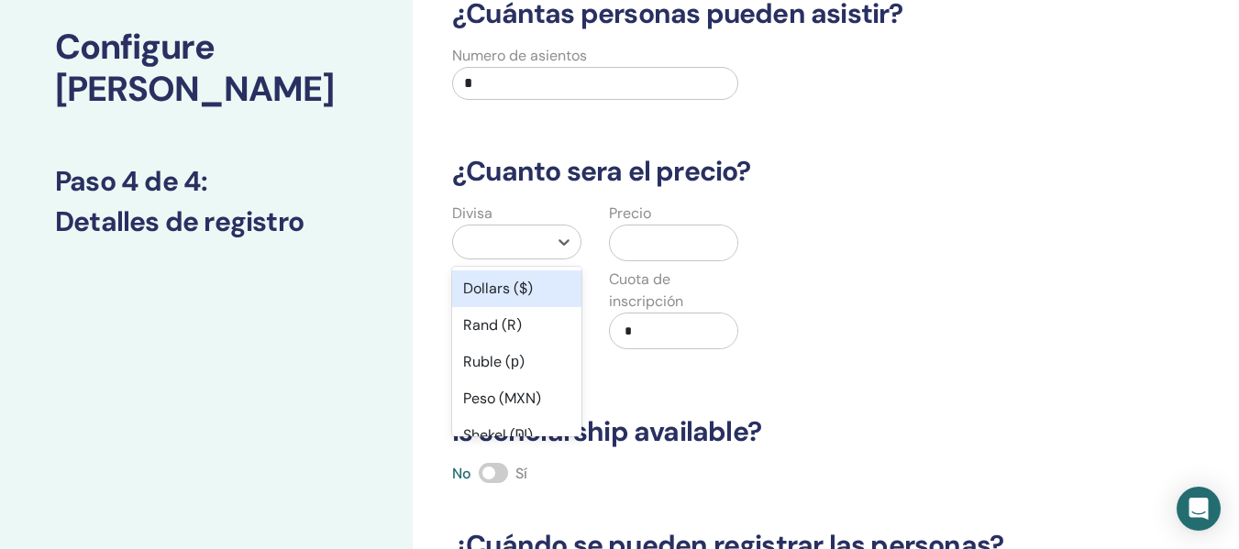
click at [515, 285] on div "Dollars ($)" at bounding box center [516, 289] width 129 height 37
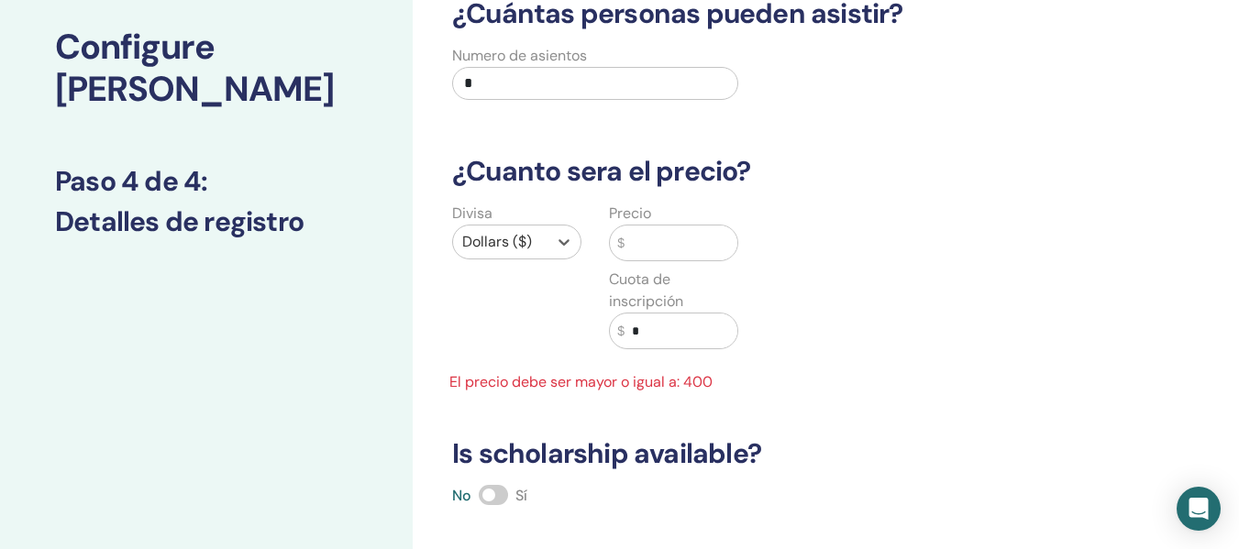
click at [667, 246] on input "text" at bounding box center [681, 243] width 113 height 35
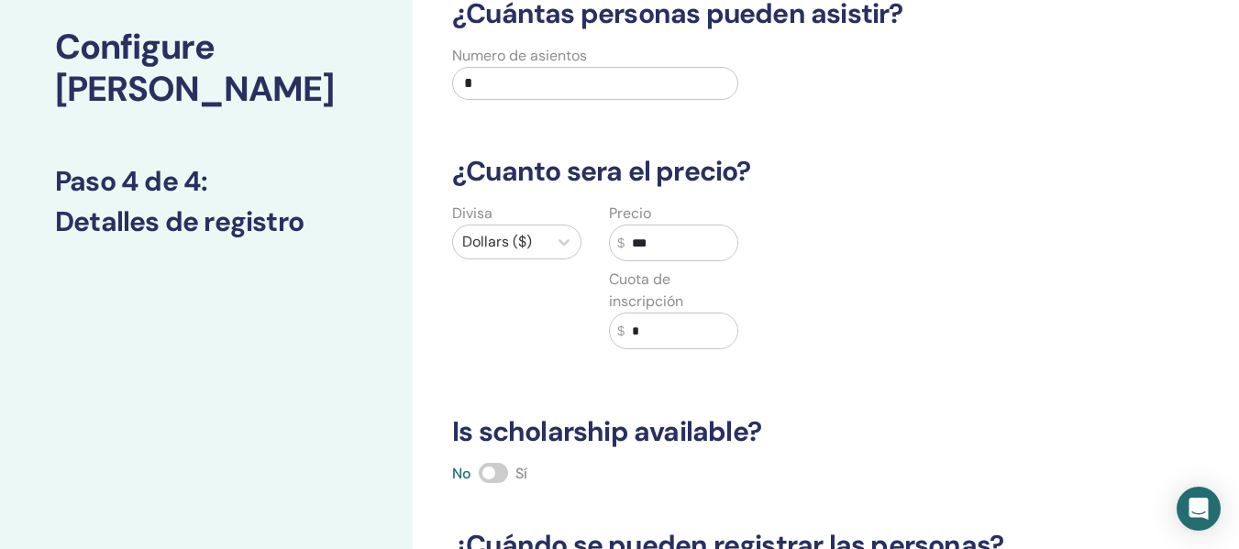
type input "***"
click at [934, 352] on div "Divisa Dollars ($) Precio $ *** Cuota de inscripción $ *" at bounding box center [752, 287] width 650 height 169
click at [488, 475] on span at bounding box center [493, 473] width 29 height 20
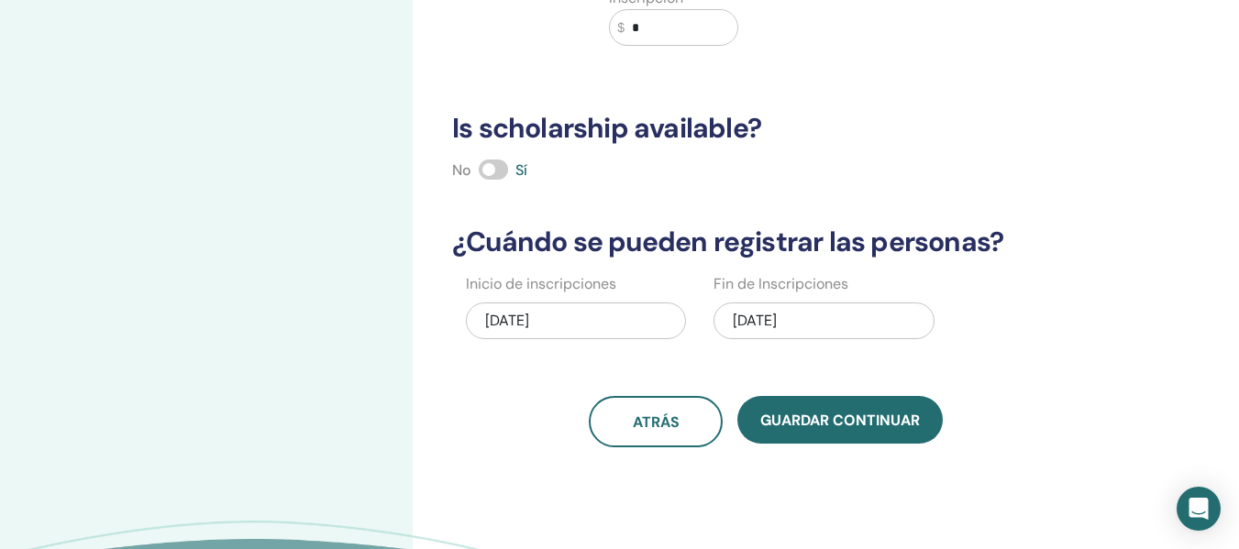
scroll to position [428, 0]
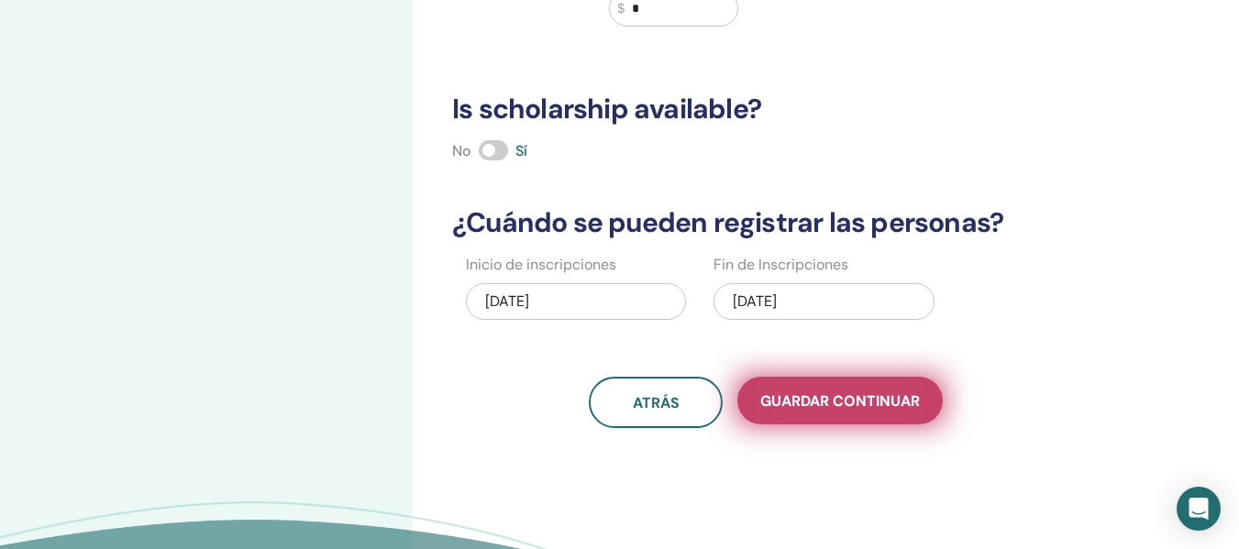
click at [853, 404] on span "Guardar Continuar" at bounding box center [840, 401] width 160 height 19
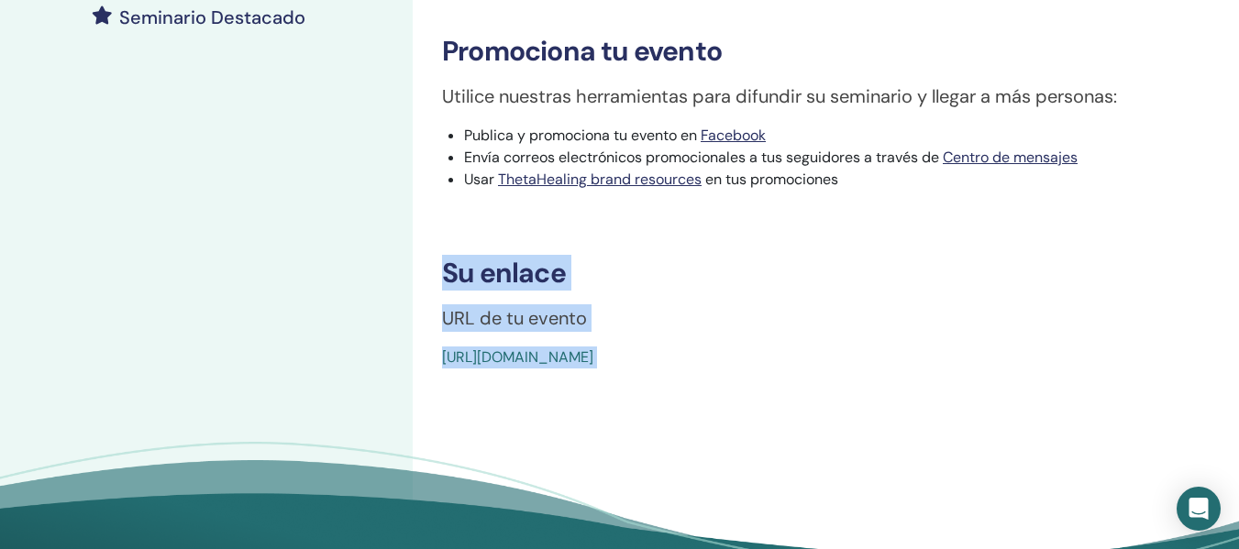
scroll to position [634, 0]
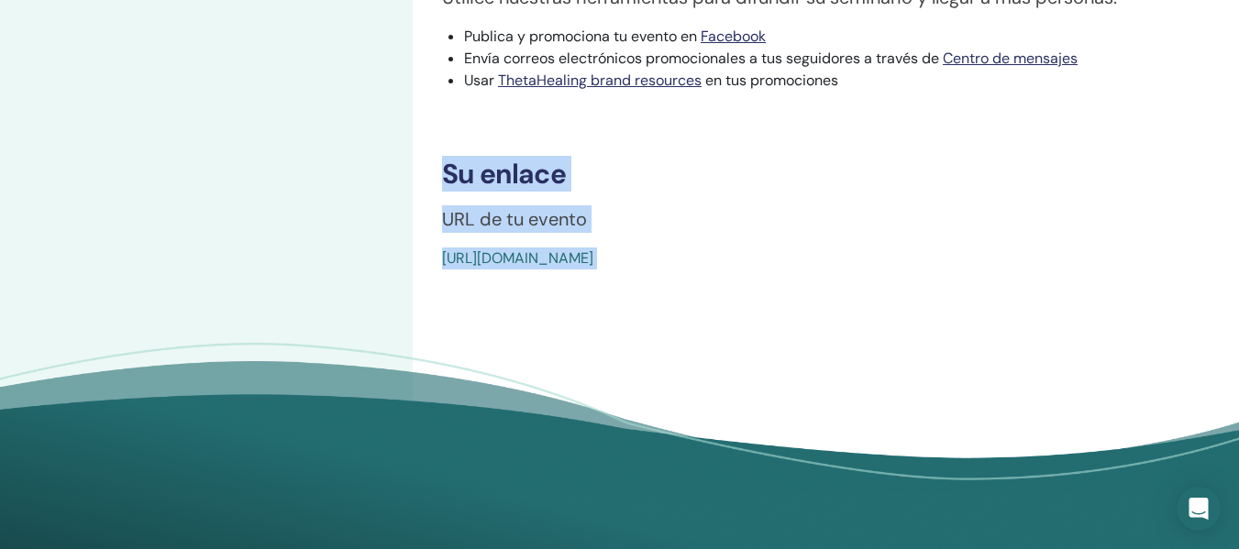
drag, startPoint x: 446, startPoint y: 318, endPoint x: 957, endPoint y: 430, distance: 523.0
copy body "Su enlace URL de tu evento https://www.thetahealing.com/seminar-378560-details.…"
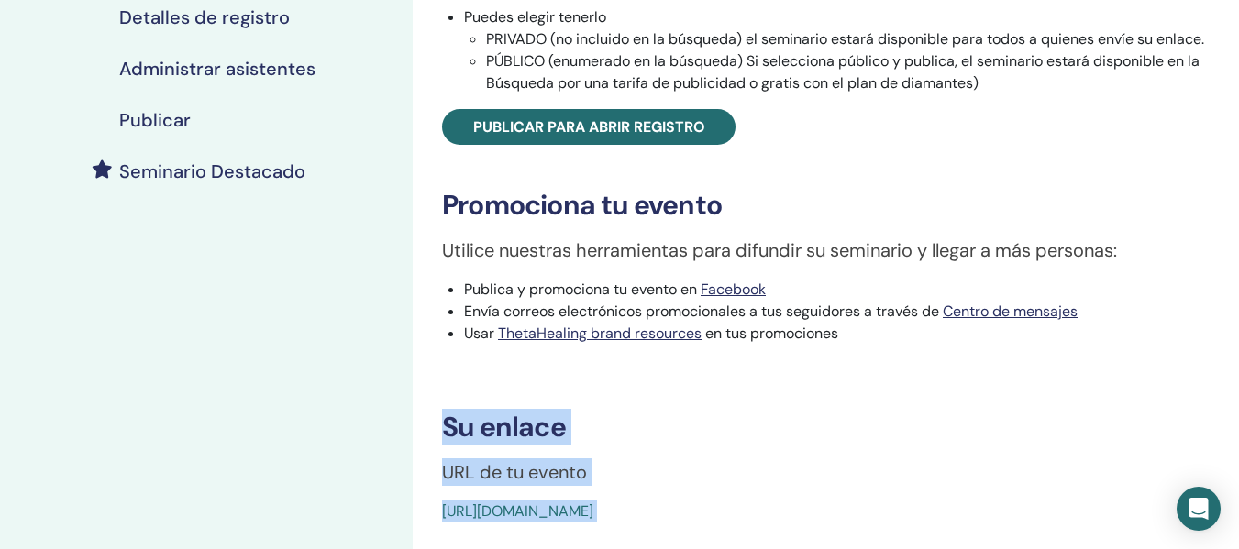
scroll to position [390, 0]
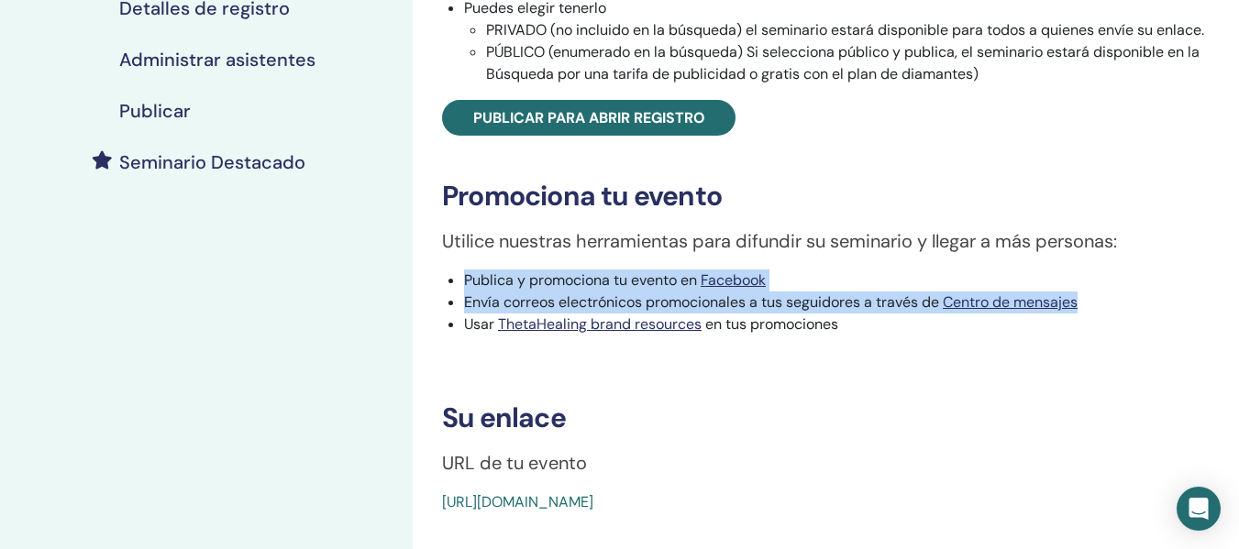
drag, startPoint x: 1234, startPoint y: 254, endPoint x: 1238, endPoint y: 304, distance: 50.7
click at [1238, 304] on div "Basic DNA Tipo de evento Online Estado del evento No publicado Inscripciones 0/…" at bounding box center [826, 219] width 826 height 1101
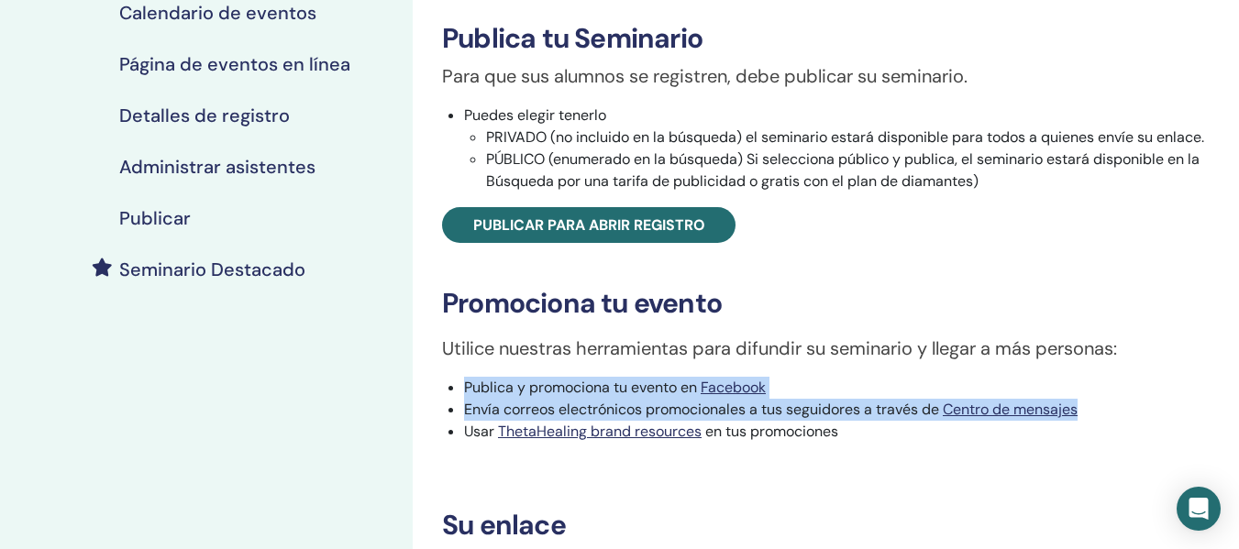
scroll to position [274, 0]
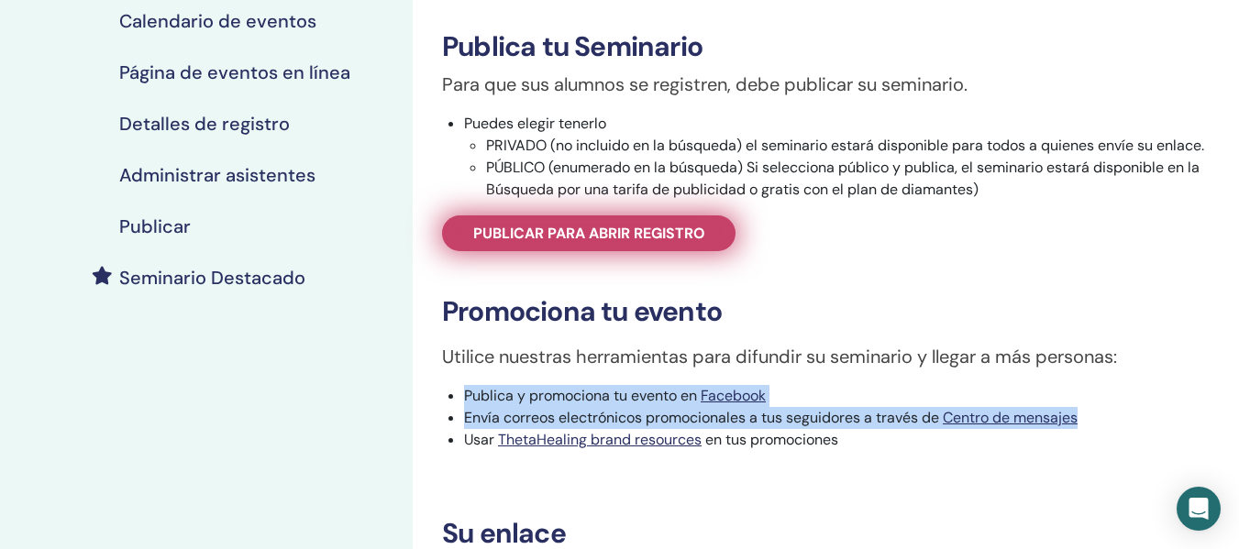
click at [584, 232] on span "Publicar para abrir registro" at bounding box center [589, 233] width 232 height 19
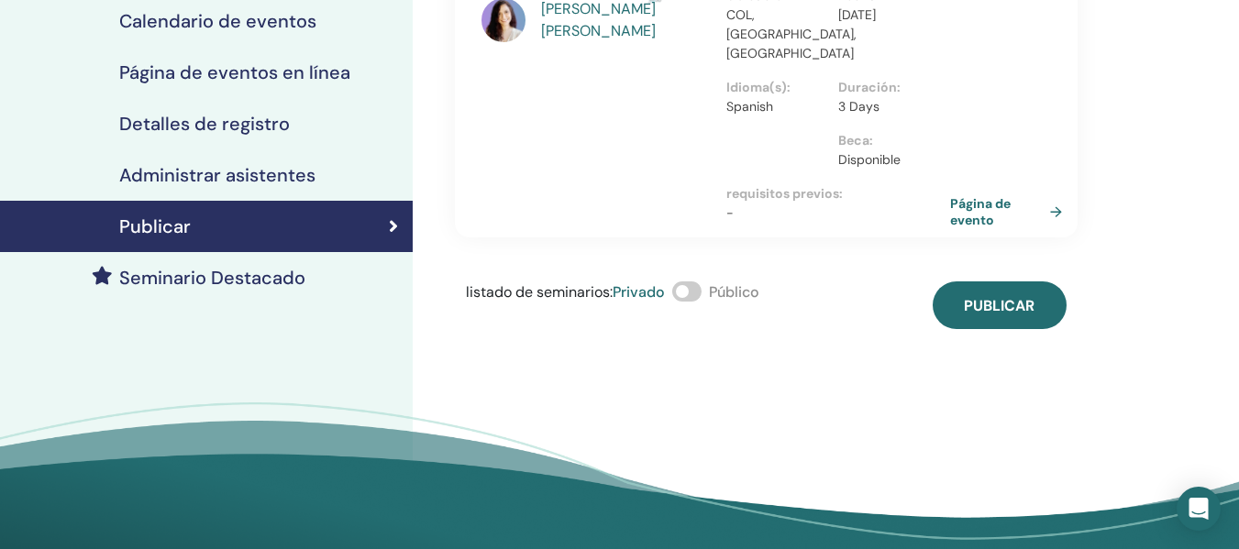
click at [695, 282] on span at bounding box center [686, 292] width 29 height 20
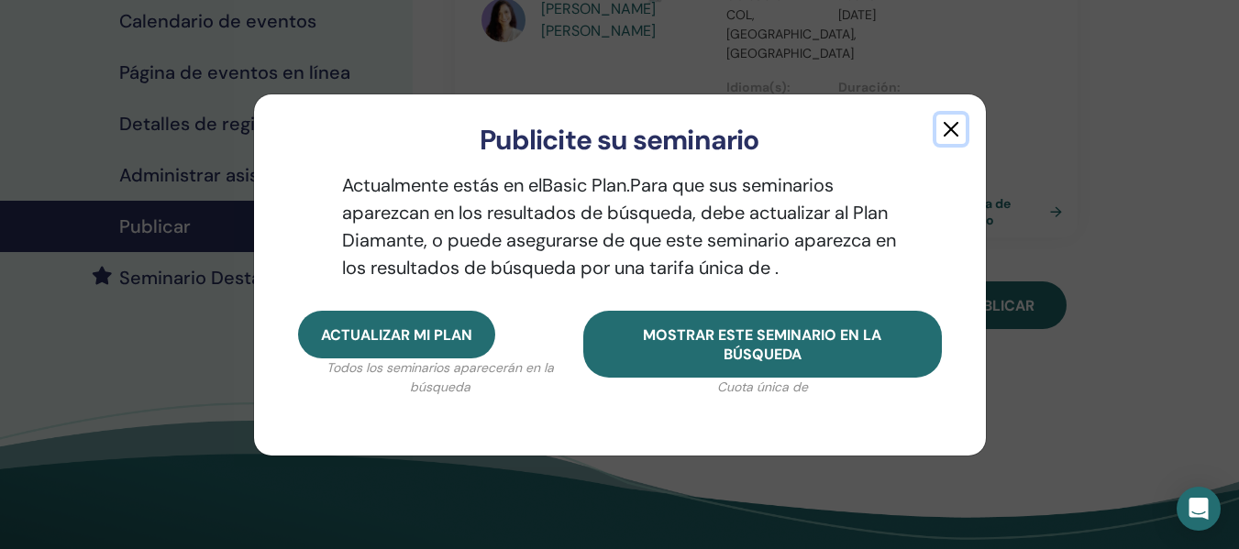
click at [953, 131] on button "button" at bounding box center [950, 129] width 29 height 29
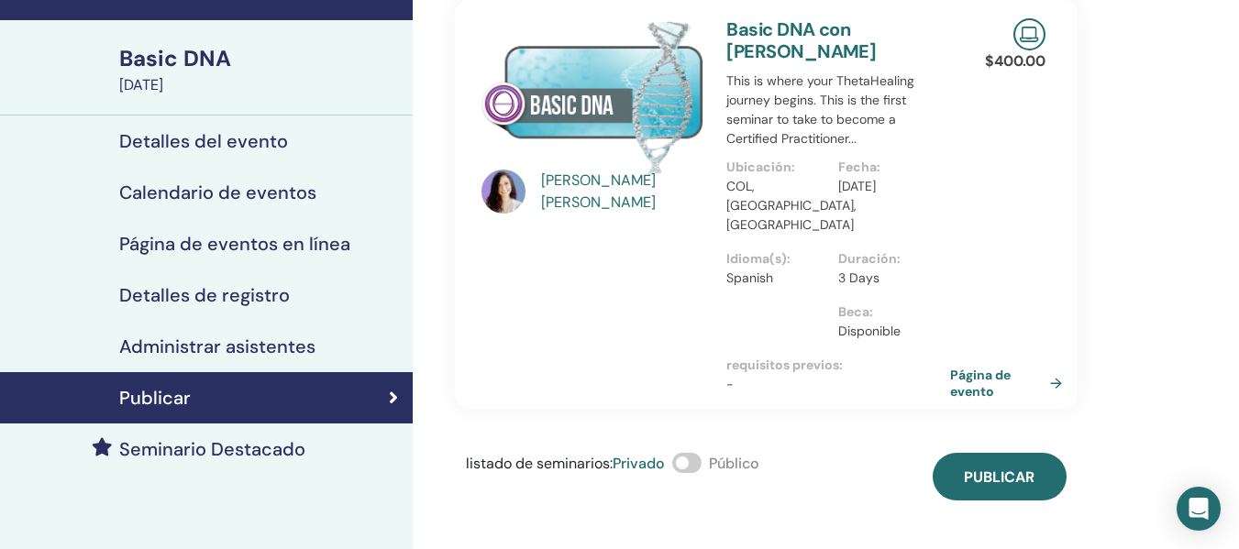
scroll to position [105, 0]
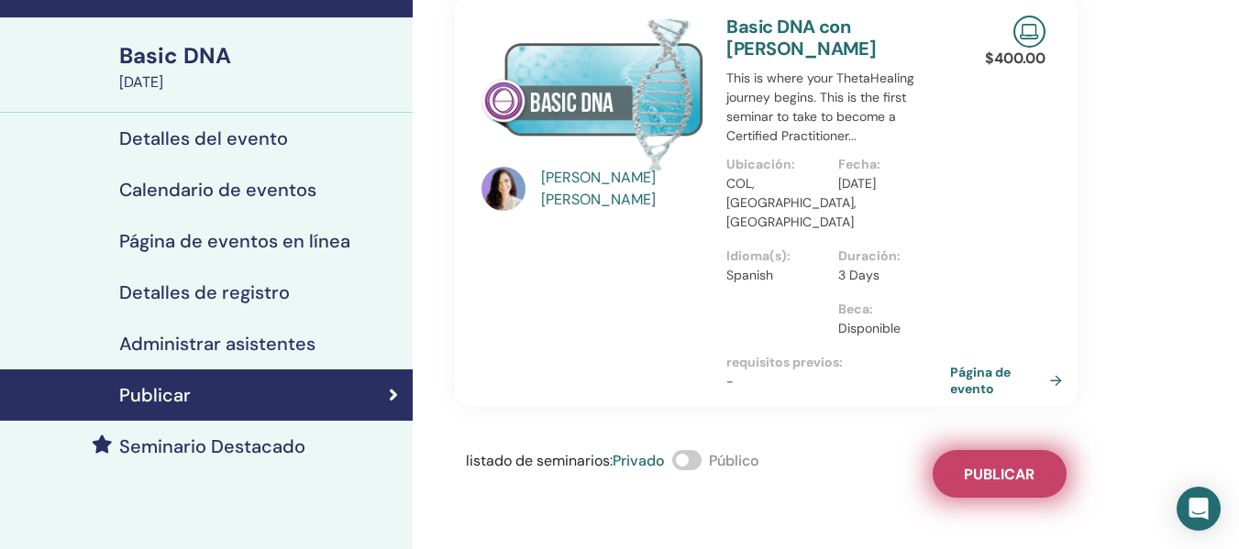
click at [1008, 465] on span "Publicar" at bounding box center [999, 474] width 71 height 19
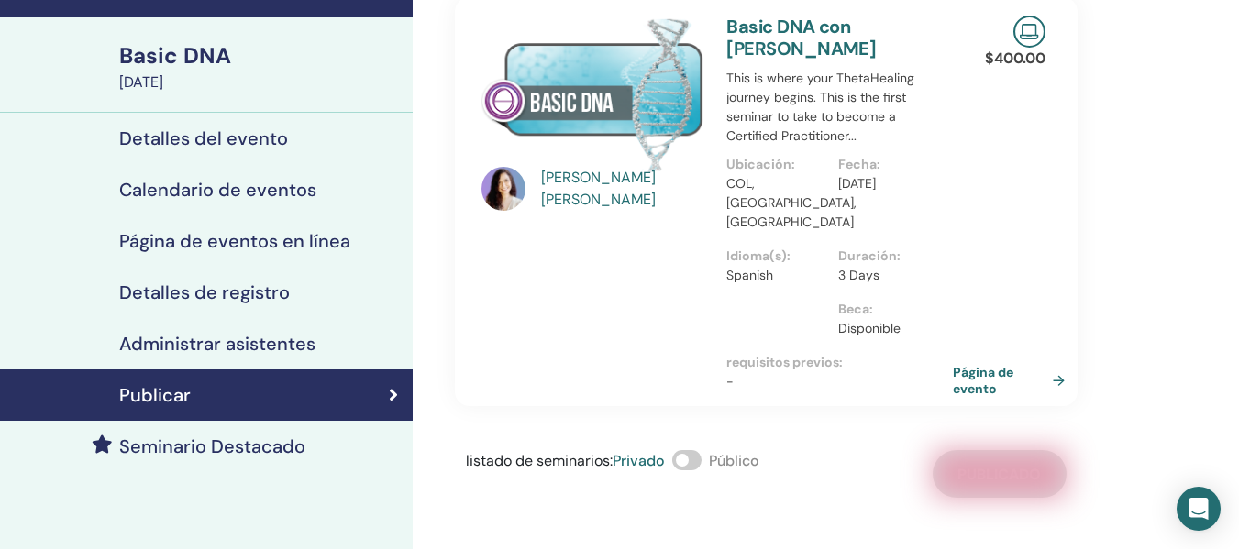
click at [962, 364] on link "Página de evento" at bounding box center [1012, 380] width 119 height 33
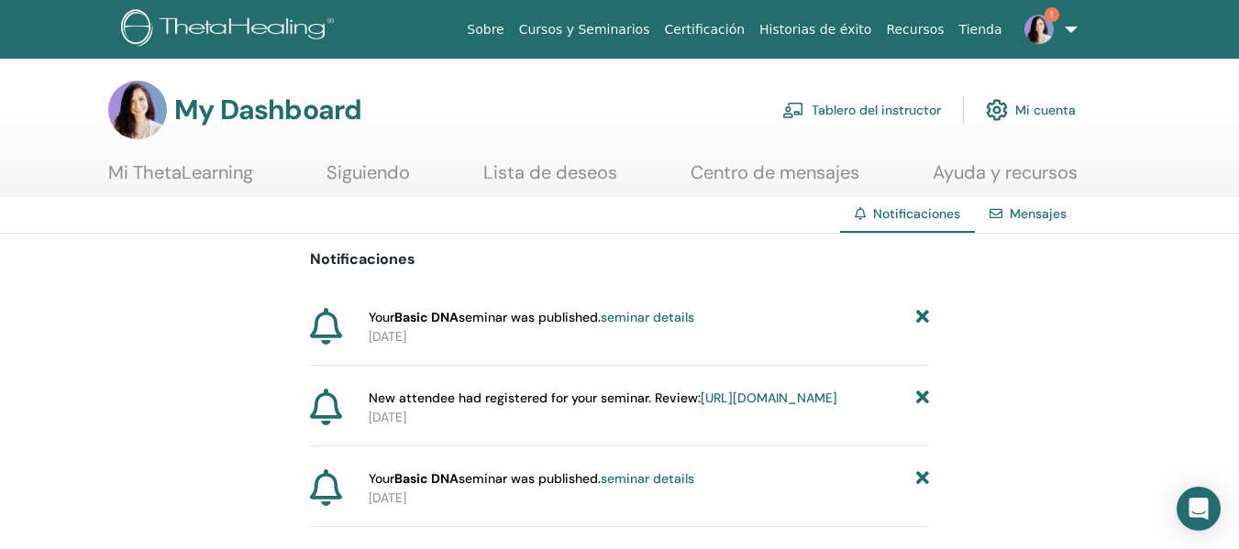
click at [701, 406] on link "https://member.thetahealing.com/instructor/seminar/377752/attendees" at bounding box center [769, 398] width 137 height 17
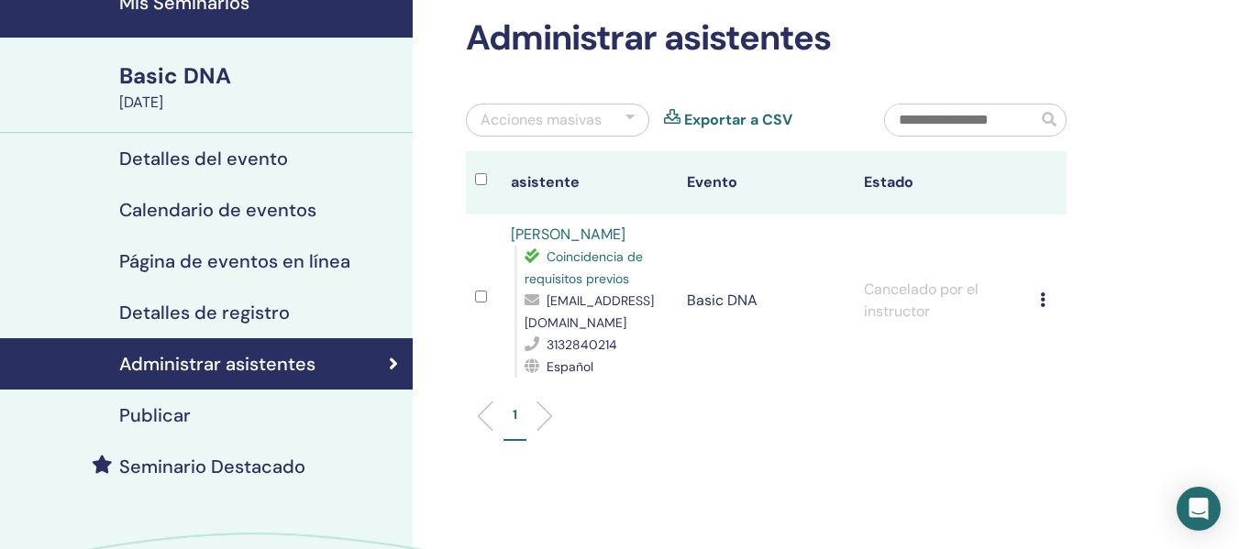
scroll to position [89, 0]
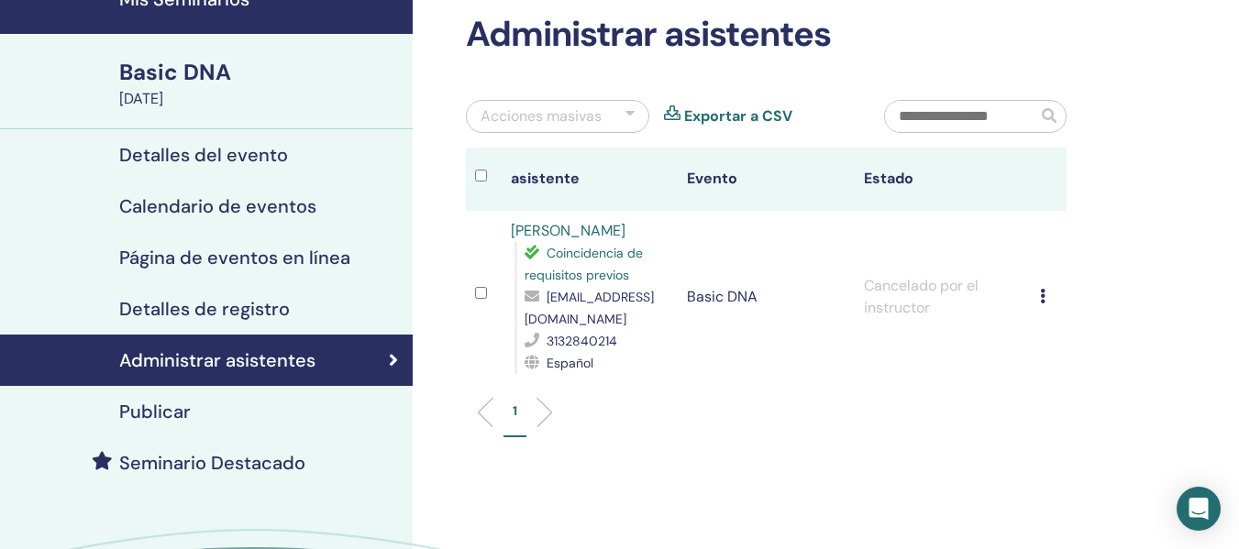
click at [1046, 292] on div "Cancelar registro No autocertificar Marcar como pagado Marcar como no pagado Ma…" at bounding box center [1048, 297] width 17 height 22
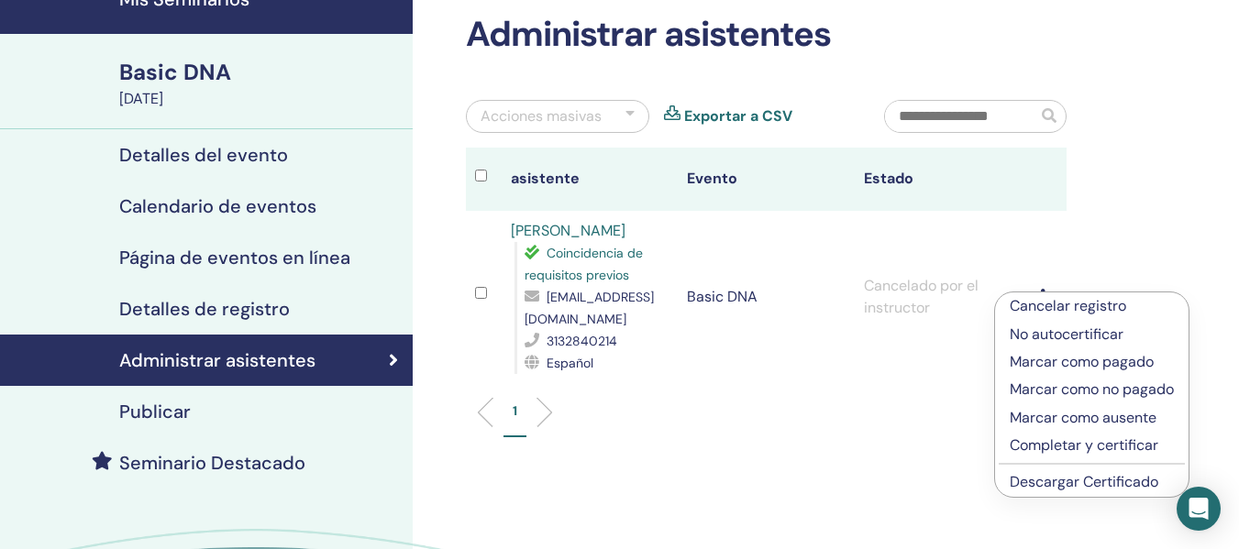
click at [1048, 307] on p "Cancelar registro" at bounding box center [1092, 306] width 164 height 22
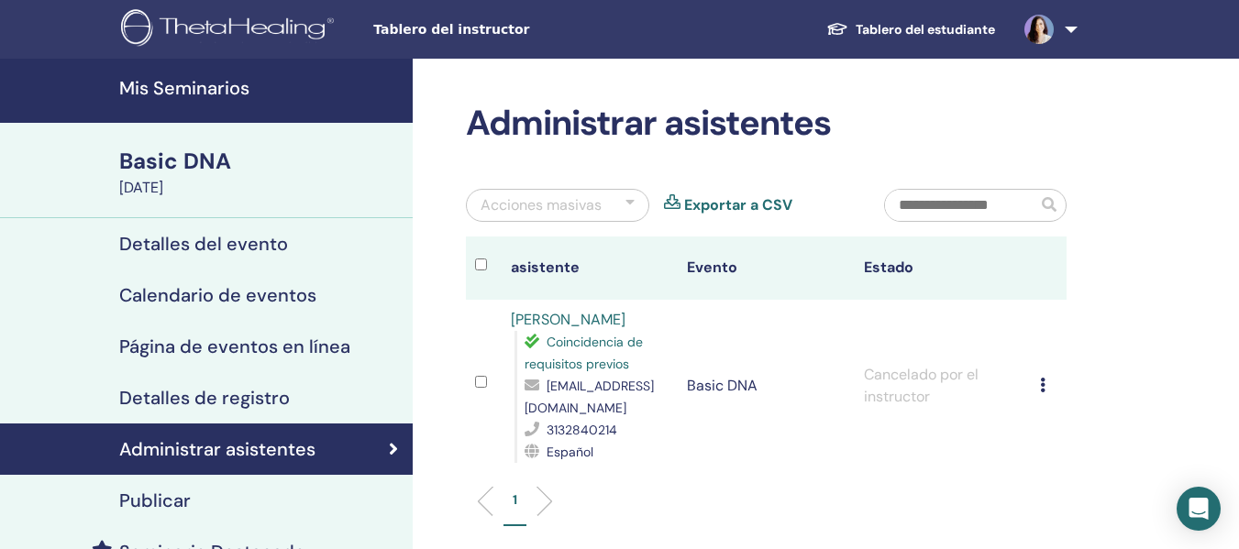
click at [157, 89] on h4 "Mis Seminarios" at bounding box center [260, 88] width 282 height 22
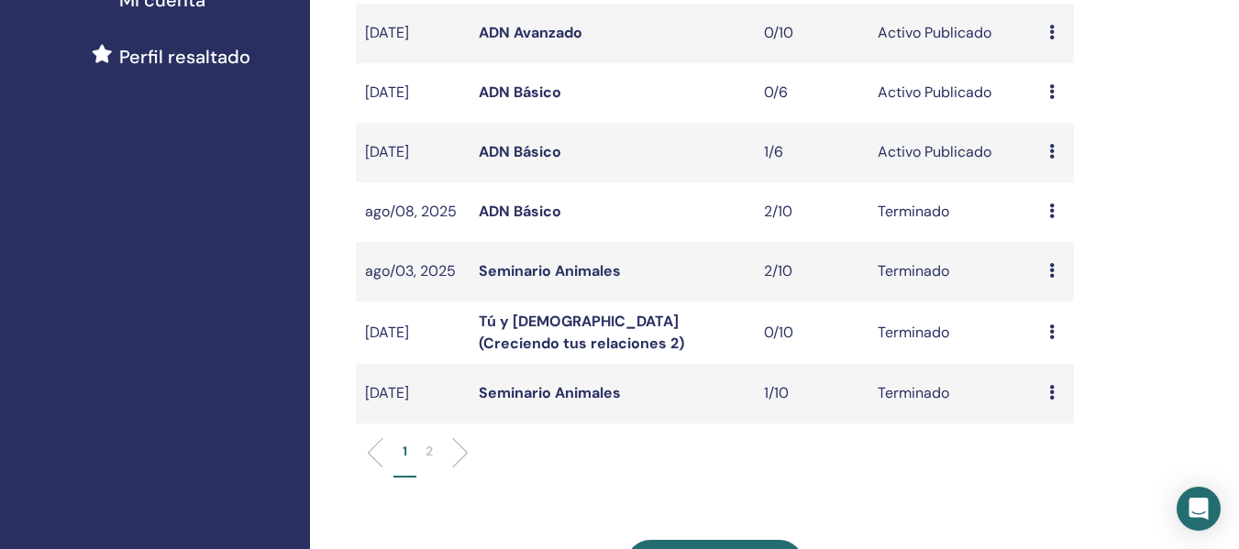
scroll to position [509, 0]
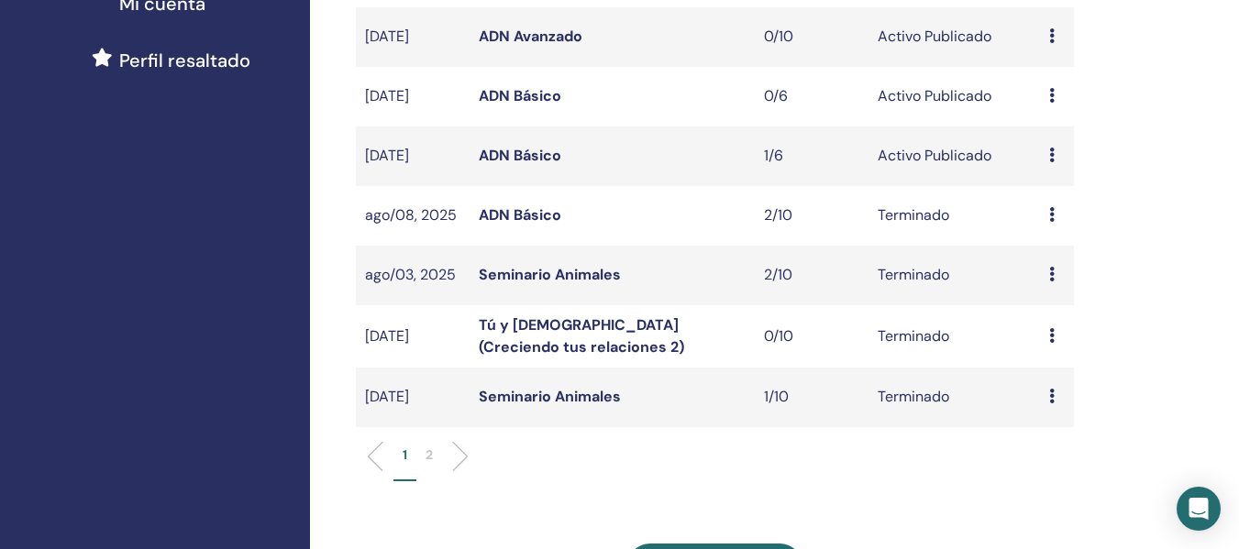
click at [497, 216] on link "ADN Básico" at bounding box center [520, 214] width 83 height 19
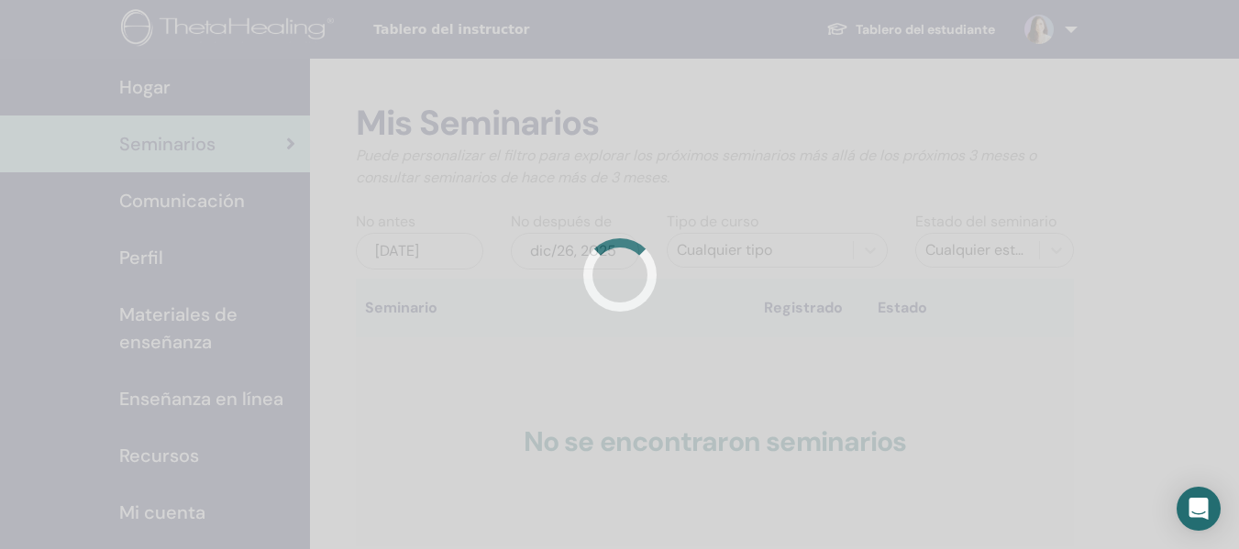
scroll to position [472, 0]
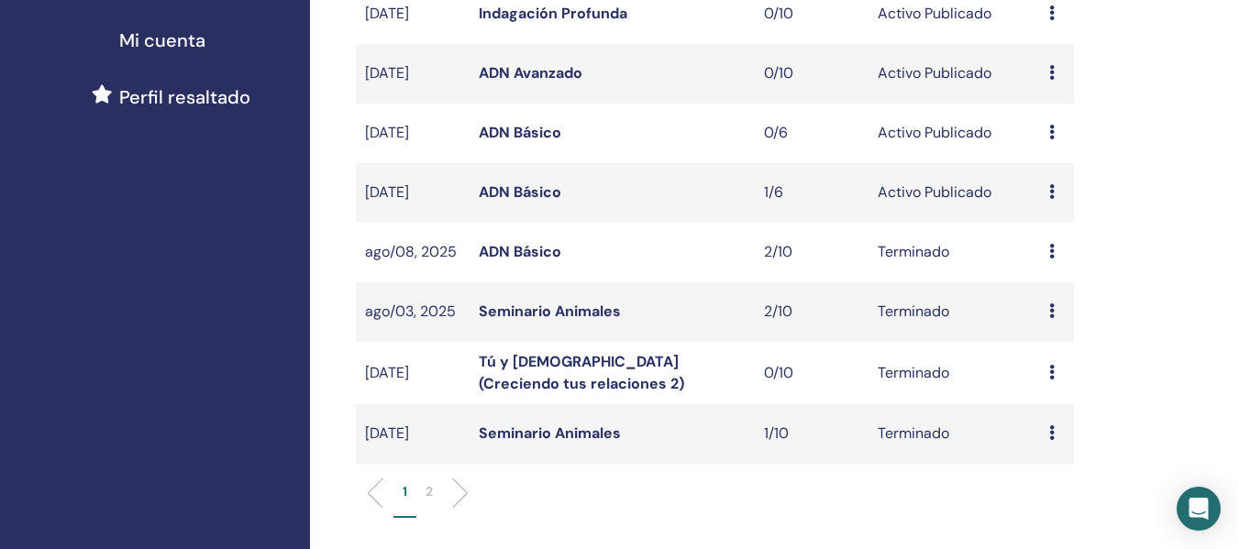
click at [1052, 259] on icon at bounding box center [1052, 251] width 6 height 15
click at [1058, 303] on link "asistentes" at bounding box center [1056, 301] width 70 height 19
